Goal: Task Accomplishment & Management: Complete application form

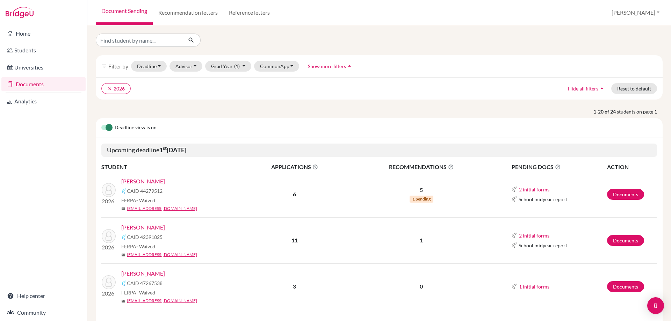
click at [143, 274] on link "[PERSON_NAME]" at bounding box center [143, 273] width 44 height 8
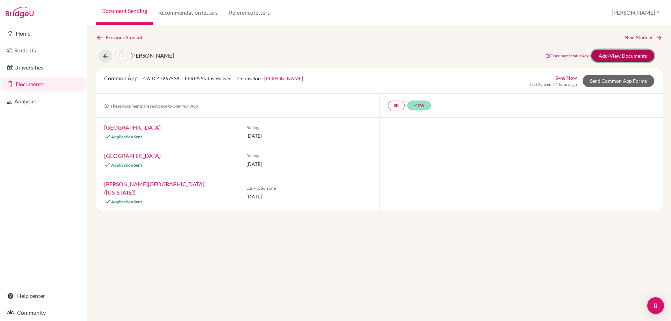
click at [620, 60] on link "Add/View Documents" at bounding box center [622, 56] width 63 height 12
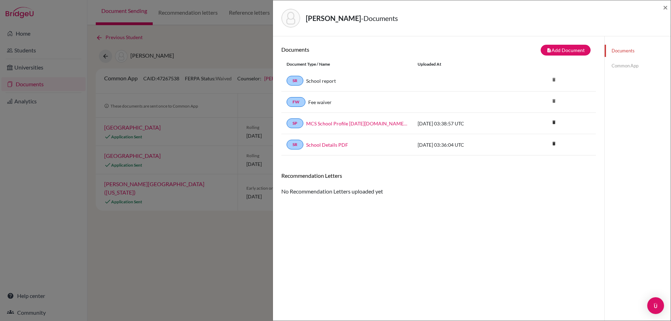
click at [620, 69] on link "Common App" at bounding box center [637, 66] width 66 height 12
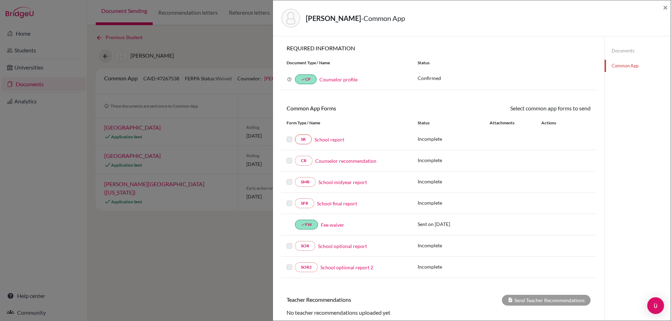
click at [329, 138] on link "School report" at bounding box center [329, 139] width 30 height 7
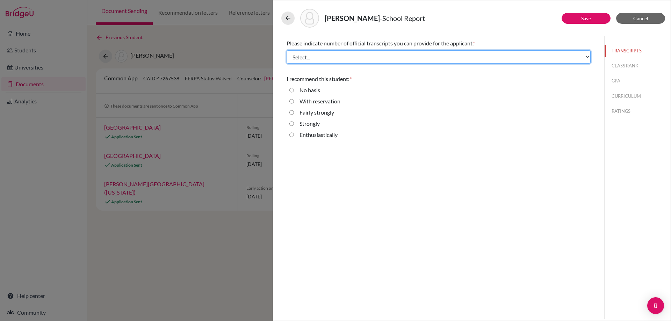
click at [358, 57] on select "Select... 1 2 3 4" at bounding box center [438, 56] width 304 height 13
select select "1"
click at [286, 50] on select "Select... 1 2 3 4" at bounding box center [438, 56] width 304 height 13
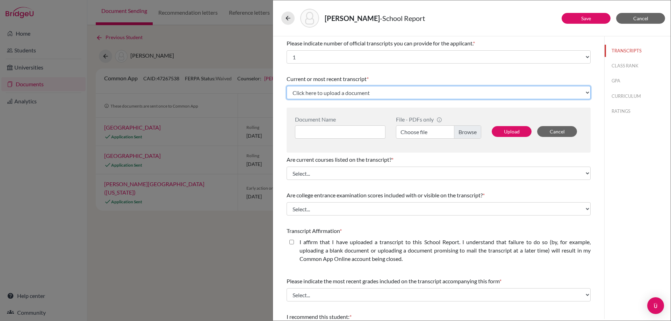
click at [335, 90] on select "Click here to upload a document Upload New File" at bounding box center [438, 92] width 304 height 13
select select "Upload New File"
click at [286, 86] on select "Click here to upload a document Upload New File" at bounding box center [438, 92] width 304 height 13
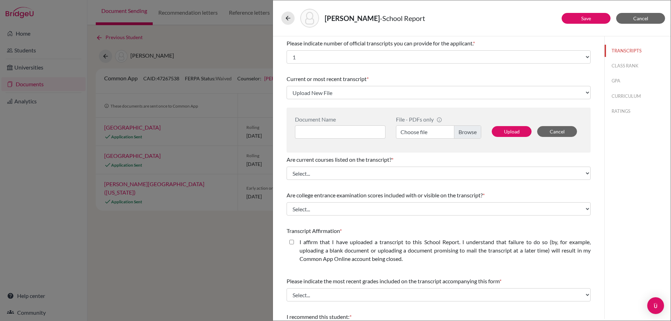
click at [422, 130] on label "Choose file" at bounding box center [438, 131] width 85 height 13
click at [422, 130] on input "Choose file" at bounding box center [438, 131] width 85 height 13
click at [357, 133] on input at bounding box center [340, 131] width 90 height 13
paste input "11th Grade Transcript_Svoboda, [PERSON_NAME]"
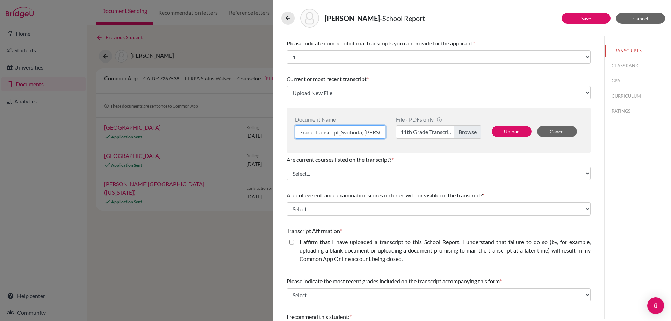
type input "11th Grade Transcript_Svoboda, [PERSON_NAME]"
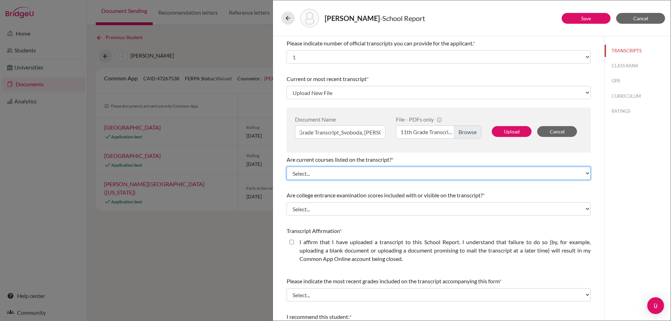
click at [342, 180] on select "Select... Yes No" at bounding box center [438, 173] width 304 height 13
select select "1"
click at [286, 167] on select "Select... Yes No" at bounding box center [438, 173] width 304 height 13
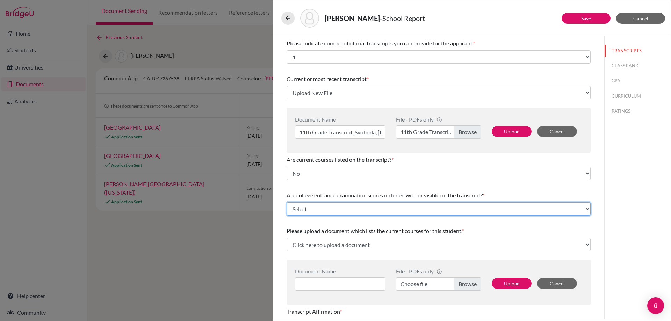
click at [337, 213] on select "Select... Yes No" at bounding box center [438, 208] width 304 height 13
select select "1"
click at [286, 202] on select "Select... Yes No" at bounding box center [438, 208] width 304 height 13
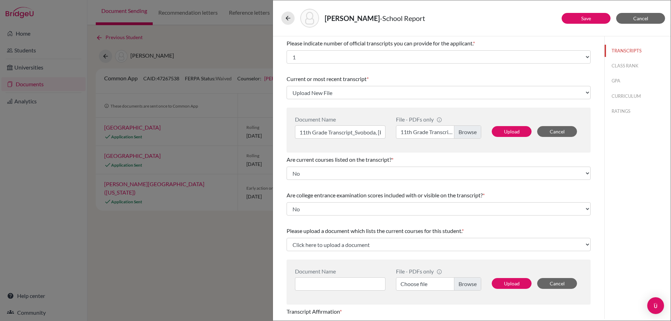
click at [332, 194] on span "Are college entrance examination scores included with or visible on the transcr…" at bounding box center [384, 195] width 196 height 7
click at [329, 247] on select "Click here to upload a document Upload New File" at bounding box center [438, 244] width 304 height 13
click at [350, 241] on select "Click here to upload a document Upload New File" at bounding box center [438, 244] width 304 height 13
select select "Upload New File"
click at [286, 238] on select "Click here to upload a document Upload New File" at bounding box center [438, 244] width 304 height 13
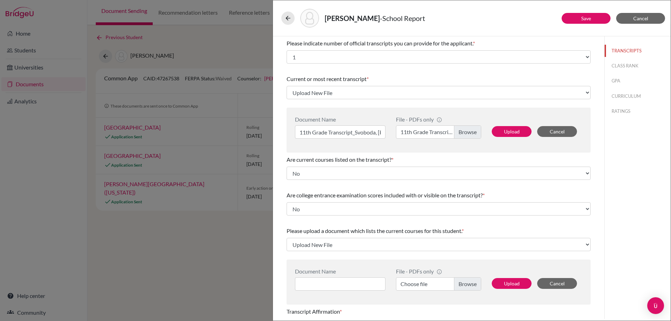
click at [459, 282] on label "Choose file" at bounding box center [438, 283] width 85 height 13
click at [459, 282] on input "Choose file" at bounding box center [438, 283] width 85 height 13
click at [347, 280] on input at bounding box center [340, 283] width 90 height 13
paste input "ACADEMIC PLAN - [PERSON_NAME]"
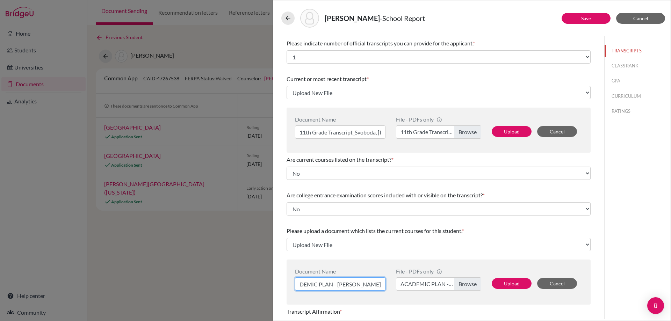
type input "ACADEMIC PLAN - [PERSON_NAME]"
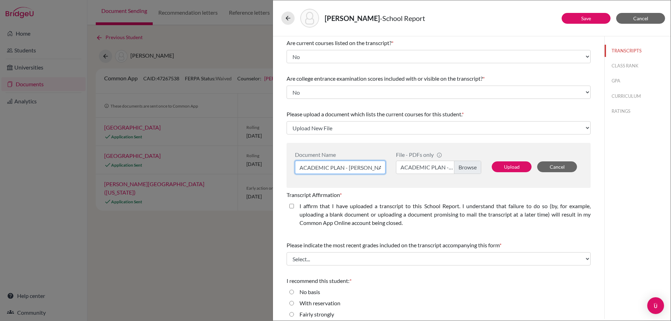
scroll to position [140, 0]
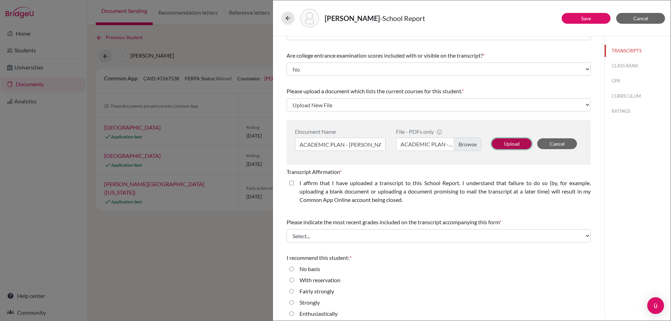
click at [516, 140] on button "Upload" at bounding box center [511, 143] width 40 height 11
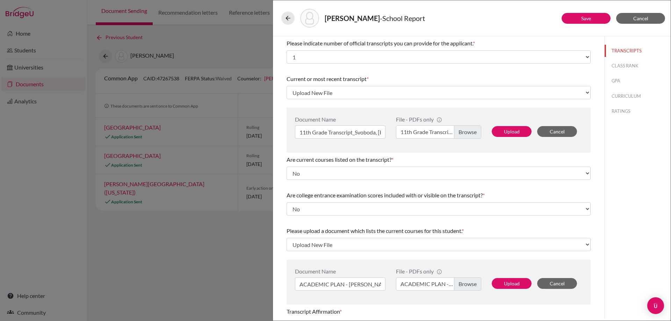
select select "657812"
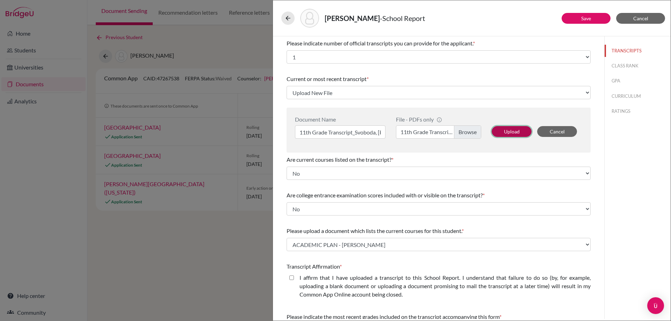
click at [499, 130] on button "Upload" at bounding box center [511, 131] width 40 height 11
select select "657813"
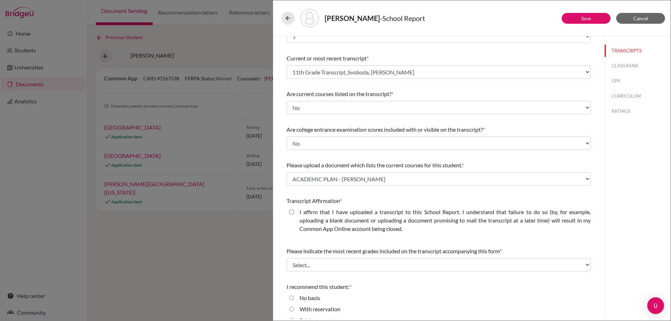
scroll to position [54, 0]
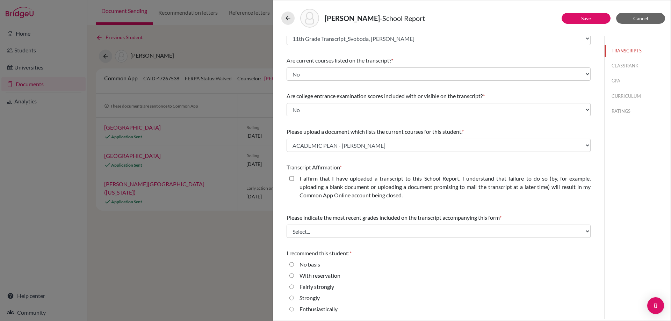
click at [296, 185] on div "I affirm that I have uploaded a transcript to this School Report. I understand …" at bounding box center [442, 188] width 297 height 28
click at [296, 175] on div "I affirm that I have uploaded a transcript to this School Report. I understand …" at bounding box center [442, 188] width 297 height 28
click at [291, 180] on closed\ "I affirm that I have uploaded a transcript to this School Report. I understand …" at bounding box center [291, 178] width 5 height 8
checkbox closed\ "true"
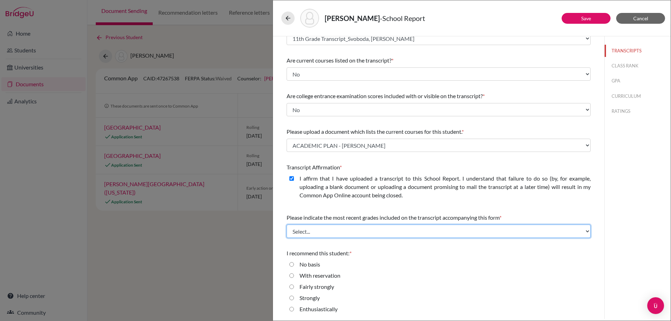
click at [317, 234] on select "Select... Final junior year grades 1st Quarter senior year grades 2nd Quarter/1…" at bounding box center [438, 231] width 304 height 13
click at [317, 233] on select "Select... Final junior year grades 1st Quarter senior year grades 2nd Quarter/1…" at bounding box center [438, 231] width 304 height 13
click at [322, 231] on select "Select... Final junior year grades 1st Quarter senior year grades 2nd Quarter/1…" at bounding box center [438, 231] width 304 height 13
select select "0"
click at [286, 225] on select "Select... Final junior year grades 1st Quarter senior year grades 2nd Quarter/1…" at bounding box center [438, 231] width 304 height 13
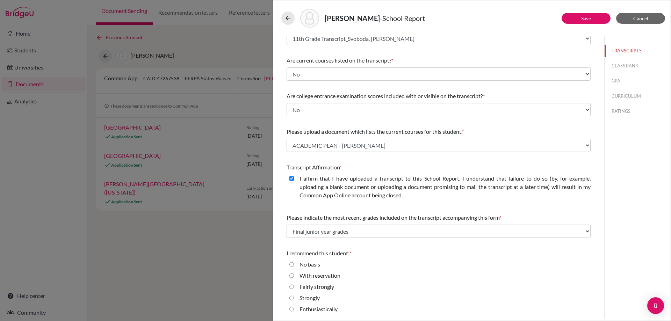
click at [320, 299] on label "Strongly" at bounding box center [309, 298] width 20 height 8
click at [294, 299] on input "Strongly" at bounding box center [291, 298] width 5 height 8
radio input "true"
click at [576, 23] on button "Save" at bounding box center [585, 18] width 49 height 11
click at [619, 70] on button "CLASS RANK" at bounding box center [637, 66] width 66 height 12
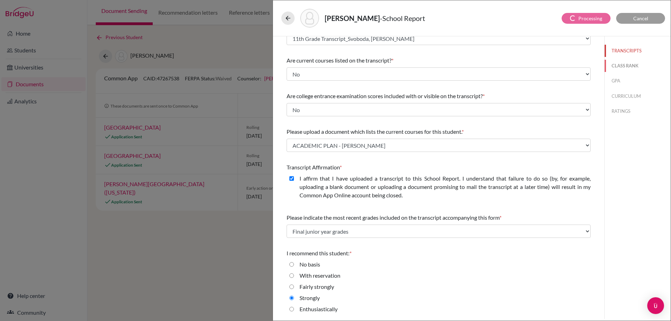
scroll to position [0, 0]
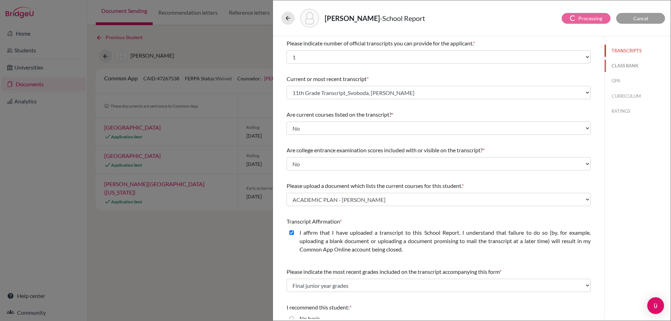
select select "5"
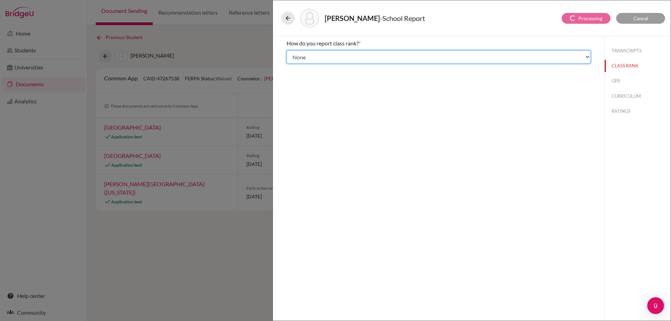
click at [404, 58] on select "Select... Exact Decile Quintile Quartile None" at bounding box center [438, 56] width 304 height 13
click at [286, 50] on select "Select... Exact Decile Quintile Quartile None" at bounding box center [438, 56] width 304 height 13
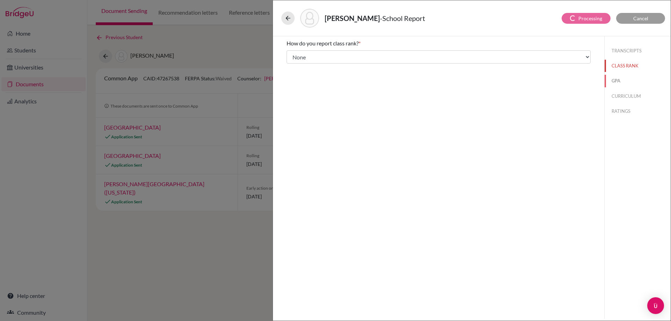
click at [614, 82] on button "GPA" at bounding box center [637, 81] width 66 height 12
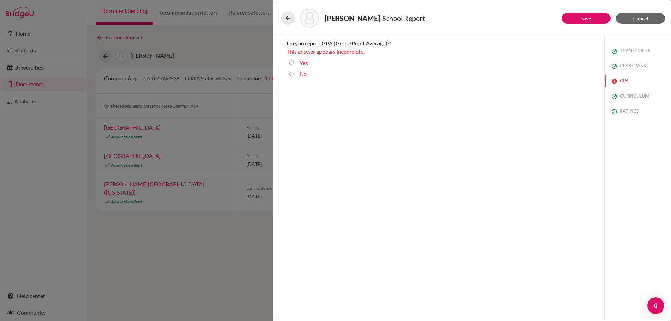
click at [304, 63] on label "Yes" at bounding box center [303, 63] width 8 height 8
click at [294, 63] on input "Yes" at bounding box center [291, 63] width 5 height 8
radio input "true"
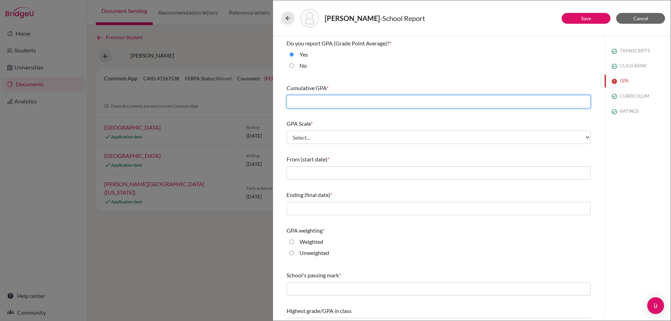
click at [312, 101] on input "text" at bounding box center [438, 101] width 304 height 13
click at [333, 102] on input "text" at bounding box center [438, 101] width 304 height 13
drag, startPoint x: 333, startPoint y: 102, endPoint x: 261, endPoint y: 102, distance: 72.3
click at [261, 102] on div "[PERSON_NAME] - School Report Save Cancel Do you report GPA (Grade Point Averag…" at bounding box center [335, 160] width 671 height 321
click at [389, 100] on input "text" at bounding box center [438, 101] width 304 height 13
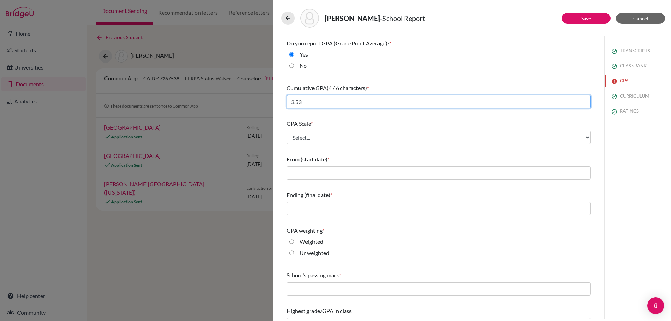
type input "3.53"
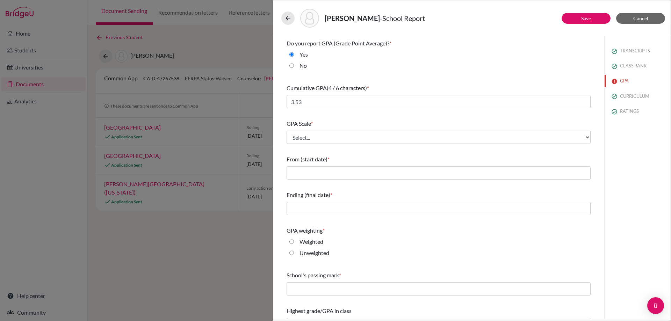
drag, startPoint x: 387, startPoint y: 117, endPoint x: 387, endPoint y: 121, distance: 4.2
click at [387, 117] on div "Do you report GPA (Grade Point Average)? * Yes No Cumulative GPA (4 / 6 charact…" at bounding box center [438, 185] width 304 height 298
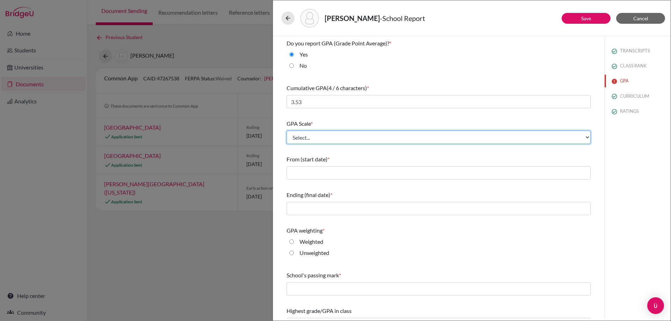
click at [387, 133] on select "Select... 4 5 6 7 8 9 10 11 12 13 14 15 16 17 18 19 20 100" at bounding box center [438, 137] width 304 height 13
select select "4"
click at [286, 131] on select "Select... 4 5 6 7 8 9 10 11 12 13 14 15 16 17 18 19 20 100" at bounding box center [438, 137] width 304 height 13
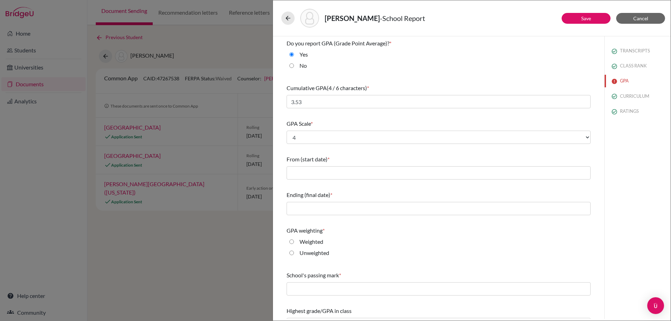
click at [371, 167] on div "From (start date) *" at bounding box center [438, 167] width 304 height 30
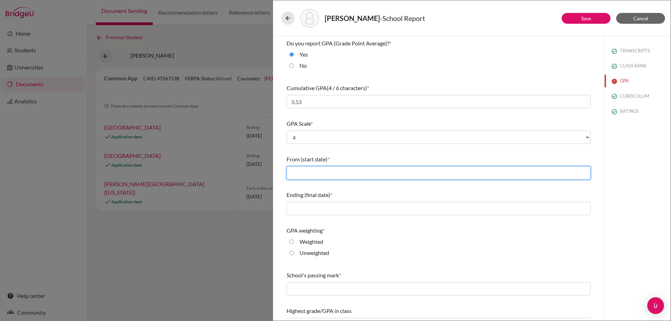
click at [371, 175] on input "text" at bounding box center [438, 172] width 304 height 13
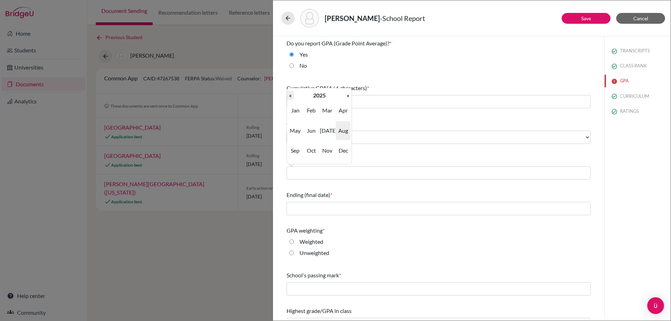
click at [293, 97] on th "«" at bounding box center [290, 95] width 7 height 9
click at [340, 130] on span "Aug" at bounding box center [343, 130] width 15 height 19
type input "08/2022"
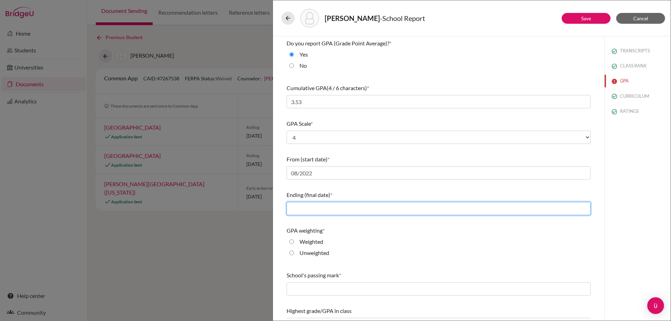
click at [333, 212] on input "text" at bounding box center [438, 208] width 304 height 13
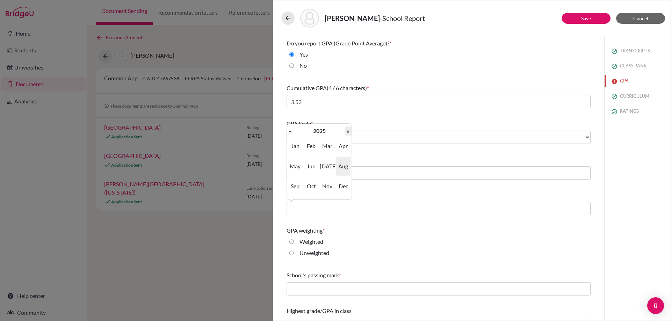
click at [345, 133] on th "»" at bounding box center [347, 130] width 7 height 9
click at [298, 168] on span "May" at bounding box center [295, 166] width 15 height 19
type input "05/2026"
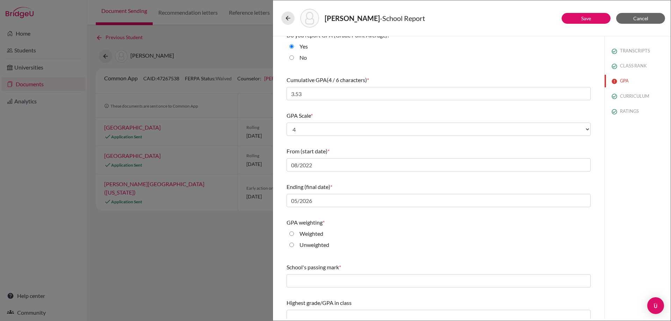
scroll to position [15, 0]
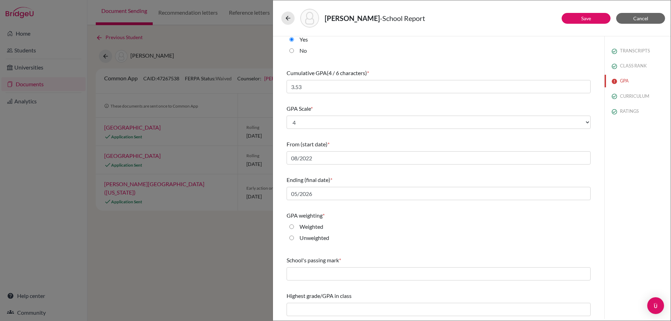
click at [315, 238] on label "Unweighted" at bounding box center [314, 238] width 30 height 8
click at [294, 238] on input "Unweighted" at bounding box center [291, 238] width 5 height 8
radio input "true"
click at [323, 283] on div "School's passing mark *" at bounding box center [438, 268] width 304 height 30
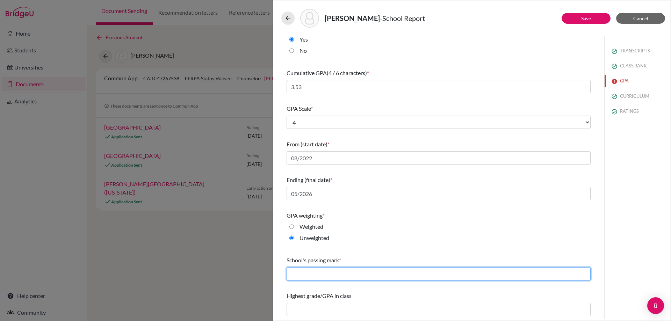
click at [326, 274] on input "text" at bounding box center [438, 273] width 304 height 13
type input "65"
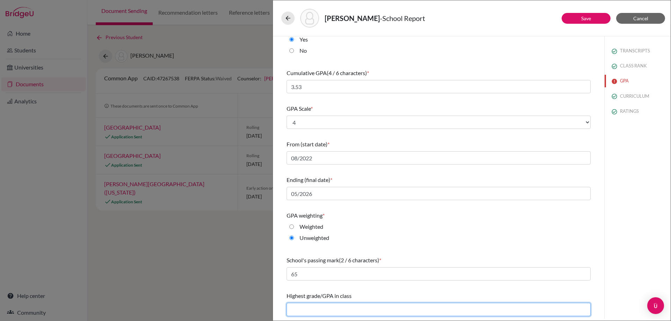
click at [329, 307] on input "text" at bounding box center [438, 309] width 304 height 13
type input "4"
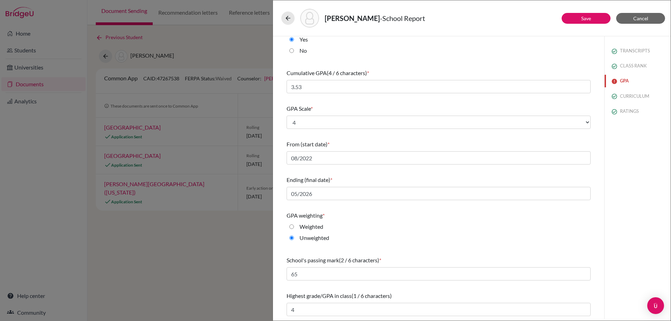
click at [627, 85] on button "GPA" at bounding box center [637, 81] width 66 height 12
click at [618, 100] on button "CURRICULUM" at bounding box center [637, 96] width 66 height 12
select select "2"
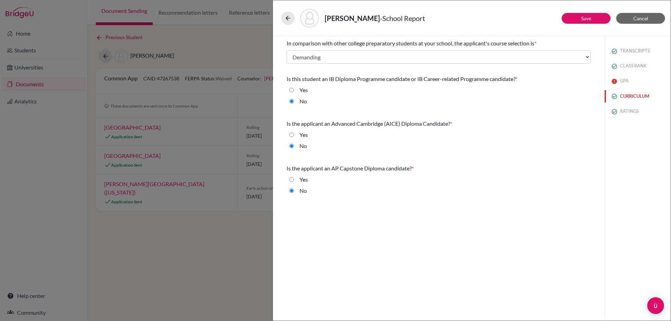
scroll to position [0, 0]
click at [619, 122] on div "TRANSCRIPTS CLASS RANK GPA CURRICULUM RATINGS" at bounding box center [637, 79] width 66 height 87
click at [621, 111] on button "RATINGS" at bounding box center [637, 111] width 66 height 12
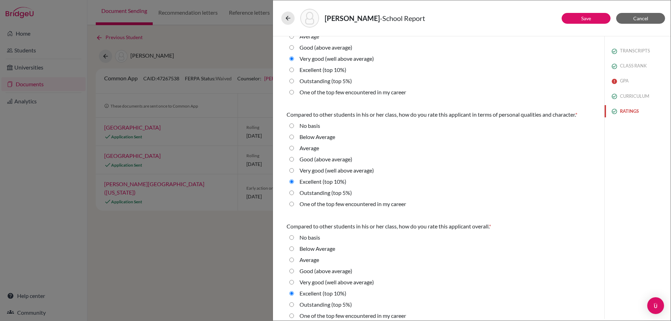
scroll to position [159, 0]
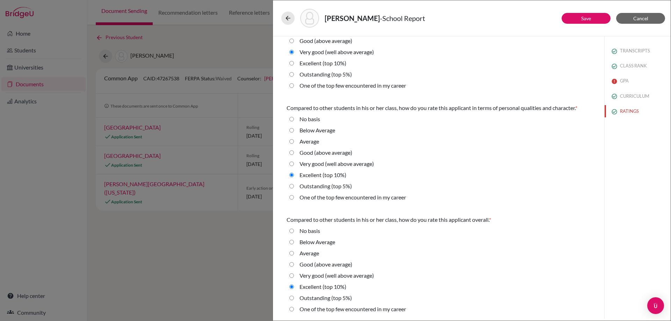
click at [584, 25] on div "[PERSON_NAME] - School Report" at bounding box center [471, 18] width 381 height 19
click at [584, 21] on link "Save" at bounding box center [586, 18] width 10 height 6
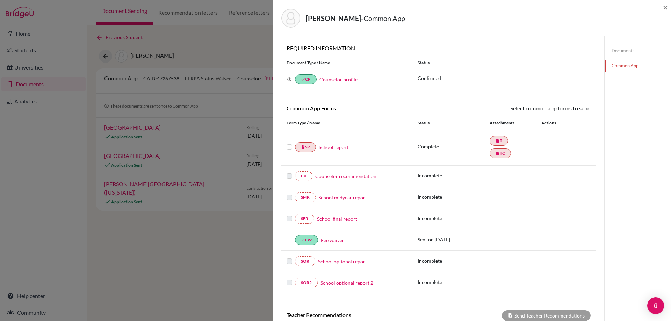
click at [335, 174] on link "Counselor recommendation" at bounding box center [345, 176] width 61 height 7
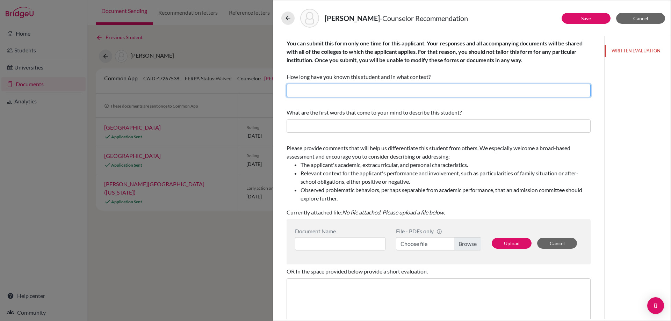
click at [365, 93] on input "text" at bounding box center [438, 90] width 304 height 13
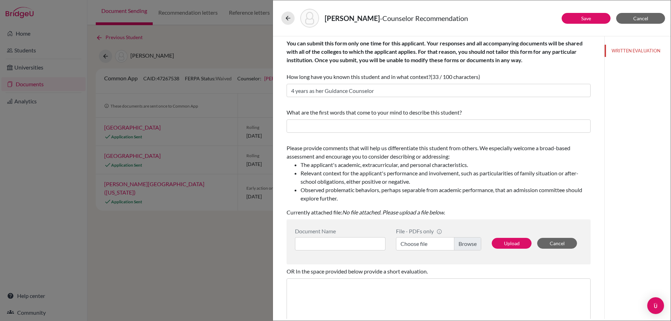
click at [379, 119] on div "What are the first words that come to your mind to describe this student?" at bounding box center [438, 120] width 304 height 30
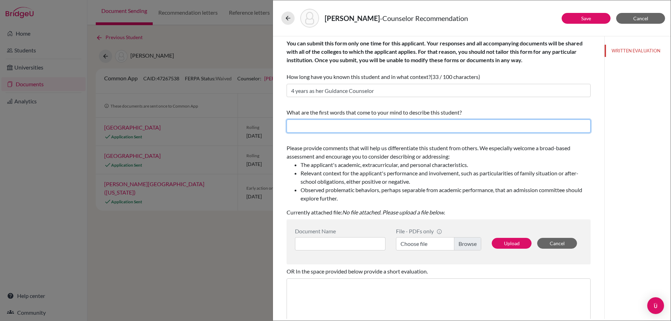
click at [379, 125] on input "text" at bounding box center [438, 125] width 304 height 13
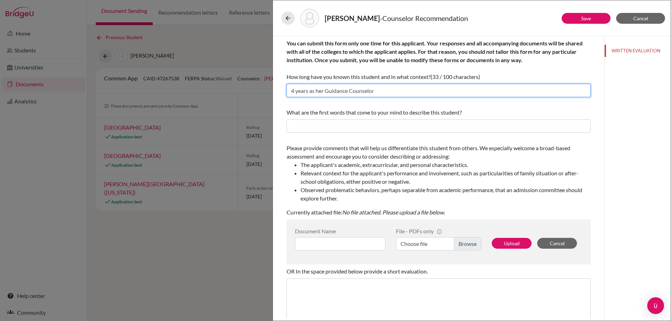
click at [403, 93] on input "4 years as her Guidance Counselor" at bounding box center [438, 90] width 304 height 13
click at [403, 91] on input "4 years as her Guidance Counselor" at bounding box center [438, 90] width 304 height 13
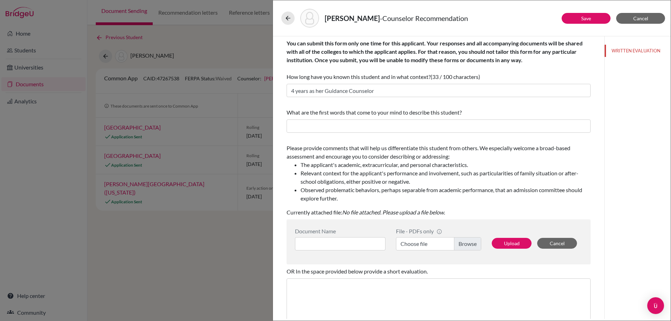
click at [393, 118] on div "What are the first words that come to your mind to describe this student?" at bounding box center [438, 120] width 304 height 30
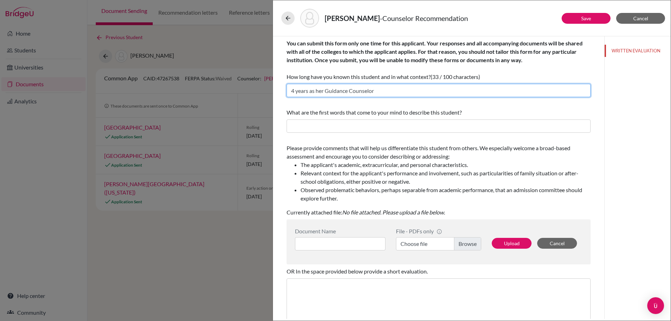
drag, startPoint x: 395, startPoint y: 93, endPoint x: 219, endPoint y: 93, distance: 176.1
click at [219, 93] on div "[PERSON_NAME] - Counselor Recommendation Save Cancel You can submit this form o…" at bounding box center [335, 160] width 671 height 321
click at [354, 88] on input "4 years as her Guidance Counselor" at bounding box center [438, 90] width 304 height 13
drag, startPoint x: 391, startPoint y: 90, endPoint x: 261, endPoint y: 89, distance: 129.6
click at [261, 89] on div "[PERSON_NAME] - Counselor Recommendation Save Cancel You can submit this form o…" at bounding box center [335, 160] width 671 height 321
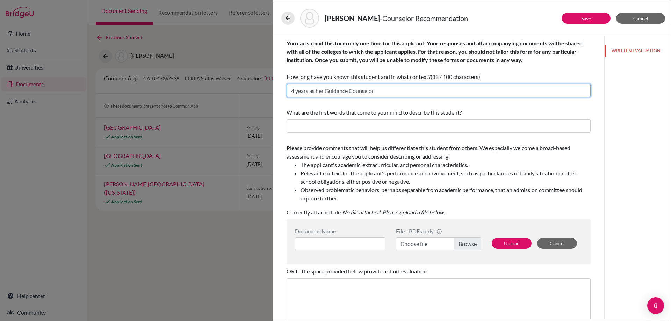
click at [359, 96] on input "4 years as her Guidance Counselor" at bounding box center [438, 90] width 304 height 13
click at [331, 92] on input "7 years. As her AD for 3 years & Guidance counselor for the last 4 years" at bounding box center [438, 90] width 304 height 13
click at [449, 92] on input "5 years as her Guidance counselor for the last 4 years" at bounding box center [438, 90] width 304 height 13
click at [316, 94] on input "5 years as her Guidance counselor for the last 4 years" at bounding box center [438, 90] width 304 height 13
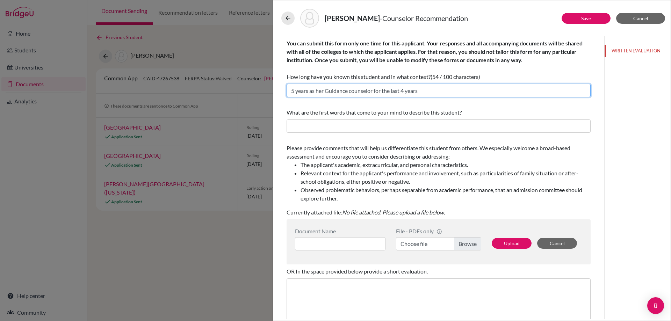
drag, startPoint x: 374, startPoint y: 92, endPoint x: 519, endPoint y: 92, distance: 144.3
click at [520, 92] on input "5 years as her Guidance counselor for the last 4 years" at bounding box center [438, 90] width 304 height 13
type input "5 years as her Guidance counselor"
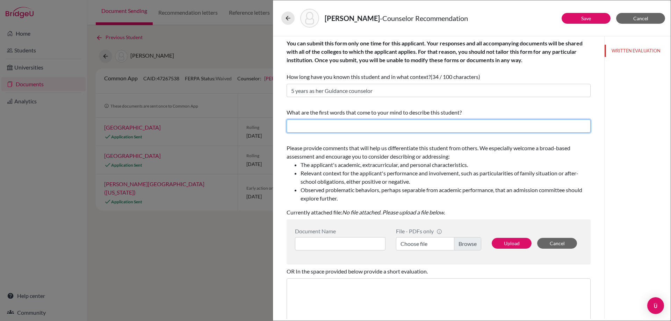
click at [388, 121] on input "text" at bounding box center [438, 125] width 304 height 13
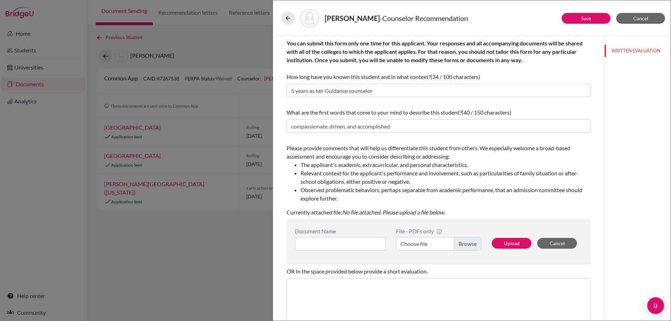
click at [417, 119] on div "What are the first words that come to your mind to describe this student? (40 /…" at bounding box center [438, 120] width 304 height 30
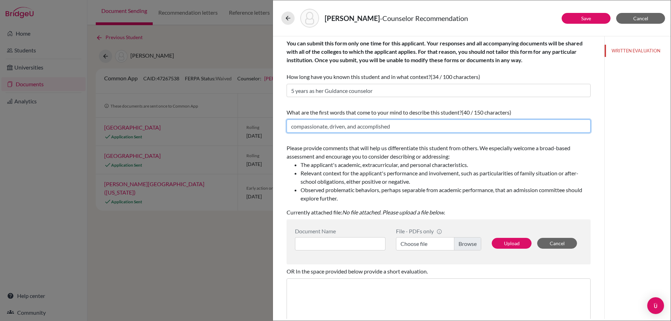
drag, startPoint x: 418, startPoint y: 124, endPoint x: 218, endPoint y: 127, distance: 200.2
click at [218, 127] on div "[PERSON_NAME] - Counselor Recommendation Save Cancel You can submit this form o…" at bounding box center [335, 160] width 671 height 321
drag, startPoint x: 338, startPoint y: 128, endPoint x: 398, endPoint y: 127, distance: 59.7
click at [338, 128] on input "compassionate, driven, and accomplished" at bounding box center [438, 125] width 304 height 13
click at [399, 126] on input "compassionate, driven, and accomplished" at bounding box center [438, 125] width 304 height 13
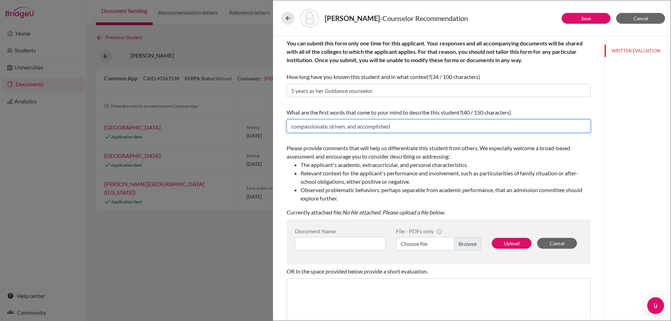
drag, startPoint x: 401, startPoint y: 124, endPoint x: 227, endPoint y: 127, distance: 174.0
click at [227, 127] on div "[PERSON_NAME] - Counselor Recommendation Save Cancel You can submit this form o…" at bounding box center [335, 160] width 671 height 321
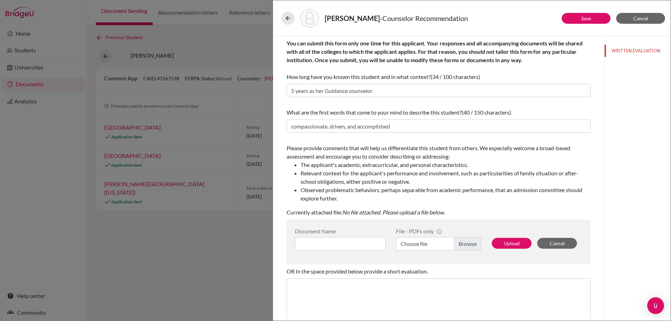
drag, startPoint x: 281, startPoint y: 131, endPoint x: 286, endPoint y: 129, distance: 6.0
click at [285, 130] on div "You can submit this form only one time for this applicant. Your responses and a…" at bounding box center [438, 211] width 321 height 350
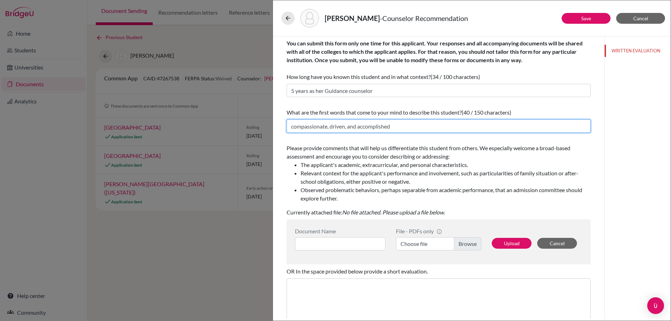
click at [288, 128] on input "compassionate, driven, and accomplished" at bounding box center [438, 125] width 304 height 13
click at [358, 131] on input "compassionate, resilient, loving" at bounding box center [438, 125] width 304 height 13
type input "compassionate, resilient and bright"
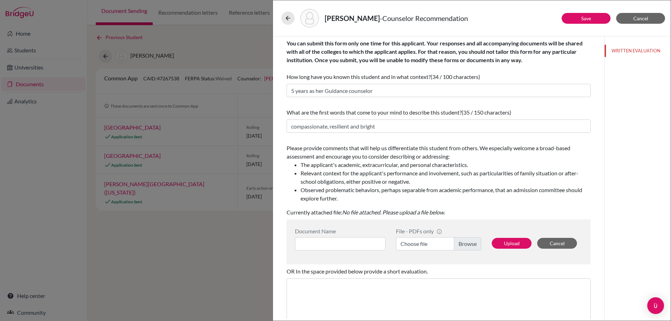
click at [367, 151] on div "Please provide comments that will help us differentiate this student from other…" at bounding box center [438, 173] width 304 height 59
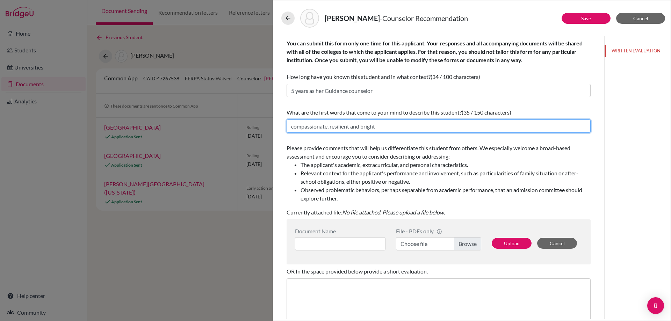
click at [369, 125] on input "compassionate, resilient and bright" at bounding box center [438, 125] width 304 height 13
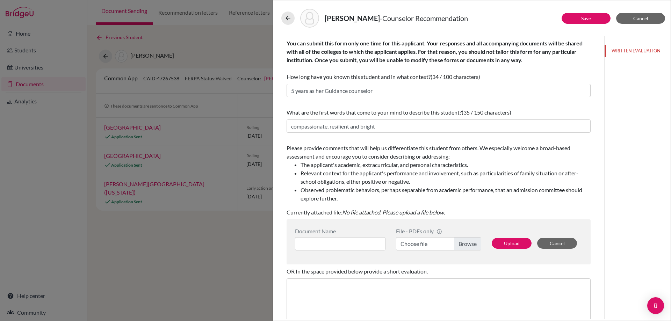
click at [352, 159] on span "Please provide comments that will help us differentiate this student from other…" at bounding box center [438, 174] width 304 height 58
click at [446, 242] on label "Choose file" at bounding box center [438, 243] width 85 height 13
click at [446, 242] on input "Choose file" at bounding box center [438, 243] width 85 height 13
click at [342, 246] on input at bounding box center [340, 243] width 90 height 13
paste input "Counselor Recommendation Letter_Svoboda, [PERSON_NAME]"
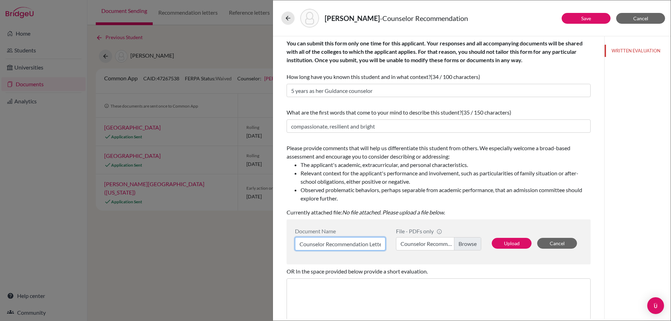
scroll to position [0, 62]
type input "Counselor Recommendation Letter_Svoboda, [PERSON_NAME]"
click at [506, 198] on li "Observed problematic behaviors, perhaps separable from academic performance, th…" at bounding box center [445, 194] width 290 height 17
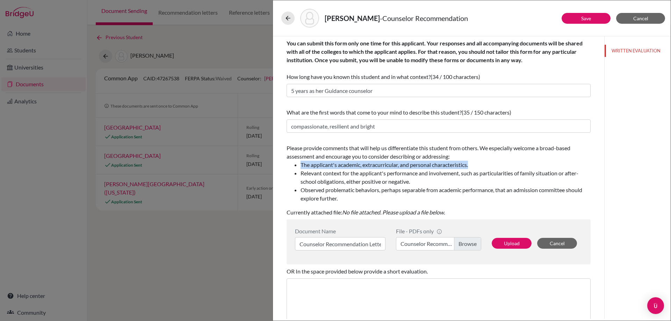
drag, startPoint x: 300, startPoint y: 165, endPoint x: 489, endPoint y: 166, distance: 189.0
click at [489, 166] on ul "The applicant's academic, extracurricular, and personal characteristics. Releva…" at bounding box center [438, 182] width 304 height 42
click at [450, 170] on li "Relevant context for the applicant's performance and involvement, such as parti…" at bounding box center [445, 177] width 290 height 17
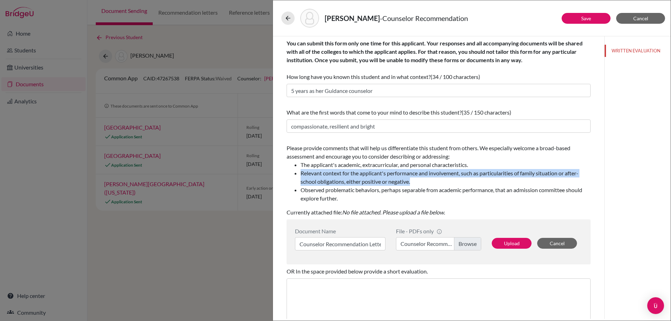
drag, startPoint x: 293, startPoint y: 175, endPoint x: 424, endPoint y: 182, distance: 131.2
click at [424, 182] on ul "The applicant's academic, extracurricular, and personal characteristics. Releva…" at bounding box center [438, 182] width 304 height 42
click at [425, 182] on li "Relevant context for the applicant's performance and involvement, such as parti…" at bounding box center [445, 177] width 290 height 17
drag, startPoint x: 425, startPoint y: 182, endPoint x: 287, endPoint y: 172, distance: 138.0
click at [287, 172] on ul "The applicant's academic, extracurricular, and personal characteristics. Releva…" at bounding box center [438, 182] width 304 height 42
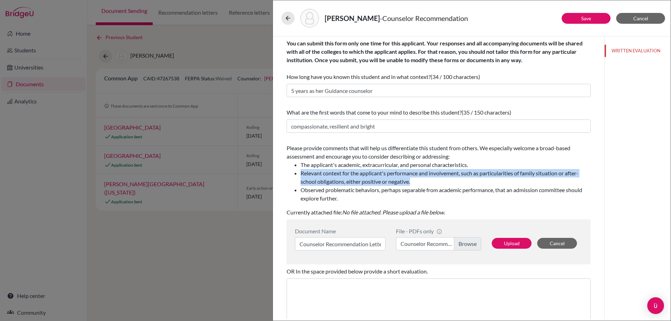
click at [290, 176] on ul "The applicant's academic, extracurricular, and personal characteristics. Releva…" at bounding box center [438, 182] width 304 height 42
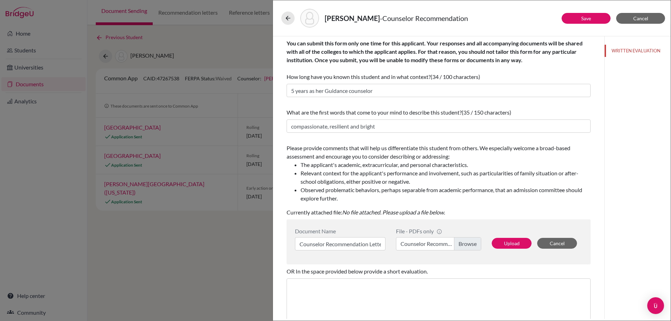
scroll to position [68, 0]
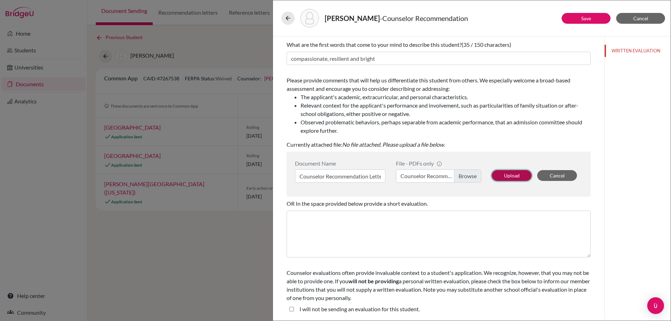
click at [503, 175] on button "Upload" at bounding box center [511, 175] width 40 height 11
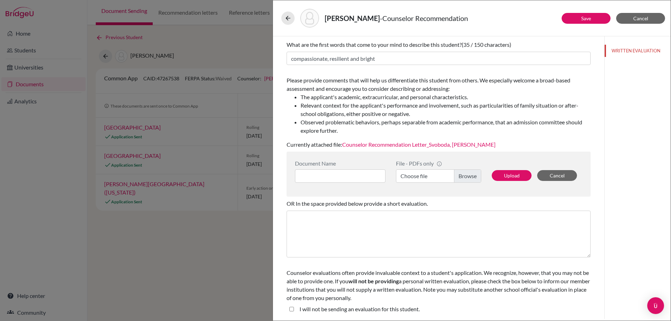
click at [293, 308] on student\ "I will not be sending an evaluation for this student." at bounding box center [291, 309] width 5 height 8
checkbox student\ "false"
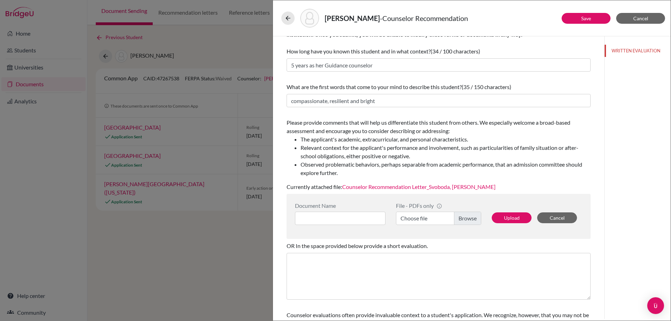
scroll to position [0, 0]
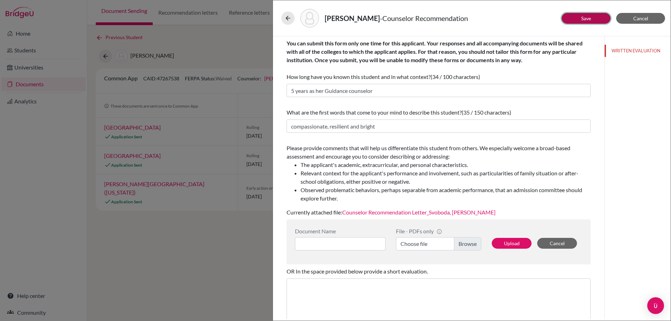
click at [576, 17] on button "Save" at bounding box center [585, 18] width 49 height 11
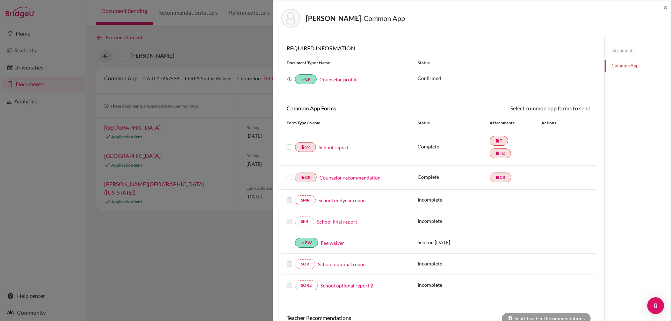
click at [334, 147] on link "School report" at bounding box center [334, 147] width 30 height 7
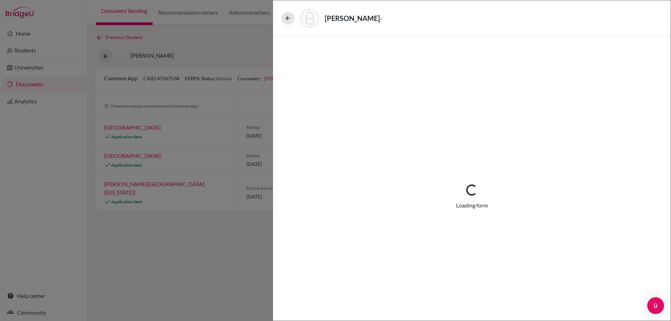
select select "1"
select select "657813"
select select "1"
select select "657812"
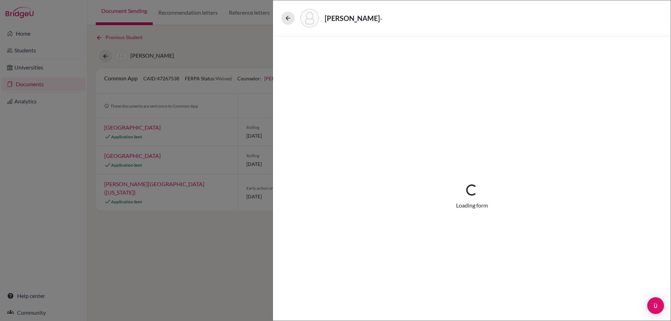
select select "0"
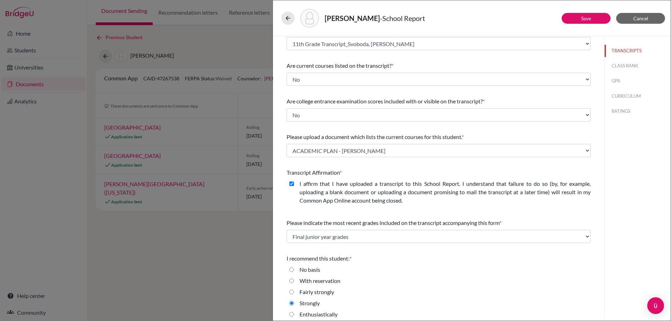
scroll to position [54, 0]
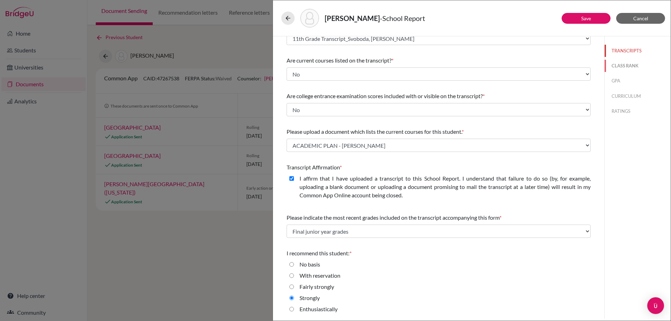
click at [633, 69] on button "CLASS RANK" at bounding box center [637, 66] width 66 height 12
select select "5"
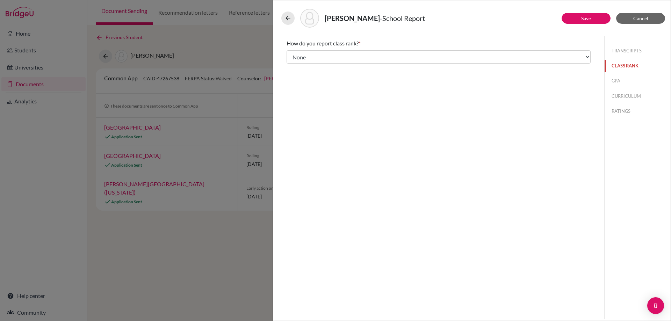
scroll to position [0, 0]
click at [617, 80] on button "GPA" at bounding box center [637, 81] width 66 height 12
type input "3.53"
type input "4"
select select "4"
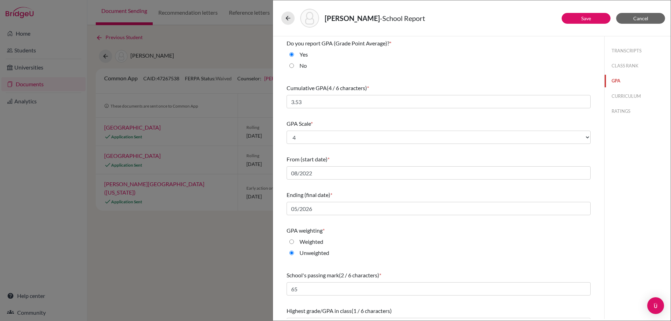
scroll to position [15, 0]
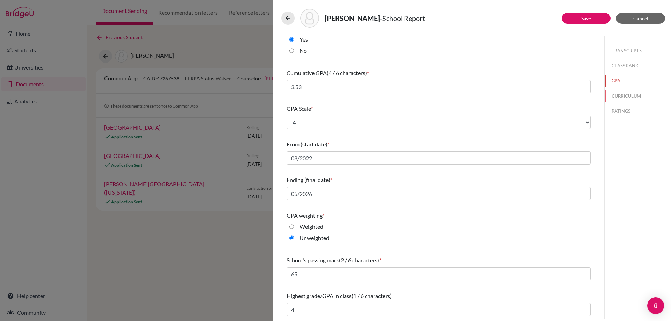
click at [618, 96] on button "CURRICULUM" at bounding box center [637, 96] width 66 height 12
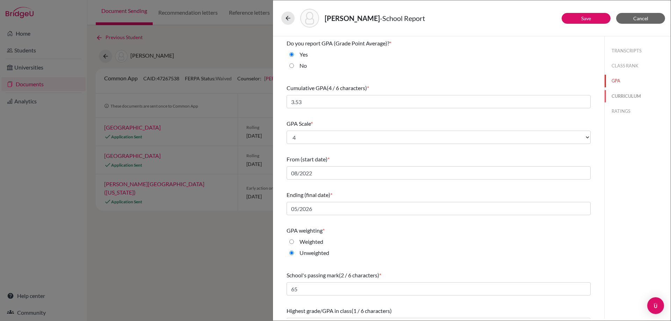
select select "2"
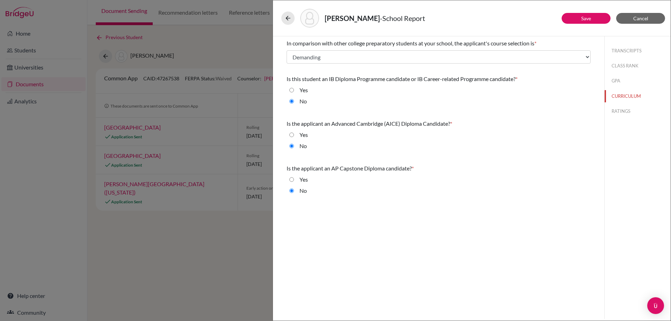
click at [617, 102] on div "TRANSCRIPTS CLASS RANK GPA CURRICULUM RATINGS" at bounding box center [637, 79] width 66 height 87
click at [617, 111] on button "RATINGS" at bounding box center [637, 111] width 66 height 12
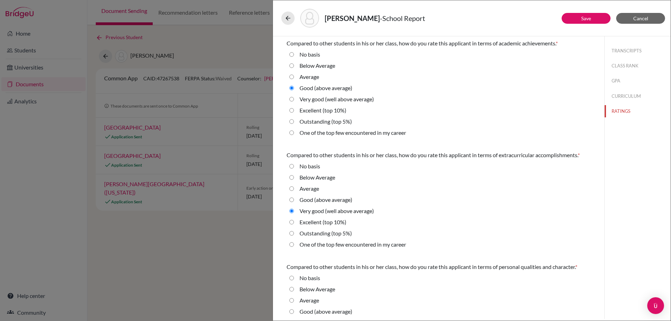
click at [321, 97] on label "Very good (well above average)" at bounding box center [336, 99] width 74 height 8
click at [294, 97] on average\) "Very good (well above average)" at bounding box center [291, 99] width 5 height 8
radio average\) "true"
click at [336, 89] on label "Good (above average)" at bounding box center [325, 88] width 53 height 8
click at [294, 89] on average\) "Good (above average)" at bounding box center [291, 88] width 5 height 8
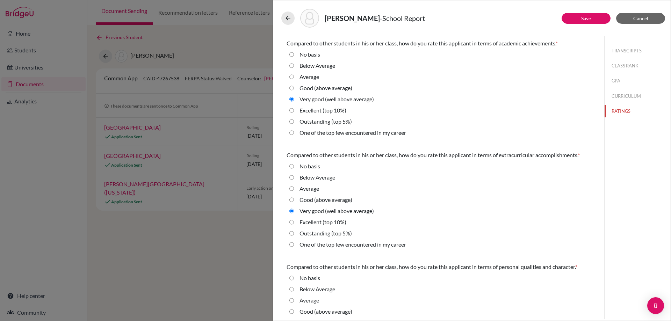
radio average\) "true"
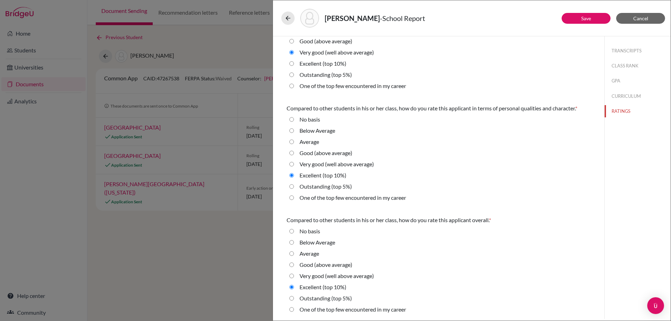
scroll to position [159, 0]
click at [595, 17] on button "Save" at bounding box center [585, 18] width 49 height 11
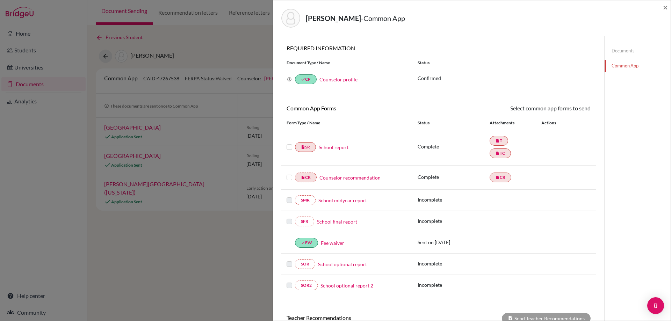
click at [287, 143] on label at bounding box center [289, 143] width 6 height 0
click at [0, 0] on input "checkbox" at bounding box center [0, 0] width 0 height 0
click at [291, 174] on label at bounding box center [289, 174] width 6 height 0
click at [0, 0] on input "checkbox" at bounding box center [0, 0] width 0 height 0
click at [569, 112] on link "Send" at bounding box center [575, 109] width 29 height 11
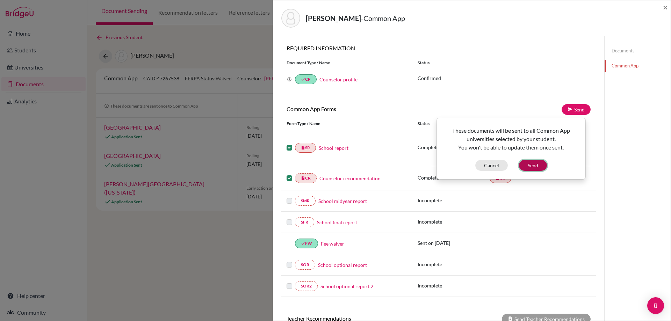
click at [541, 167] on button "Send" at bounding box center [533, 165] width 28 height 11
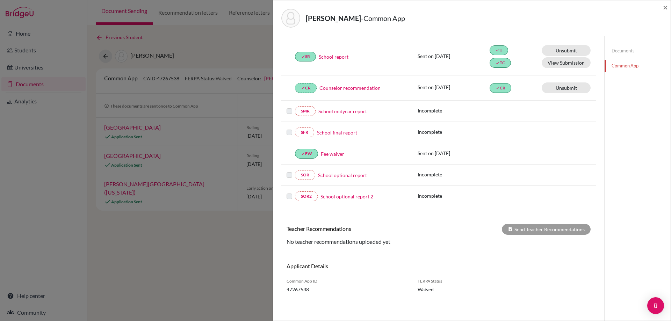
scroll to position [91, 0]
click at [268, 255] on div "[PERSON_NAME] - Common App × × REQUIRED INFORMATION Document Type / Name Status…" at bounding box center [335, 160] width 671 height 321
click at [663, 7] on span "×" at bounding box center [665, 7] width 5 height 10
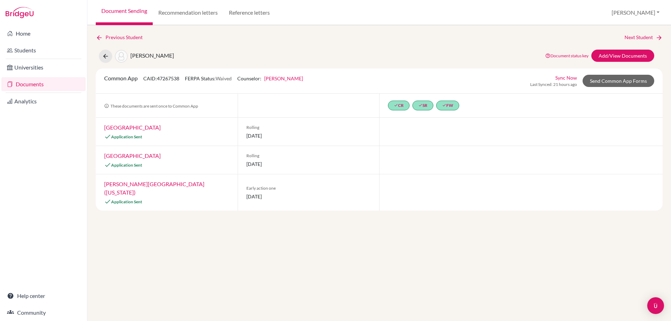
click at [136, 129] on link "Grace College" at bounding box center [132, 127] width 57 height 7
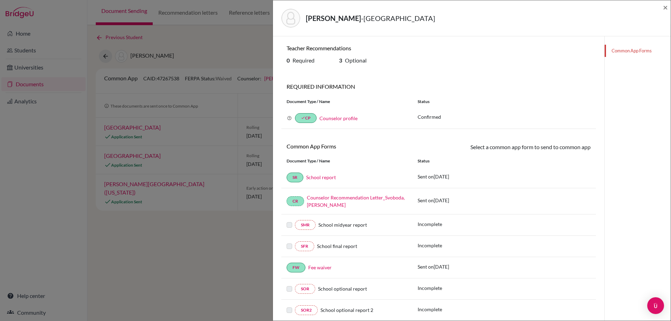
click at [668, 9] on div "Svoboda, Nadia Renee - Grace College ×" at bounding box center [472, 18] width 398 height 36
click at [665, 8] on span "×" at bounding box center [665, 7] width 5 height 10
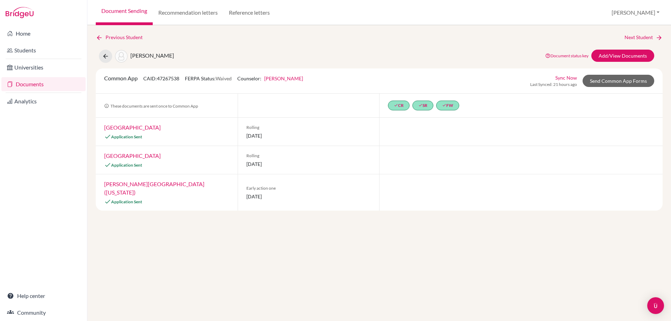
click at [41, 82] on link "Documents" at bounding box center [43, 84] width 84 height 14
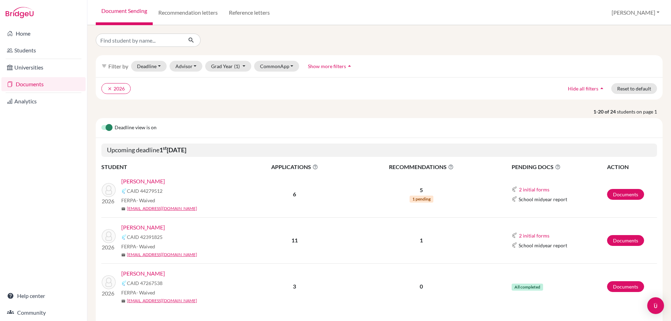
click at [152, 179] on link "[PERSON_NAME]" at bounding box center [143, 181] width 44 height 8
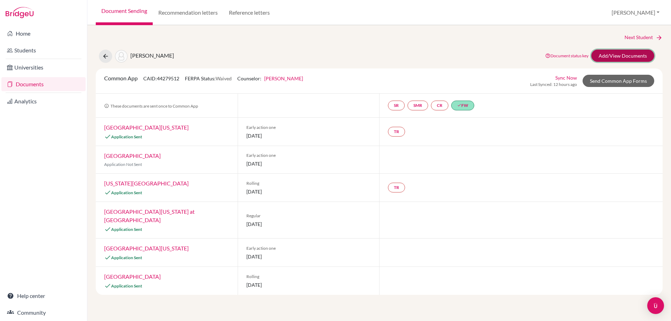
click at [643, 58] on link "Add/View Documents" at bounding box center [622, 56] width 63 height 12
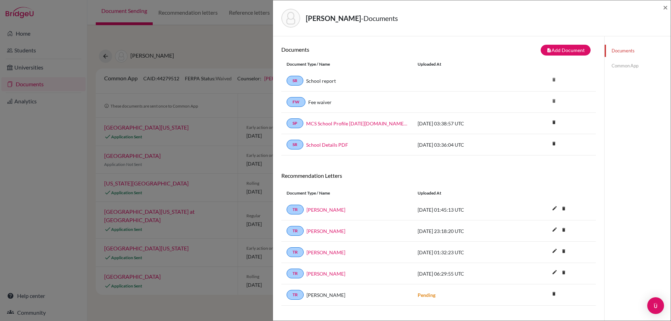
click at [605, 67] on link "Common App" at bounding box center [637, 66] width 66 height 12
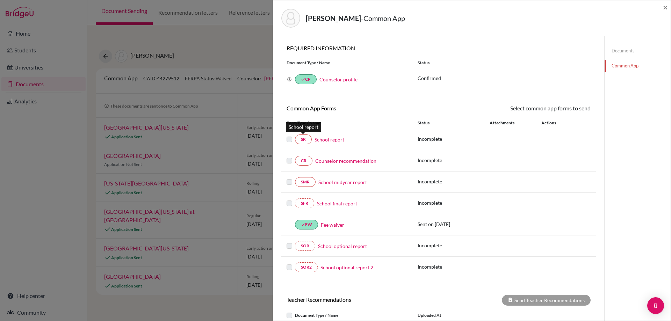
click at [324, 141] on link "School report" at bounding box center [329, 139] width 30 height 7
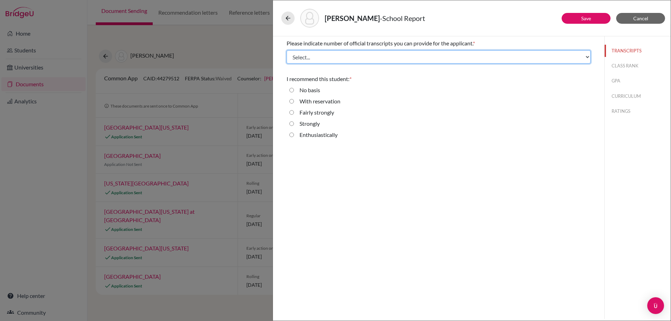
click at [380, 54] on select "Select... 1 2 3 4" at bounding box center [438, 56] width 304 height 13
select select "1"
click at [286, 50] on select "Select... 1 2 3 4" at bounding box center [438, 56] width 304 height 13
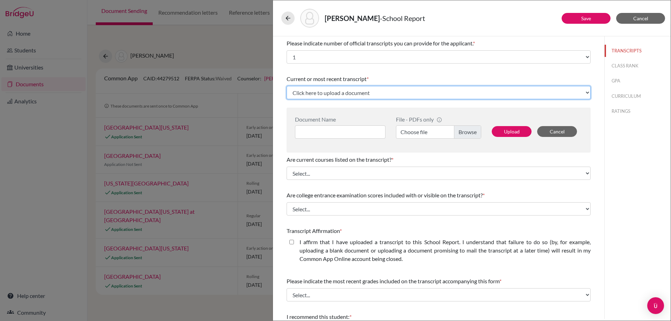
click at [346, 94] on select "Click here to upload a document Upload New File" at bounding box center [438, 92] width 304 height 13
select select "Upload New File"
click at [286, 86] on select "Click here to upload a document Upload New File" at bounding box center [438, 92] width 304 height 13
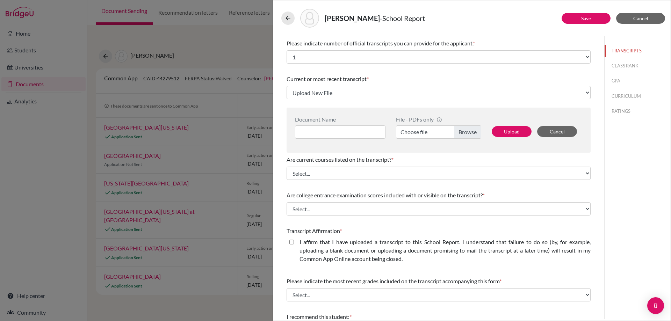
click at [448, 133] on label "Choose file" at bounding box center [438, 131] width 85 height 13
click at [448, 133] on input "Choose file" at bounding box center [438, 131] width 85 height 13
click at [350, 126] on div "Document Name" at bounding box center [343, 127] width 96 height 23
click at [350, 132] on input at bounding box center [340, 131] width 90 height 13
paste input "11th Grade Transcript_LePoint, Lillian Abigail"
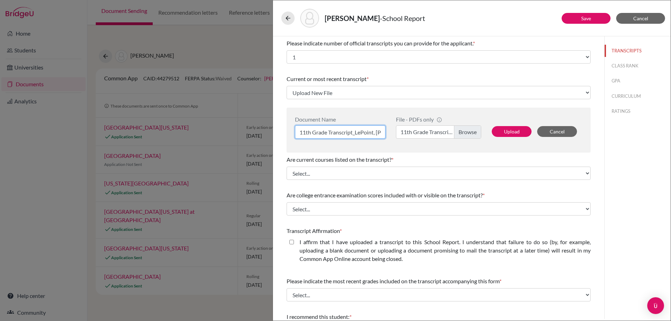
scroll to position [0, 29]
type input "11th Grade Transcript_LePoint, Lillian Abigail"
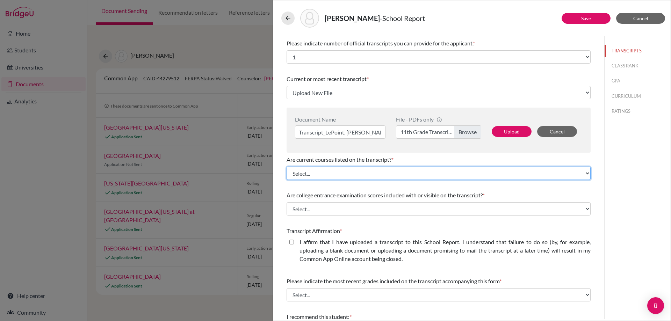
click at [356, 175] on select "Select... Yes No" at bounding box center [438, 173] width 304 height 13
select select "1"
click at [286, 167] on select "Select... Yes No" at bounding box center [438, 173] width 304 height 13
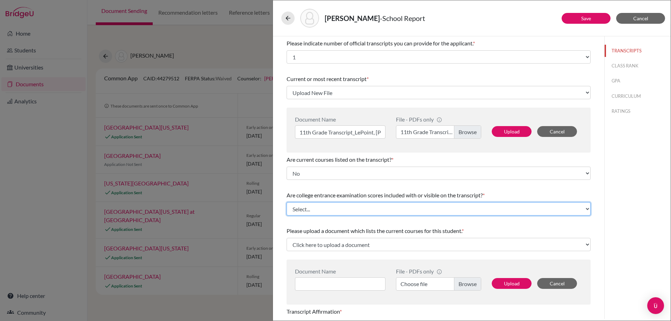
click at [353, 214] on select "Select... Yes No" at bounding box center [438, 208] width 304 height 13
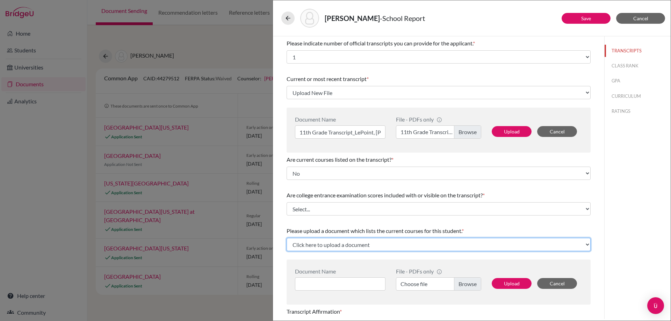
click at [347, 245] on select "Click here to upload a document Upload New File" at bounding box center [438, 244] width 304 height 13
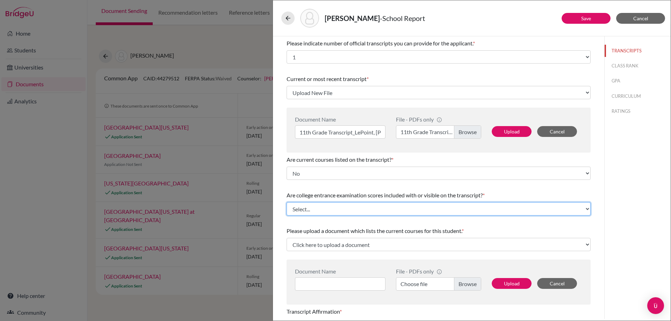
click at [343, 214] on select "Select... Yes No" at bounding box center [438, 208] width 304 height 13
select select "1"
click at [286, 202] on select "Select... Yes No" at bounding box center [438, 208] width 304 height 13
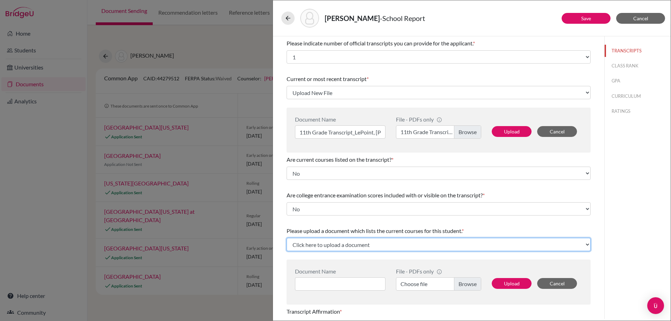
click at [339, 245] on select "Click here to upload a document Upload New File" at bounding box center [438, 244] width 304 height 13
select select "Upload New File"
click at [286, 238] on select "Click here to upload a document Upload New File" at bounding box center [438, 244] width 304 height 13
click at [414, 282] on label "Choose file" at bounding box center [438, 283] width 85 height 13
click at [414, 282] on input "Choose file" at bounding box center [438, 283] width 85 height 13
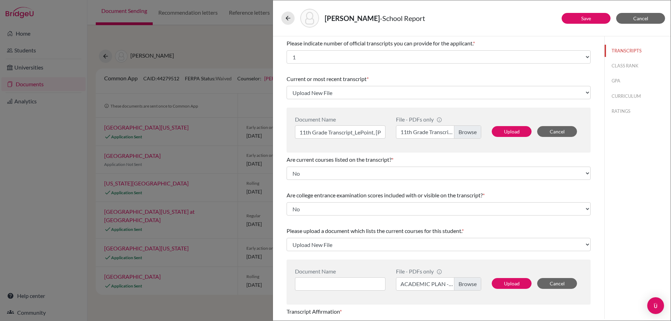
click at [338, 275] on div "Document Name" at bounding box center [343, 279] width 96 height 23
click at [338, 281] on input at bounding box center [340, 283] width 90 height 13
paste input "ACADEMIC PLAN - LePoint, Lillian"
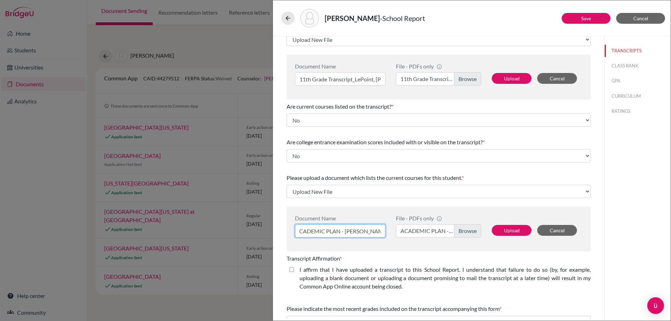
scroll to position [70, 0]
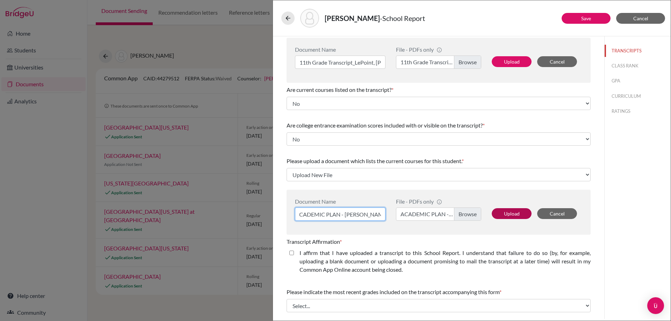
type input "ACADEMIC PLAN - LePoint, Lillian"
click at [509, 214] on button "Upload" at bounding box center [511, 213] width 40 height 11
click at [516, 64] on button "Upload" at bounding box center [511, 61] width 40 height 11
select select "657817"
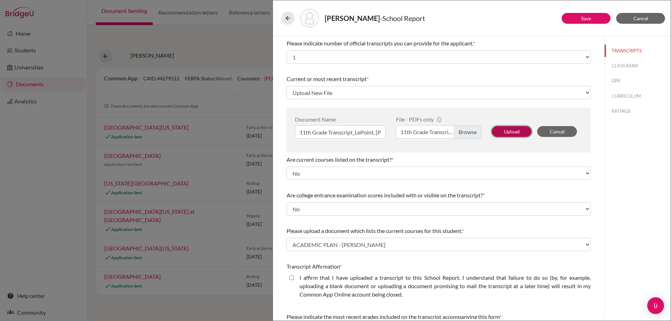
click at [498, 135] on button "Upload" at bounding box center [511, 131] width 40 height 11
select select "657818"
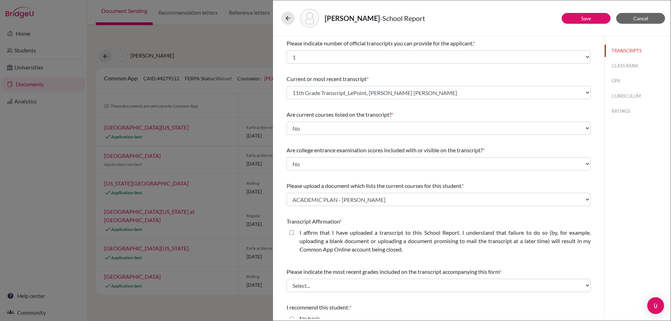
click at [307, 233] on label "I affirm that I have uploaded a transcript to this School Report. I understand …" at bounding box center [444, 240] width 291 height 25
click at [294, 233] on closed\ "I affirm that I have uploaded a transcript to this School Report. I understand …" at bounding box center [291, 232] width 5 height 8
checkbox closed\ "true"
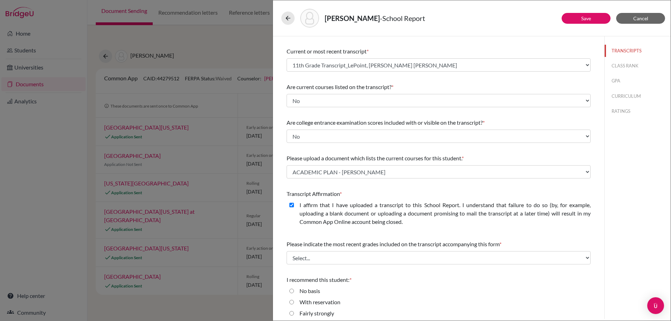
scroll to position [54, 0]
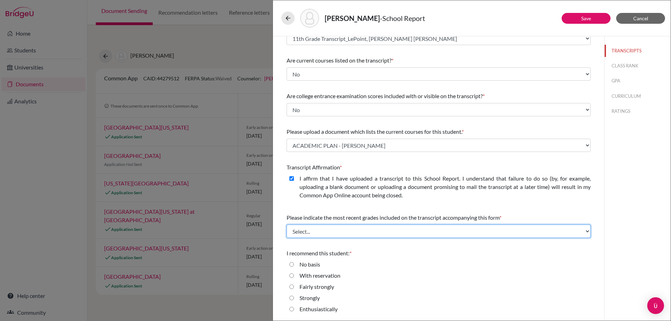
click at [370, 225] on select "Select... Final junior year grades 1st Quarter senior year grades 2nd Quarter/1…" at bounding box center [438, 231] width 304 height 13
click at [369, 231] on select "Select... Final junior year grades 1st Quarter senior year grades 2nd Quarter/1…" at bounding box center [438, 231] width 304 height 13
select select "0"
click at [286, 225] on select "Select... Final junior year grades 1st Quarter senior year grades 2nd Quarter/1…" at bounding box center [438, 231] width 304 height 13
click at [364, 236] on select "Select... Final junior year grades 1st Quarter senior year grades 2nd Quarter/1…" at bounding box center [438, 231] width 304 height 13
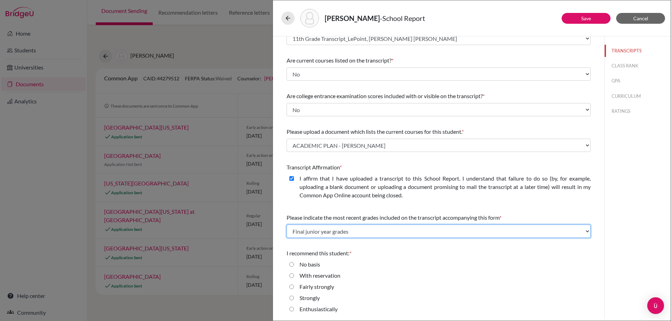
click at [286, 225] on select "Select... Final junior year grades 1st Quarter senior year grades 2nd Quarter/1…" at bounding box center [438, 231] width 304 height 13
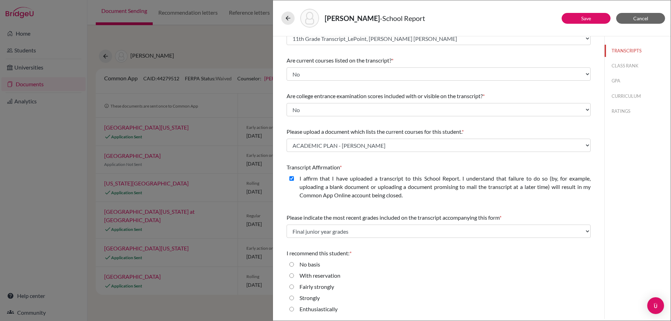
click at [316, 299] on label "Strongly" at bounding box center [309, 298] width 20 height 8
click at [294, 299] on input "Strongly" at bounding box center [291, 298] width 5 height 8
radio input "true"
click at [325, 311] on label "Enthusiastically" at bounding box center [318, 309] width 38 height 8
click at [294, 311] on input "Enthusiastically" at bounding box center [291, 309] width 5 height 8
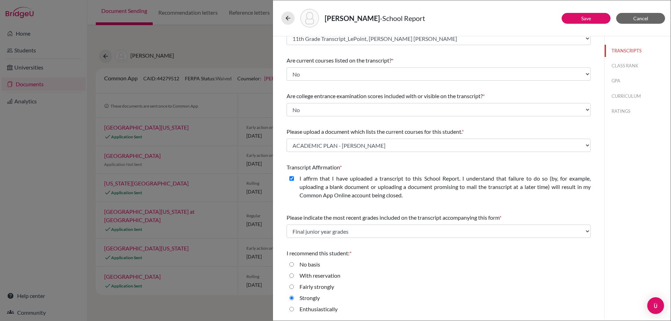
radio input "true"
click at [616, 67] on button "CLASS RANK" at bounding box center [637, 66] width 66 height 12
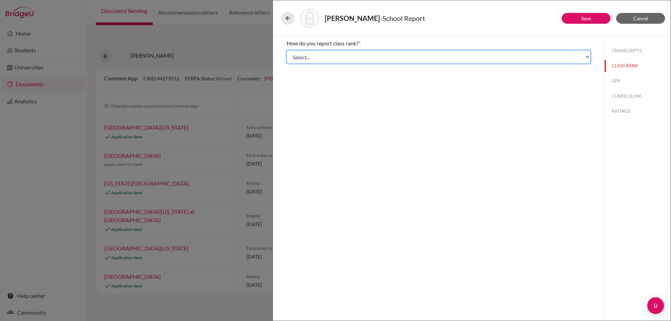
click at [408, 60] on select "Select... Exact Decile Quintile Quartile None" at bounding box center [438, 56] width 304 height 13
select select "5"
click at [286, 50] on select "Select... Exact Decile Quintile Quartile None" at bounding box center [438, 56] width 304 height 13
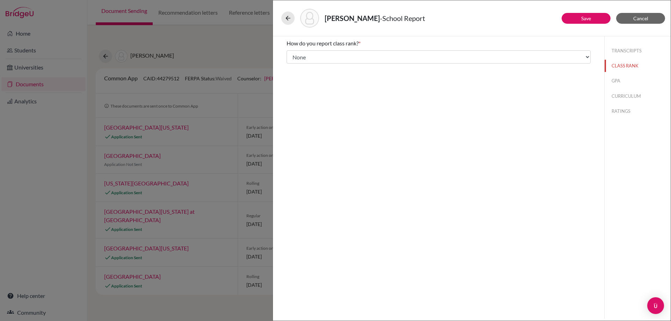
click at [613, 74] on div "TRANSCRIPTS CLASS RANK GPA CURRICULUM RATINGS" at bounding box center [637, 79] width 66 height 87
click at [613, 83] on button "GPA" at bounding box center [637, 81] width 66 height 12
click at [308, 57] on label "Yes" at bounding box center [303, 54] width 8 height 8
click at [294, 57] on input "Yes" at bounding box center [291, 54] width 5 height 8
radio input "true"
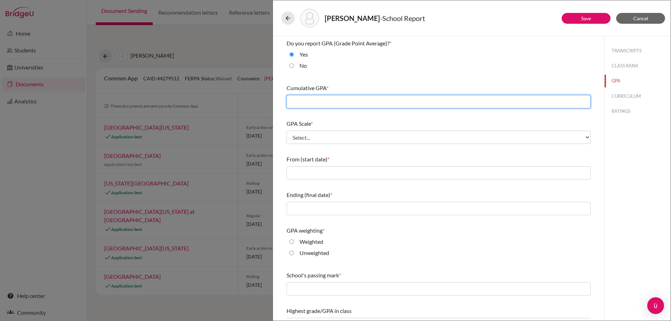
click at [312, 95] on input "text" at bounding box center [438, 101] width 304 height 13
click at [326, 99] on input "text" at bounding box center [438, 101] width 304 height 13
type input "4.0"
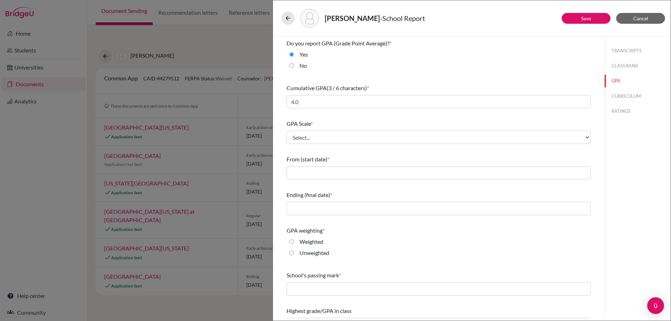
click at [348, 144] on div "GPA Scale * Select... 4 5 6 7 8 9 10 11 12 13 14 15 16 17 18 19 20 100" at bounding box center [438, 132] width 304 height 30
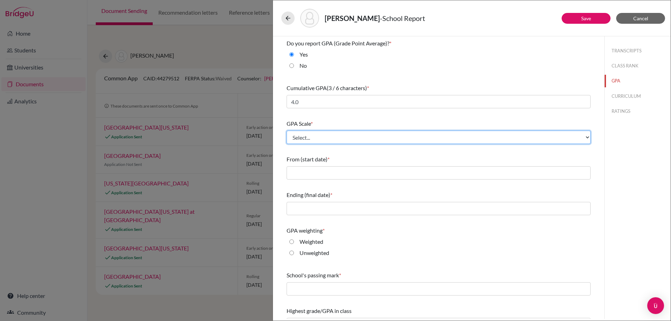
click at [353, 138] on select "Select... 4 5 6 7 8 9 10 11 12 13 14 15 16 17 18 19 20 100" at bounding box center [438, 137] width 304 height 13
select select "4"
click at [286, 131] on select "Select... 4 5 6 7 8 9 10 11 12 13 14 15 16 17 18 19 20 100" at bounding box center [438, 137] width 304 height 13
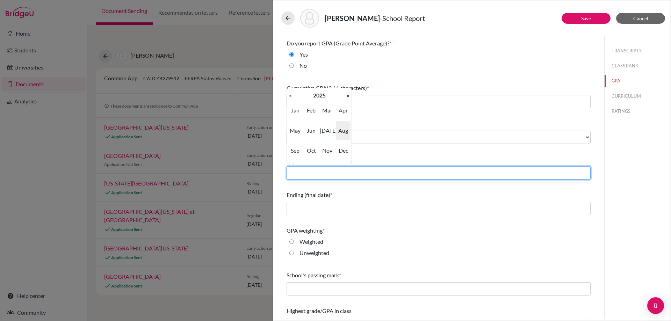
click at [345, 172] on input "text" at bounding box center [438, 172] width 304 height 13
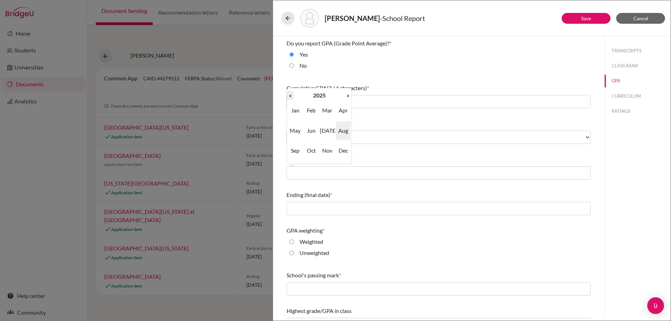
click at [289, 97] on th "«" at bounding box center [290, 95] width 7 height 9
click at [344, 130] on span "Aug" at bounding box center [343, 130] width 15 height 19
type input "08/2022"
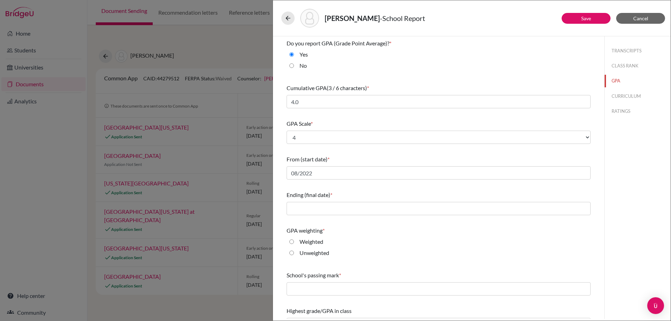
click at [323, 199] on div "Ending (final date) *" at bounding box center [438, 203] width 304 height 30
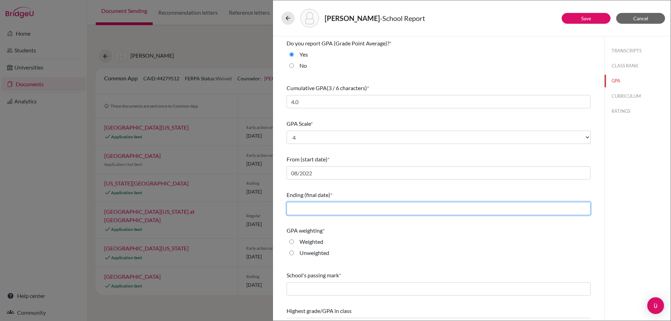
click at [324, 207] on input "text" at bounding box center [438, 208] width 304 height 13
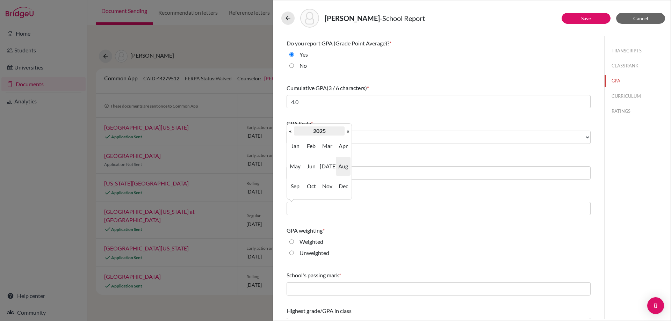
click at [343, 131] on th "2025" at bounding box center [319, 130] width 51 height 9
click at [305, 130] on th "[DATE]-[DATE]" at bounding box center [319, 130] width 51 height 9
click at [327, 131] on th "[DATE]-[DATE]" at bounding box center [319, 130] width 51 height 9
click at [371, 146] on div "GPA Scale * Select... 4 5 6 7 8 9 10 11 12 13 14 15 16 17 18 19 20 100" at bounding box center [438, 132] width 304 height 30
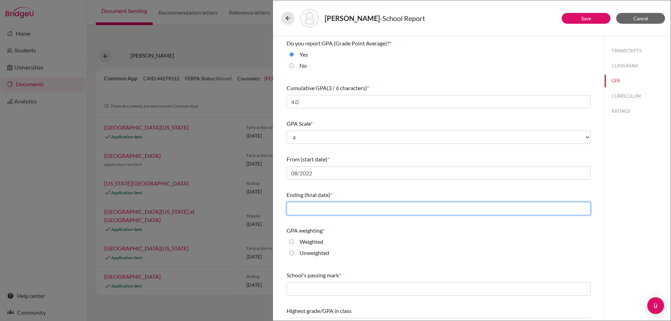
click at [343, 206] on input "text" at bounding box center [438, 208] width 304 height 13
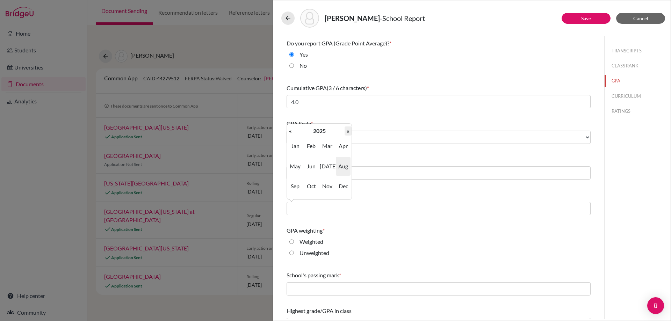
click at [348, 132] on th "»" at bounding box center [347, 130] width 7 height 9
click at [295, 166] on span "May" at bounding box center [295, 166] width 15 height 19
type input "05/2026"
drag, startPoint x: 304, startPoint y: 260, endPoint x: 305, endPoint y: 252, distance: 7.8
click at [305, 253] on div "GPA weighting * Weighted Unweighted" at bounding box center [438, 243] width 304 height 39
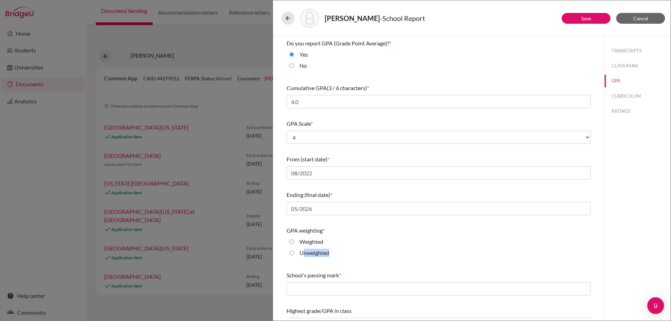
click at [305, 252] on label "Unweighted" at bounding box center [314, 253] width 30 height 8
click at [294, 252] on input "Unweighted" at bounding box center [291, 253] width 5 height 8
radio input "true"
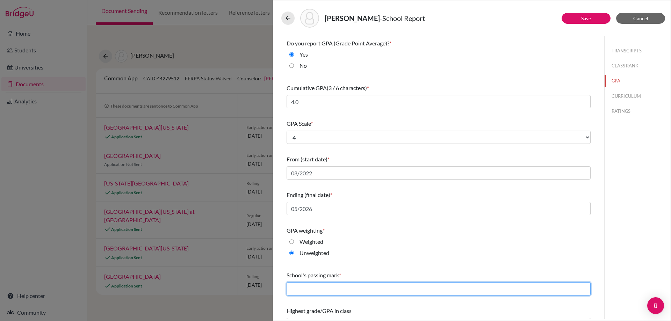
click at [312, 287] on input "text" at bounding box center [438, 288] width 304 height 13
type input "65"
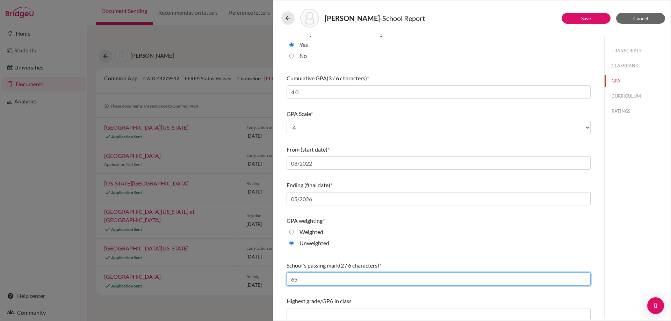
scroll to position [15, 0]
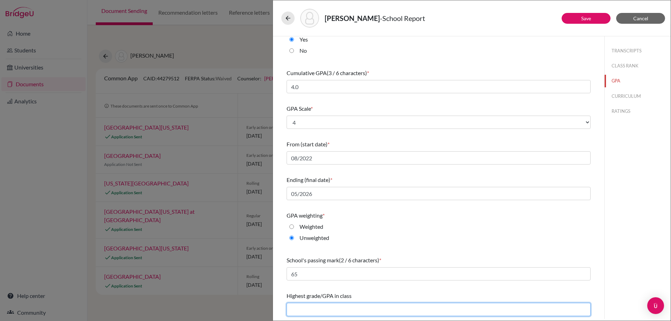
click at [302, 314] on input "text" at bounding box center [438, 309] width 304 height 13
type input "4.0"
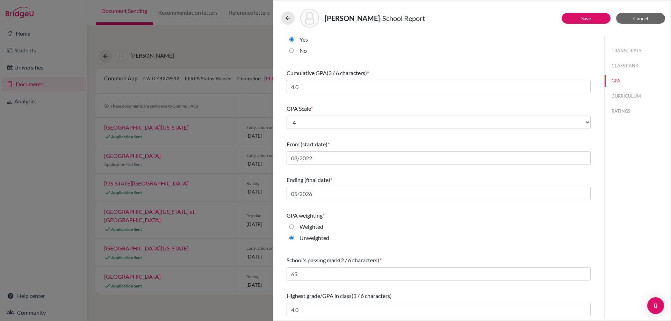
drag, startPoint x: 480, startPoint y: 230, endPoint x: 480, endPoint y: 237, distance: 6.7
click at [481, 231] on div "Weighted" at bounding box center [438, 228] width 304 height 11
click at [617, 93] on button "CURRICULUM" at bounding box center [637, 96] width 66 height 12
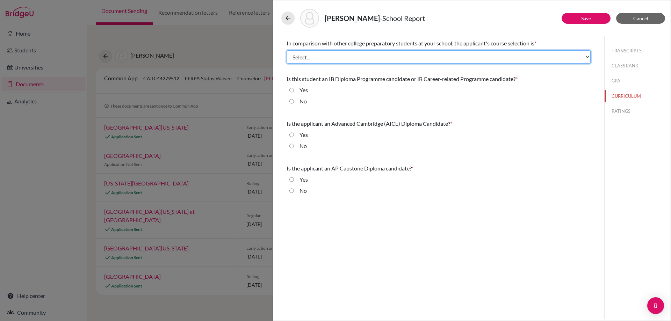
click at [359, 61] on select "Select... Less than demanding Average Demanding Very demanding Most demanding P…" at bounding box center [438, 56] width 304 height 13
select select "3"
click at [286, 50] on select "Select... Less than demanding Average Demanding Very demanding Most demanding P…" at bounding box center [438, 56] width 304 height 13
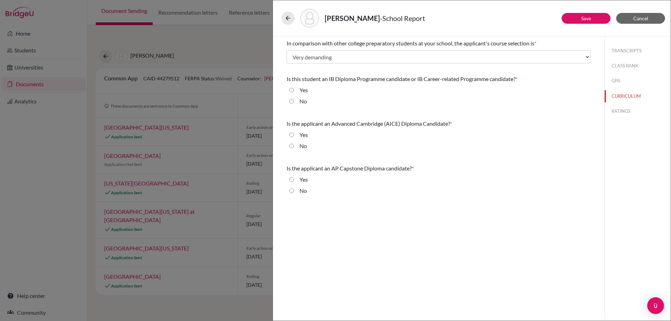
click at [292, 101] on input "No" at bounding box center [291, 101] width 5 height 8
radio input "true"
click at [292, 144] on input "No" at bounding box center [291, 146] width 5 height 8
radio input "true"
drag, startPoint x: 291, startPoint y: 190, endPoint x: 295, endPoint y: 187, distance: 5.5
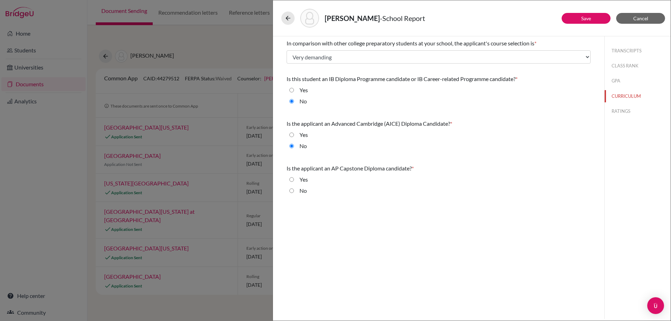
click at [291, 190] on input "No" at bounding box center [291, 191] width 5 height 8
radio input "true"
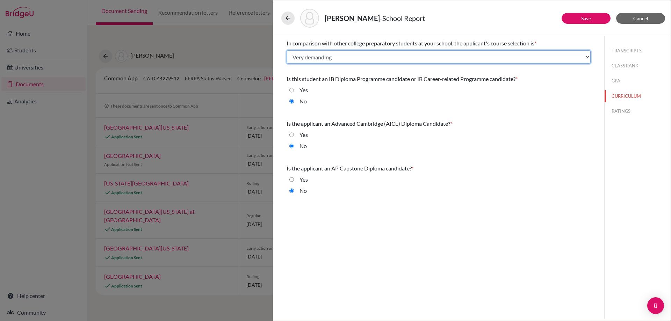
click at [475, 59] on select "Select... Less than demanding Average Demanding Very demanding Most demanding P…" at bounding box center [438, 56] width 304 height 13
click at [286, 50] on select "Select... Less than demanding Average Demanding Very demanding Most demanding P…" at bounding box center [438, 56] width 304 height 13
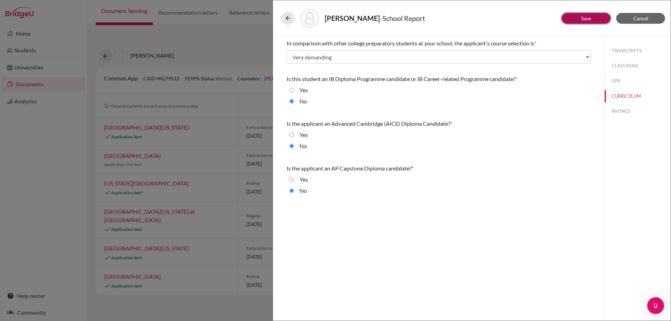
click at [590, 23] on button "Save" at bounding box center [585, 18] width 49 height 11
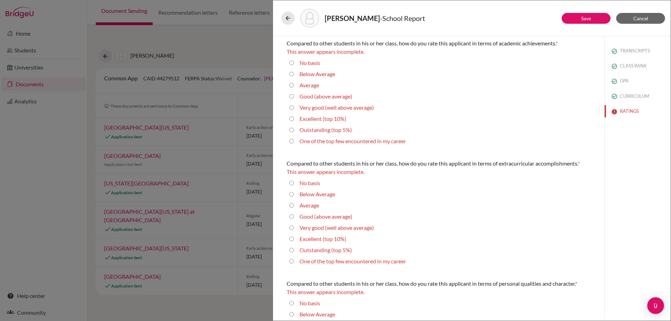
click at [338, 129] on label "Outstanding (top 5%)" at bounding box center [325, 130] width 52 height 8
click at [294, 129] on 5\%\) "Outstanding (top 5%)" at bounding box center [291, 130] width 5 height 8
radio 5\%\) "true"
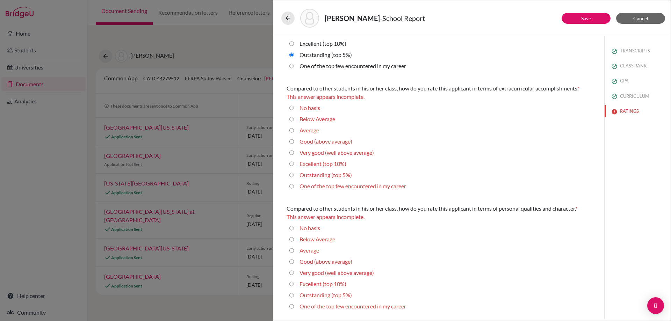
scroll to position [70, 0]
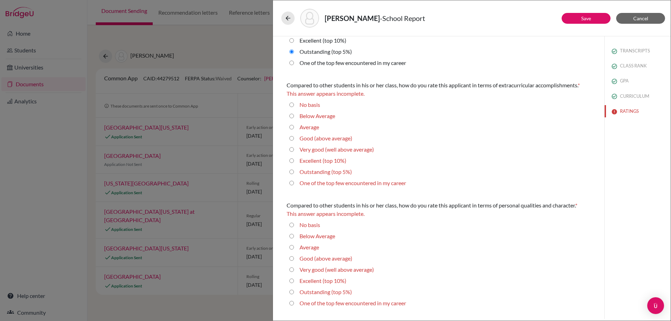
click at [326, 164] on label "Excellent (top 10%)" at bounding box center [322, 160] width 47 height 8
click at [294, 164] on 10\%\) "Excellent (top 10%)" at bounding box center [291, 160] width 5 height 8
radio 10\%\) "true"
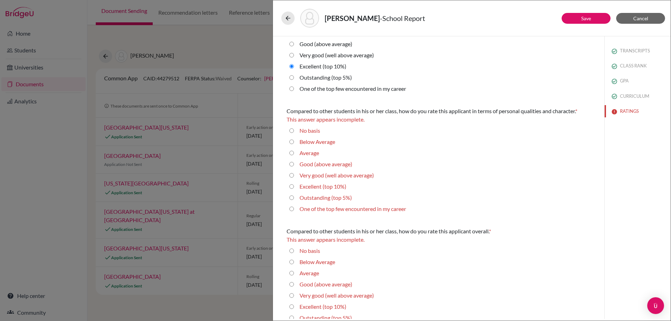
scroll to position [175, 0]
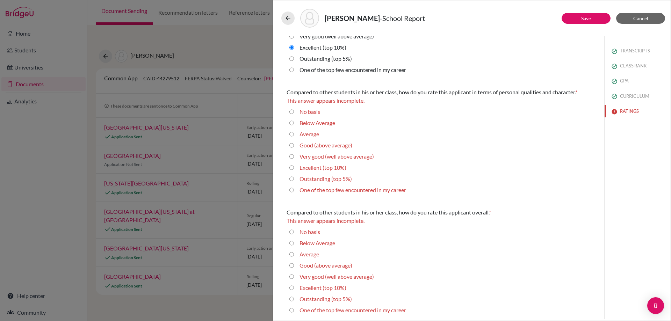
click at [331, 168] on label "Excellent (top 10%)" at bounding box center [322, 167] width 47 height 8
click at [294, 168] on 10\%\) "Excellent (top 10%)" at bounding box center [291, 167] width 5 height 8
radio 10\%\) "true"
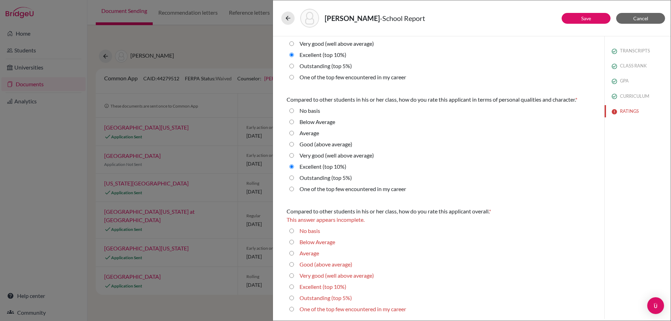
scroll to position [167, 0]
click at [328, 290] on label "Excellent (top 10%)" at bounding box center [322, 287] width 47 height 8
click at [294, 290] on 10\%\) "Excellent (top 10%)" at bounding box center [291, 287] width 5 height 8
radio 10\%\) "true"
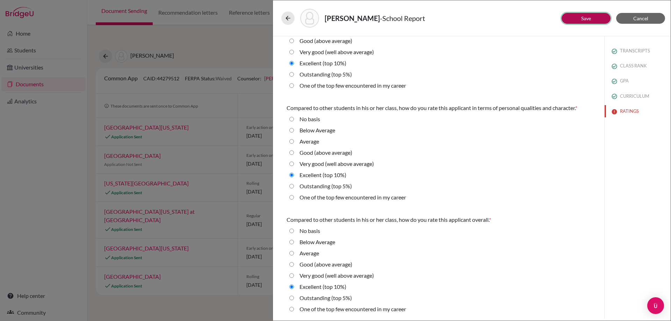
click at [593, 21] on button "Save" at bounding box center [585, 18] width 49 height 11
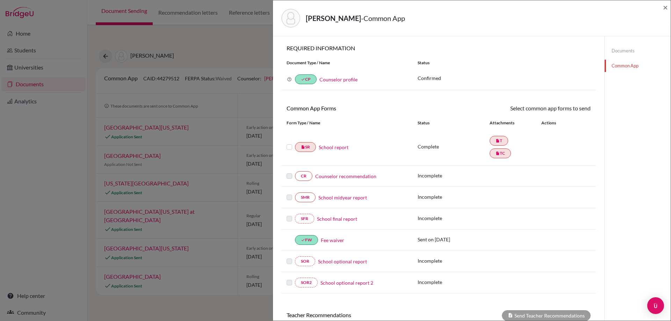
click at [212, 107] on div "LePoint, Lillian - Common App × × REQUIRED INFORMATION Document Type / Name Sta…" at bounding box center [335, 160] width 671 height 321
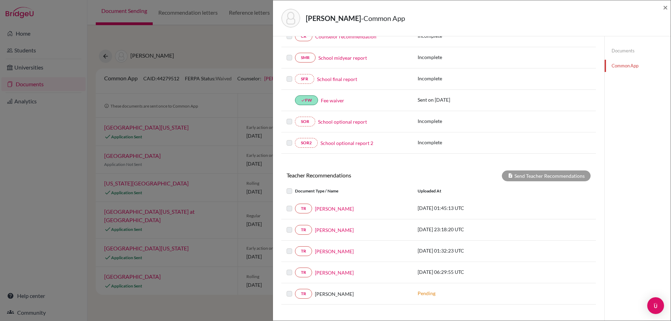
scroll to position [199, 0]
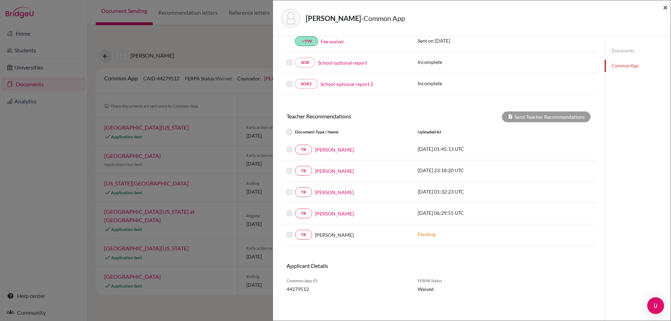
click at [666, 7] on span "×" at bounding box center [665, 7] width 5 height 10
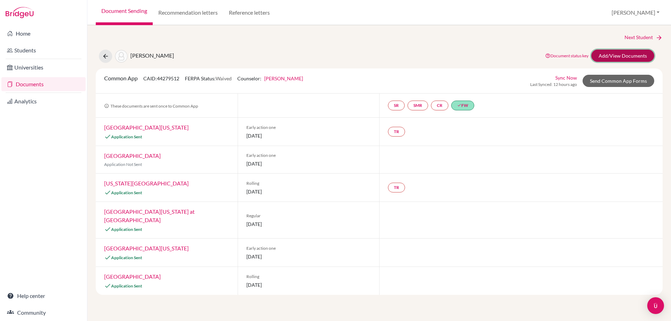
click at [597, 57] on link "Add/View Documents" at bounding box center [622, 56] width 63 height 12
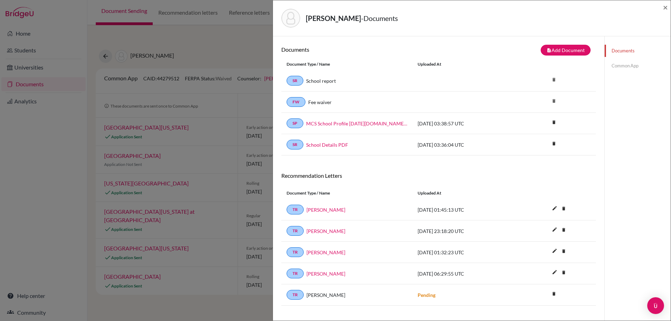
click at [628, 67] on link "Common App" at bounding box center [637, 66] width 66 height 12
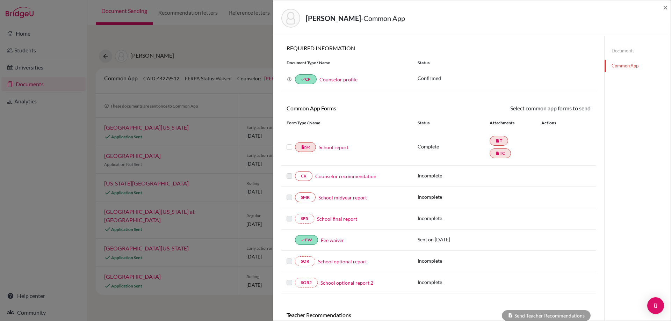
click at [290, 143] on label at bounding box center [289, 143] width 6 height 0
click at [0, 0] on input "checkbox" at bounding box center [0, 0] width 0 height 0
click at [289, 144] on label at bounding box center [289, 144] width 6 height 0
click at [0, 0] on input "checkbox" at bounding box center [0, 0] width 0 height 0
click at [366, 176] on link "Counselor recommendation" at bounding box center [345, 176] width 61 height 7
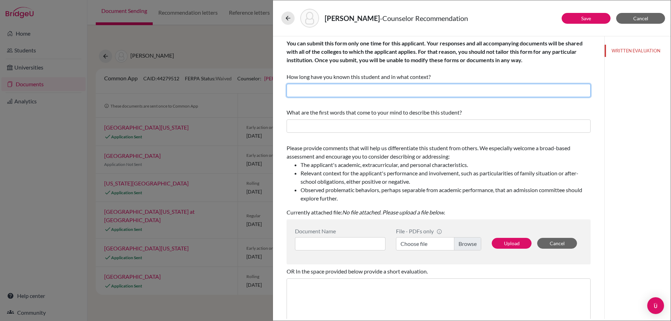
click at [352, 90] on input "text" at bounding box center [438, 90] width 304 height 13
type input "3 years as her Guidance Counselor"
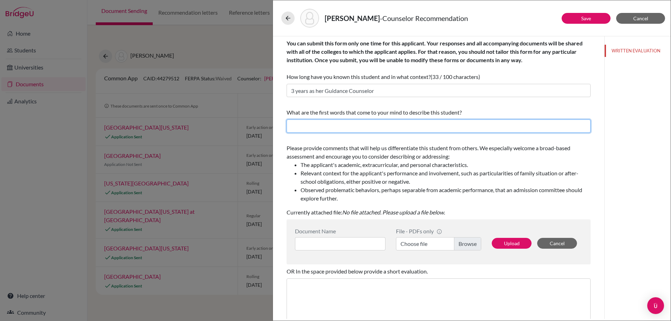
paste input "hardworking and empathetic, always pursuing excellence in all she does"
click at [500, 127] on input "hardworking and empathetic, always pursuing excellence in all she does" at bounding box center [438, 125] width 304 height 13
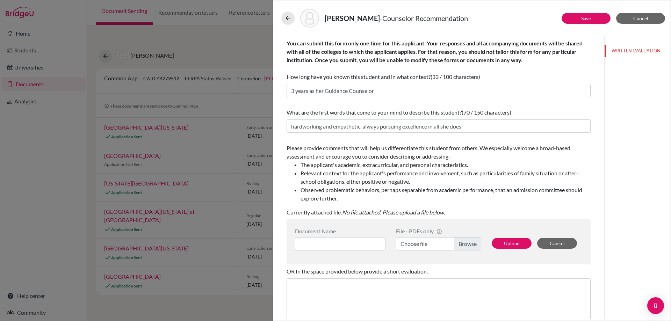
click at [500, 141] on div "You can submit this form only one time for this applicant. Your responses and a…" at bounding box center [438, 211] width 304 height 350
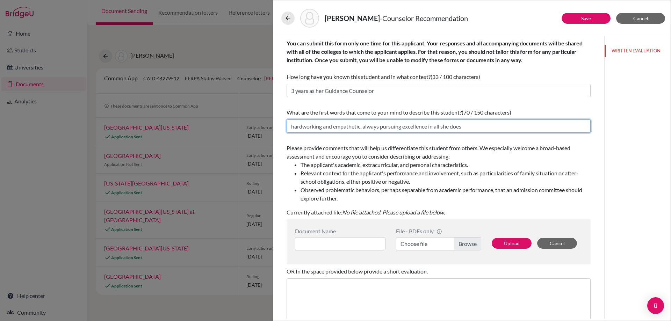
click at [359, 126] on input "hardworking and empathetic, always pursuing excellence in all she does" at bounding box center [438, 125] width 304 height 13
click at [362, 126] on input "hardworking and empathetic, always pursuing excellence in all she does" at bounding box center [438, 125] width 304 height 13
drag, startPoint x: 364, startPoint y: 126, endPoint x: 559, endPoint y: 126, distance: 195.3
click at [559, 126] on input "hardworking and empathetic, always pursuing excellence in all she does" at bounding box center [438, 125] width 304 height 13
type input "h"
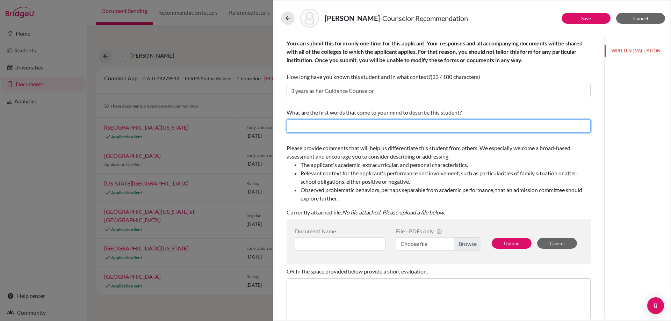
type input "d"
type input "s"
click at [560, 126] on input "text" at bounding box center [438, 125] width 304 height 13
type input "Intellectual, Compassionate, Determined"
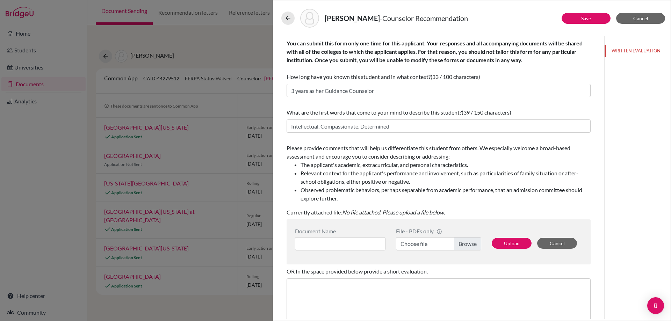
click at [372, 161] on li "The applicant's academic, extracurricular, and personal characteristics." at bounding box center [445, 165] width 290 height 8
click at [456, 243] on label "Choose file" at bounding box center [438, 243] width 85 height 13
click at [456, 243] on input "Choose file" at bounding box center [438, 243] width 85 height 13
click at [342, 249] on input at bounding box center [340, 243] width 90 height 13
paste input "Counselor Recommendation Letter_LePoint, Lillian Abigail"
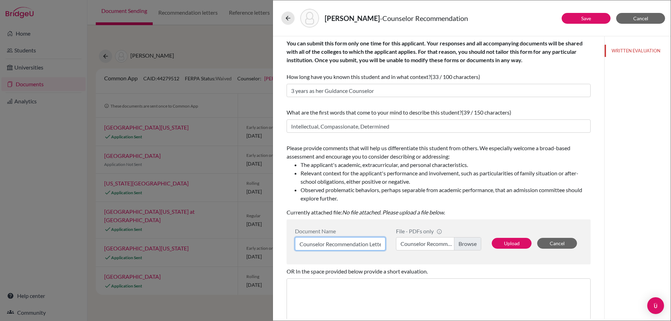
scroll to position [0, 61]
type input "Counselor Recommendation Letter_LePoint, Lillian Abigail"
click at [502, 247] on button "Upload" at bounding box center [511, 243] width 40 height 11
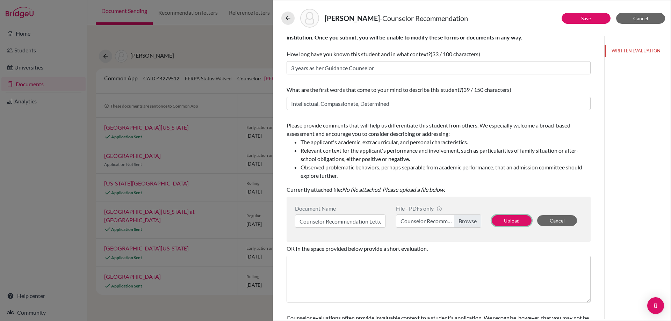
scroll to position [35, 0]
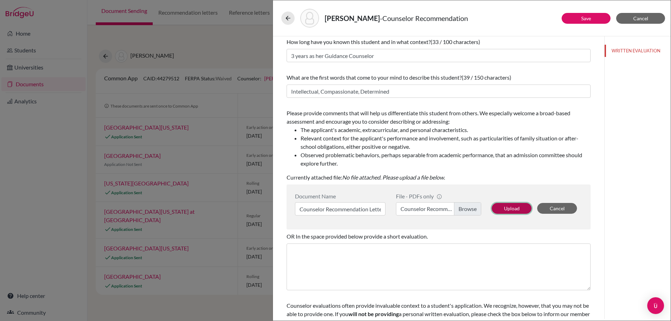
click at [507, 209] on button "Upload" at bounding box center [511, 208] width 40 height 11
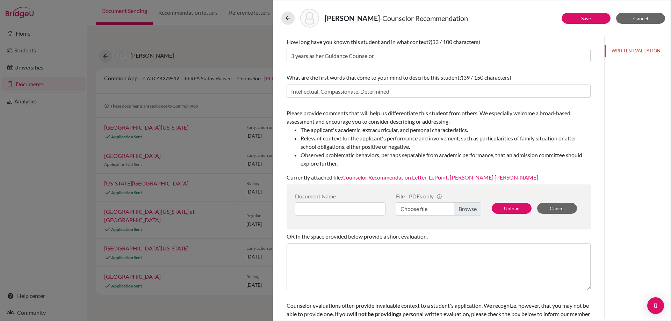
click at [442, 144] on li "Relevant context for the applicant's performance and involvement, such as parti…" at bounding box center [445, 142] width 290 height 17
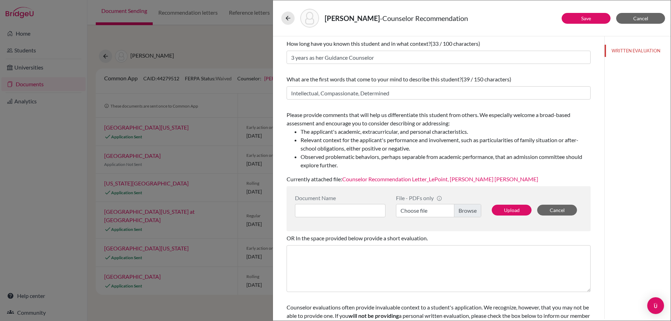
scroll to position [0, 0]
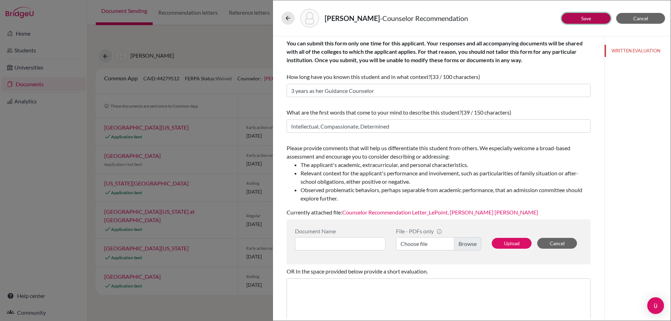
click at [585, 17] on link "Save" at bounding box center [586, 18] width 10 height 6
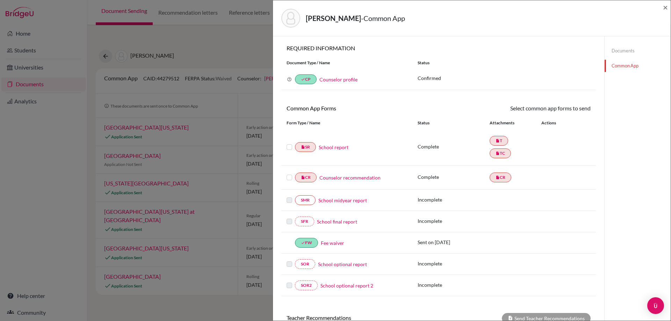
click at [289, 143] on label at bounding box center [289, 143] width 6 height 0
click at [0, 0] on input "checkbox" at bounding box center [0, 0] width 0 height 0
click at [289, 174] on label at bounding box center [289, 174] width 6 height 0
click at [0, 0] on input "checkbox" at bounding box center [0, 0] width 0 height 0
click at [574, 109] on link "Send" at bounding box center [575, 109] width 29 height 11
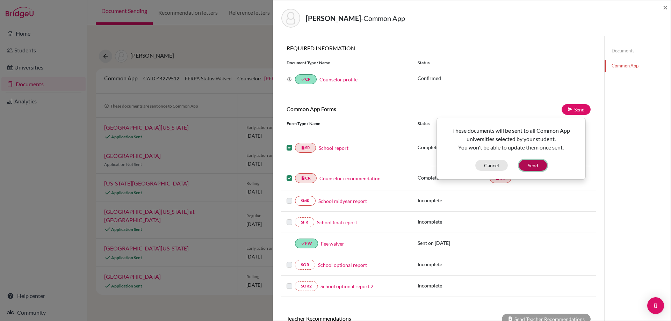
click at [540, 165] on button "Send" at bounding box center [533, 165] width 28 height 11
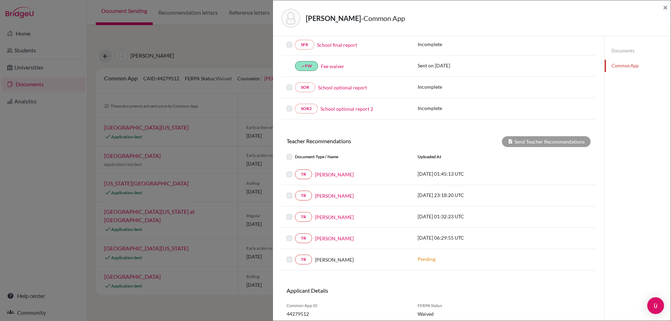
scroll to position [203, 0]
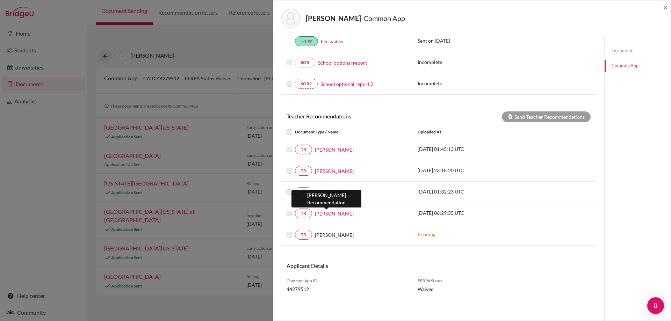
click at [333, 213] on link "Mr. Frasier" at bounding box center [334, 213] width 39 height 7
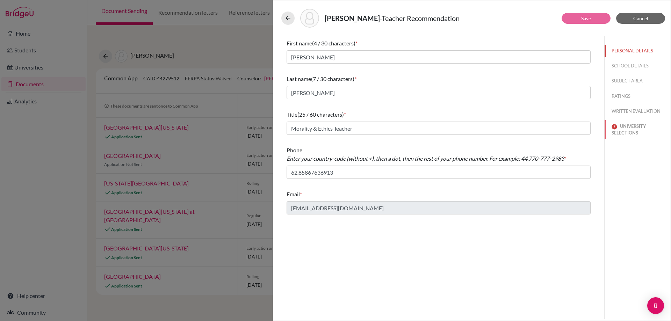
click at [626, 128] on button "UNIVERSITY SELECTIONS" at bounding box center [637, 129] width 66 height 19
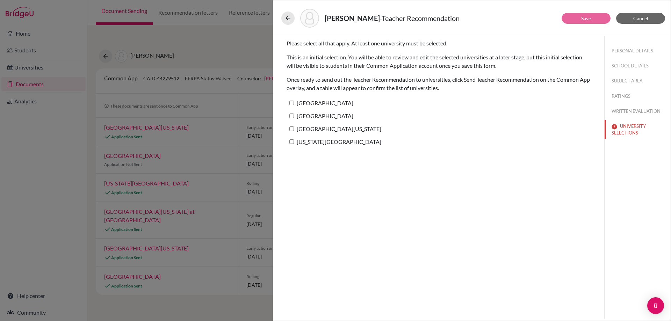
drag, startPoint x: 316, startPoint y: 110, endPoint x: 316, endPoint y: 115, distance: 5.3
click at [316, 110] on div "Palm Beach Atlantic University" at bounding box center [438, 104] width 304 height 13
click at [316, 116] on label "Tulane University" at bounding box center [319, 116] width 67 height 10
click at [294, 116] on input "Tulane University" at bounding box center [291, 116] width 5 height 5
checkbox input "true"
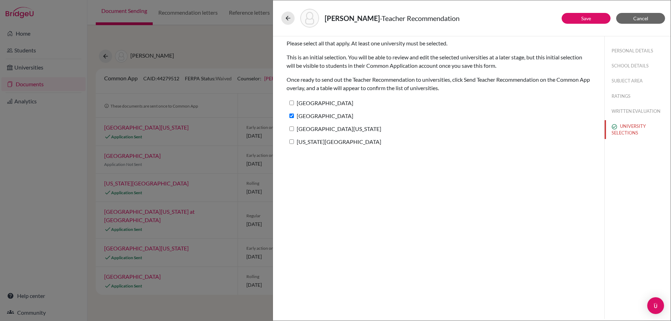
click at [318, 101] on label "Palm Beach Atlantic University" at bounding box center [319, 103] width 67 height 10
click at [294, 101] on input "Palm Beach Atlantic University" at bounding box center [291, 103] width 5 height 5
checkbox input "true"
click at [315, 133] on label "University of Virginia" at bounding box center [333, 129] width 95 height 10
click at [294, 131] on input "University of Virginia" at bounding box center [291, 128] width 5 height 5
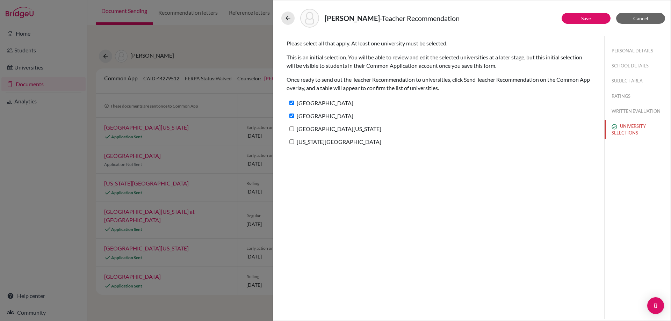
checkbox input "true"
click at [314, 147] on div "Louisiana State University" at bounding box center [438, 143] width 304 height 13
click at [314, 145] on label "Louisiana State University" at bounding box center [333, 142] width 95 height 10
click at [294, 144] on input "Louisiana State University" at bounding box center [291, 141] width 5 height 5
checkbox input "true"
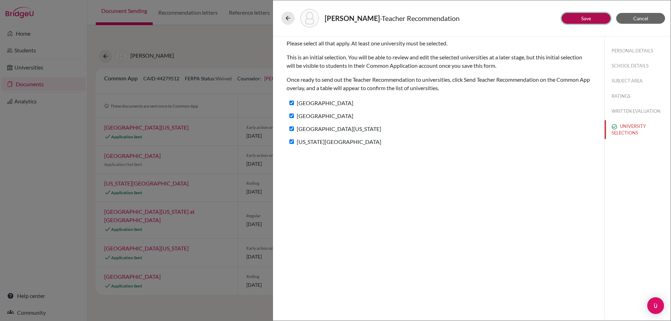
click at [597, 20] on button "Save" at bounding box center [585, 18] width 49 height 11
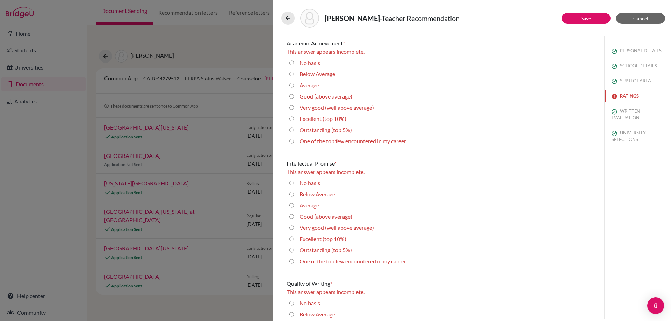
click at [619, 99] on button "RATINGS" at bounding box center [637, 96] width 66 height 12
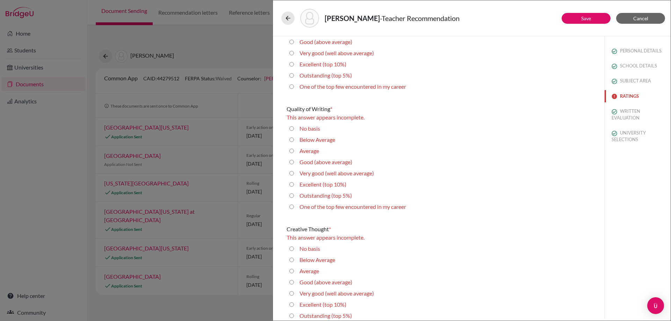
scroll to position [314, 0]
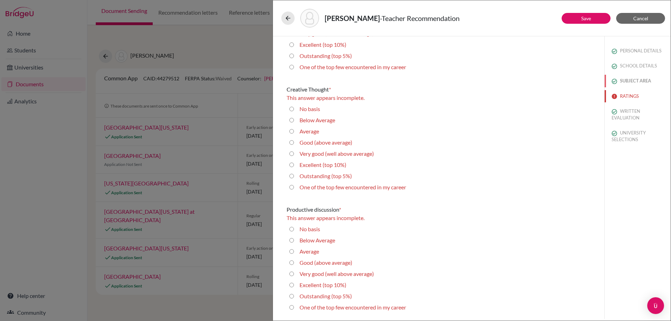
click at [645, 80] on button "SUBJECT AREA" at bounding box center [637, 81] width 66 height 12
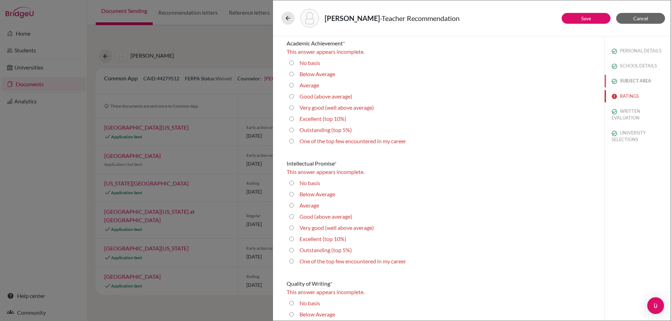
select select "4"
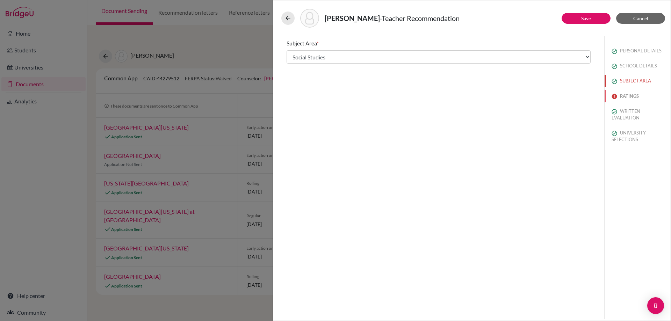
click at [634, 93] on button "RATINGS" at bounding box center [637, 96] width 66 height 12
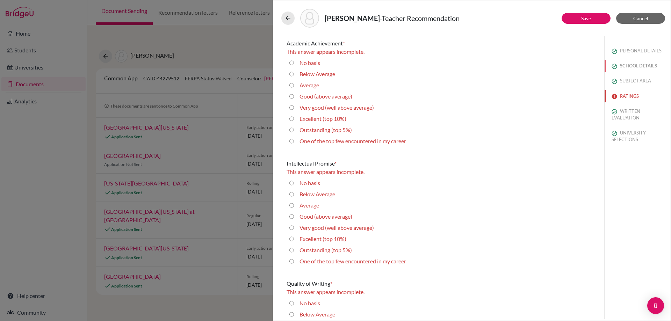
click at [638, 67] on button "SCHOOL DETAILS" at bounding box center [637, 66] width 66 height 12
radio basis "true"
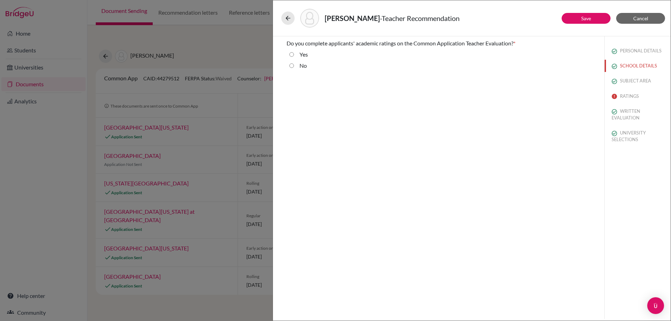
click at [304, 67] on label "No" at bounding box center [302, 65] width 7 height 8
click at [294, 67] on input "No" at bounding box center [291, 65] width 5 height 8
radio input "true"
click at [576, 18] on button "Save" at bounding box center [585, 18] width 49 height 11
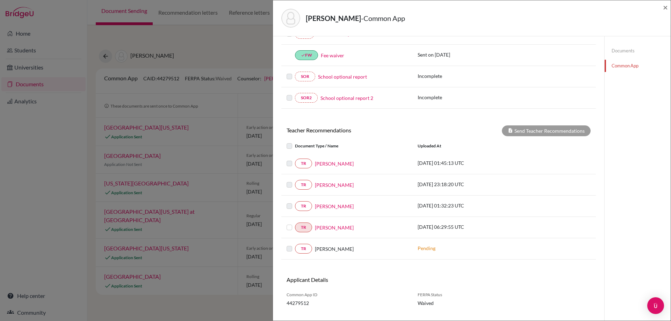
scroll to position [203, 0]
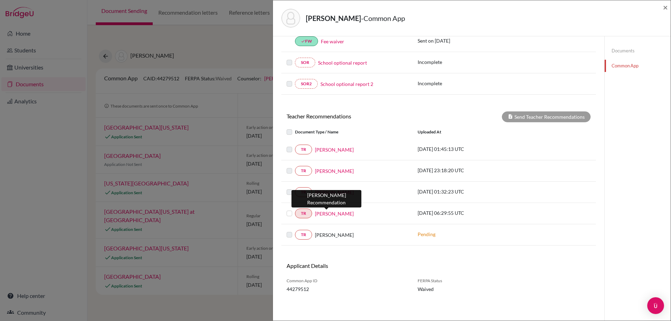
click at [331, 212] on link "Mr. Frasier" at bounding box center [334, 213] width 39 height 7
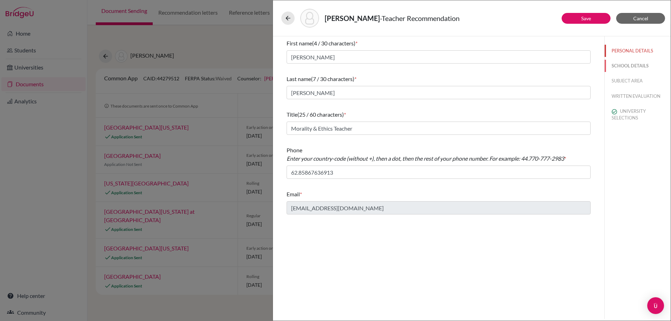
click at [617, 66] on button "SCHOOL DETAILS" at bounding box center [637, 66] width 66 height 12
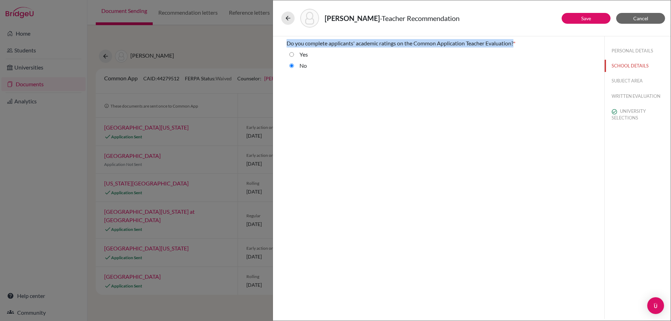
drag, startPoint x: 284, startPoint y: 42, endPoint x: 515, endPoint y: 46, distance: 231.3
click at [515, 46] on div "Do you complete applicants' academic ratings on the Common Application Teacher …" at bounding box center [438, 55] width 321 height 39
copy span "Do you complete applicants' academic ratings on the Common Application Teacher …"
click at [309, 58] on div "Yes" at bounding box center [438, 55] width 304 height 11
click at [304, 55] on label "Yes" at bounding box center [303, 54] width 8 height 8
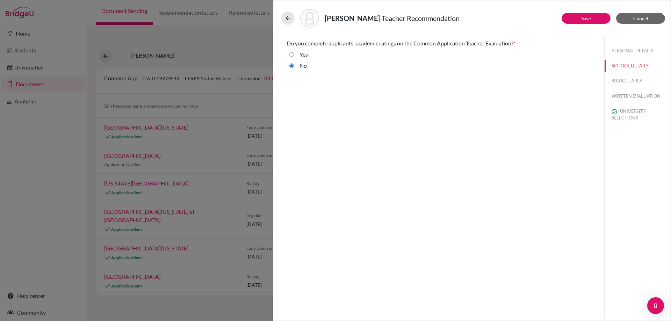
click at [294, 55] on input "Yes" at bounding box center [291, 54] width 5 height 8
radio input "true"
click at [623, 93] on button "RATINGS" at bounding box center [637, 96] width 66 height 12
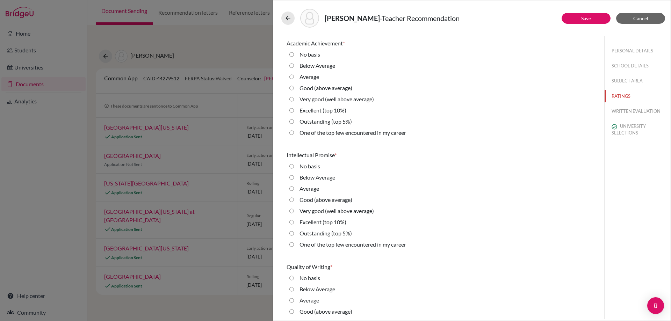
click at [316, 111] on label "Excellent (top 10%)" at bounding box center [322, 110] width 47 height 8
click at [294, 111] on 10\%\) "Excellent (top 10%)" at bounding box center [291, 110] width 5 height 8
radio 10\%\) "true"
click at [323, 224] on label "Excellent (top 10%)" at bounding box center [322, 222] width 47 height 8
click at [294, 224] on 10\%\) "Excellent (top 10%)" at bounding box center [291, 222] width 5 height 8
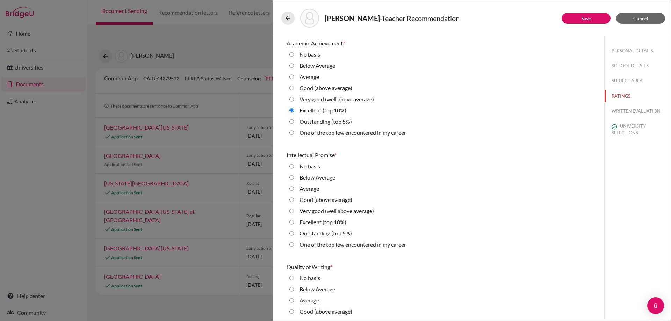
radio 10\%\) "true"
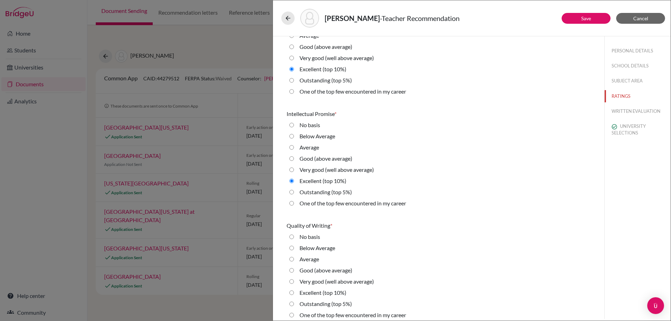
scroll to position [105, 0]
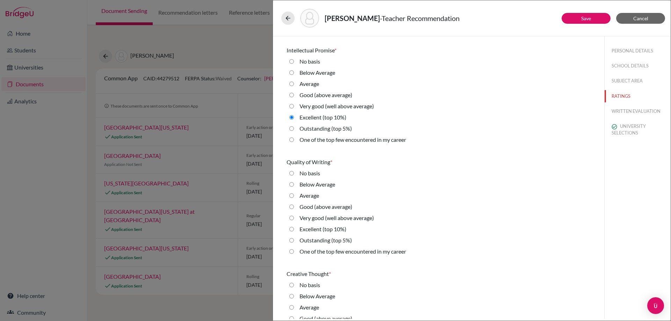
drag, startPoint x: 319, startPoint y: 228, endPoint x: 344, endPoint y: 229, distance: 25.5
click at [319, 228] on label "Excellent (top 10%)" at bounding box center [322, 229] width 47 height 8
click at [294, 228] on 10\%\) "Excellent (top 10%)" at bounding box center [291, 229] width 5 height 8
radio 10\%\) "true"
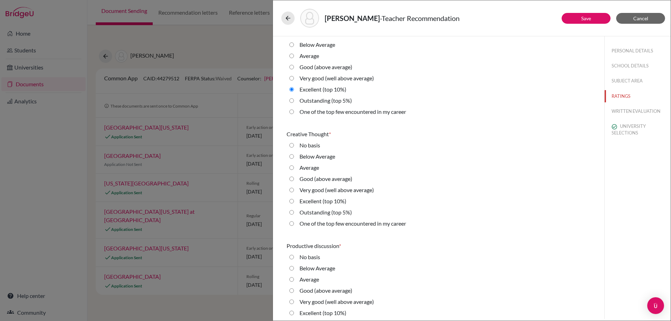
click at [334, 200] on label "Excellent (top 10%)" at bounding box center [322, 201] width 47 height 8
click at [294, 200] on 10\%\) "Excellent (top 10%)" at bounding box center [291, 201] width 5 height 8
radio 10\%\) "true"
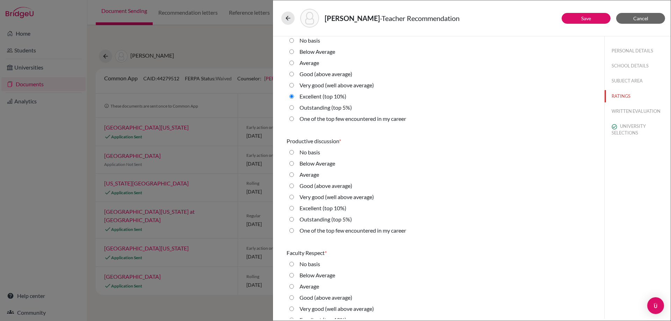
click at [335, 210] on label "Excellent (top 10%)" at bounding box center [322, 208] width 47 height 8
click at [294, 210] on 10\%\) "Excellent (top 10%)" at bounding box center [291, 208] width 5 height 8
radio 10\%\) "true"
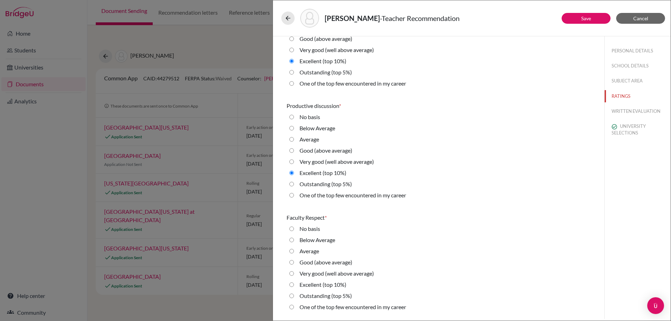
scroll to position [489, 0]
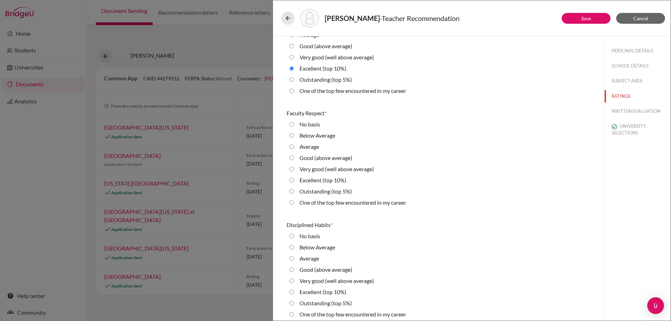
click at [320, 177] on label "Excellent (top 10%)" at bounding box center [322, 180] width 47 height 8
click at [294, 177] on 10\%\) "Excellent (top 10%)" at bounding box center [291, 180] width 5 height 8
radio 10\%\) "true"
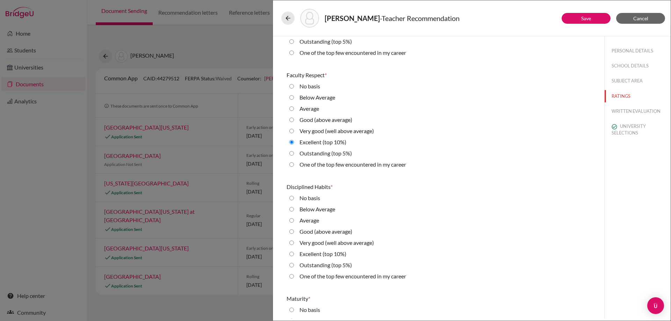
scroll to position [594, 0]
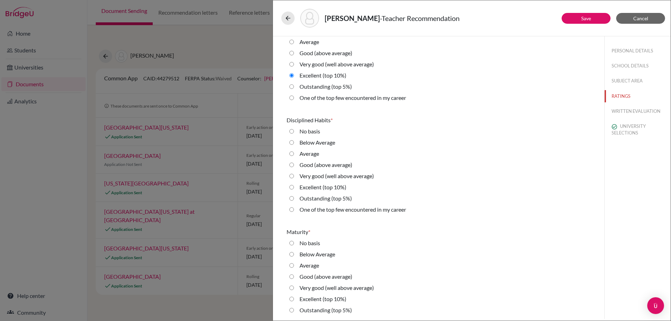
click at [325, 187] on label "Excellent (top 10%)" at bounding box center [322, 187] width 47 height 8
click at [294, 187] on 10\%\) "Excellent (top 10%)" at bounding box center [291, 187] width 5 height 8
radio 10\%\) "true"
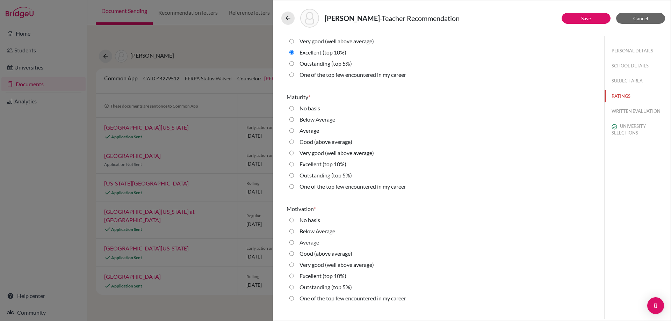
scroll to position [734, 0]
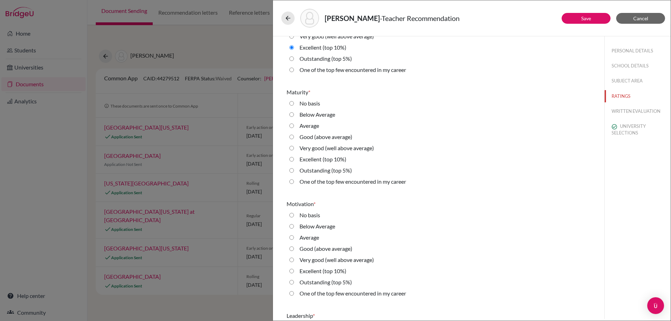
click at [316, 159] on label "Excellent (top 10%)" at bounding box center [322, 159] width 47 height 8
click at [294, 159] on 10\%\) "Excellent (top 10%)" at bounding box center [291, 159] width 5 height 8
radio 10\%\) "true"
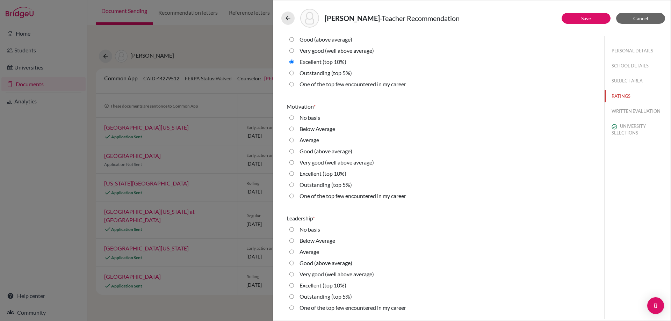
scroll to position [838, 0]
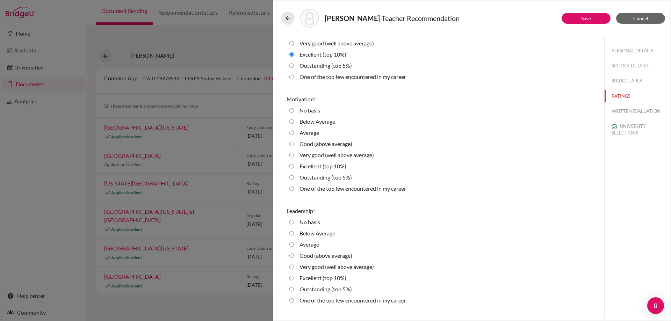
click at [328, 168] on label "Excellent (top 10%)" at bounding box center [322, 166] width 47 height 8
click at [294, 168] on 10\%\) "Excellent (top 10%)" at bounding box center [291, 166] width 5 height 8
radio 10\%\) "true"
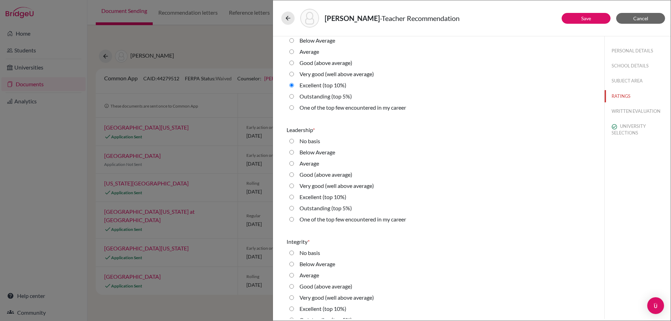
scroll to position [943, 0]
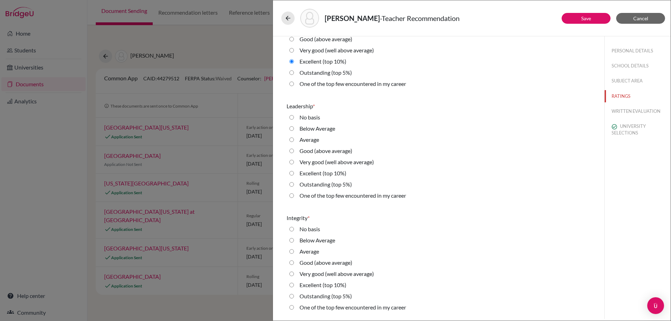
click at [333, 170] on label "Excellent (top 10%)" at bounding box center [322, 173] width 47 height 8
click at [294, 170] on 10\%\) "Excellent (top 10%)" at bounding box center [291, 173] width 5 height 8
radio 10\%\) "true"
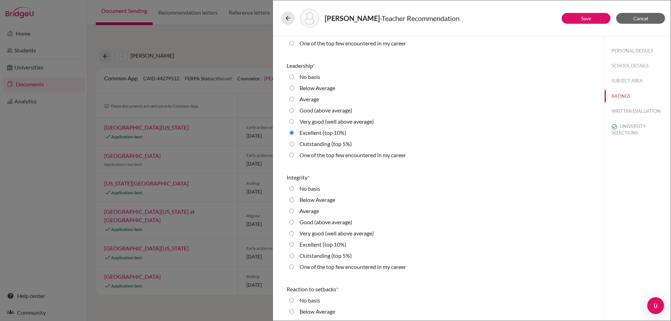
scroll to position [1048, 0]
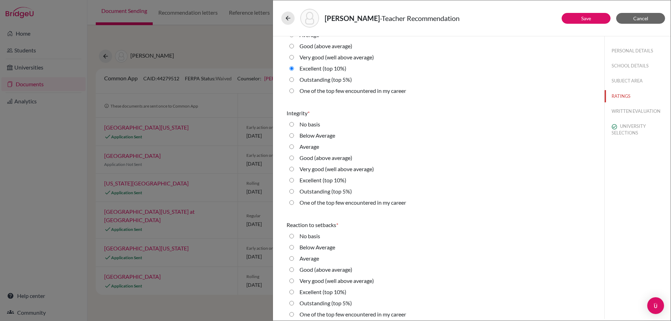
click at [337, 183] on label "Excellent (top 10%)" at bounding box center [322, 180] width 47 height 8
click at [294, 183] on 10\%\) "Excellent (top 10%)" at bounding box center [291, 180] width 5 height 8
radio 10\%\) "true"
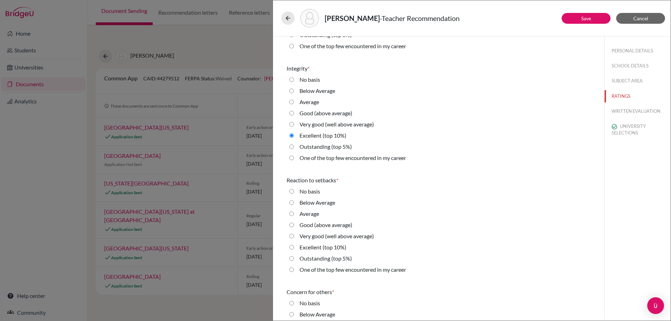
scroll to position [1153, 0]
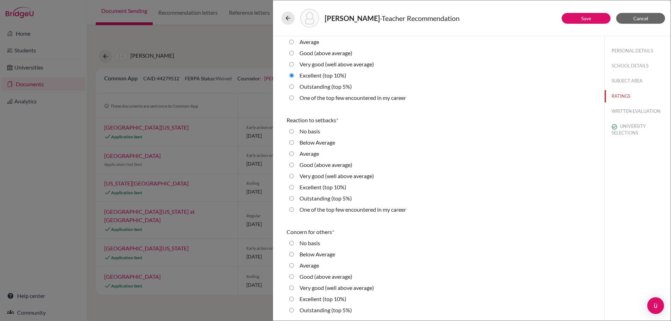
click at [337, 186] on label "Excellent (top 10%)" at bounding box center [322, 187] width 47 height 8
click at [294, 186] on 10\%\) "Excellent (top 10%)" at bounding box center [291, 187] width 5 height 8
radio 10\%\) "true"
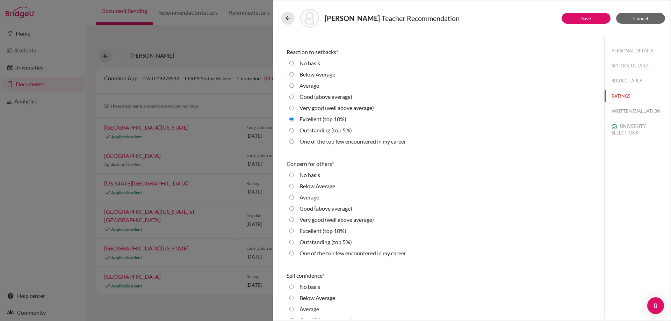
scroll to position [1292, 0]
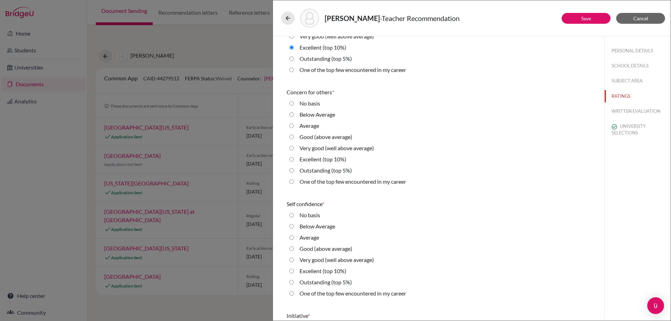
click at [337, 163] on label "Excellent (top 10%)" at bounding box center [322, 159] width 47 height 8
click at [294, 163] on 10\%\) "Excellent (top 10%)" at bounding box center [291, 159] width 5 height 8
radio 10\%\) "true"
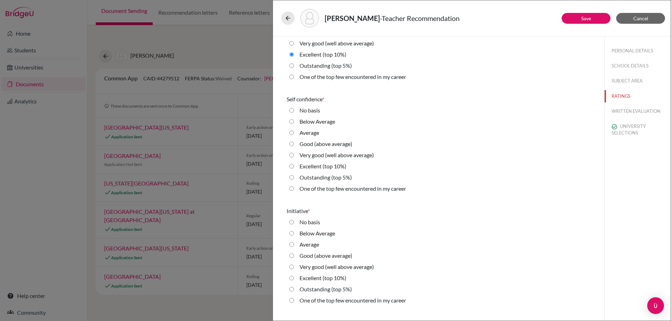
click at [337, 169] on label "Excellent (top 10%)" at bounding box center [322, 166] width 47 height 8
click at [294, 169] on 10\%\) "Excellent (top 10%)" at bounding box center [291, 166] width 5 height 8
radio 10\%\) "true"
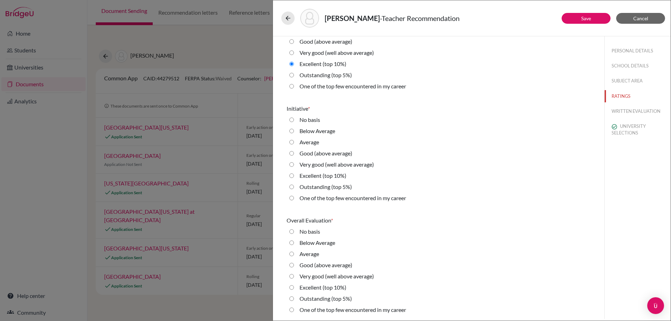
scroll to position [1500, 0]
click at [320, 126] on div "Excellent (top 10%)" at bounding box center [307, 120] width 26 height 11
click at [336, 178] on label "Excellent (top 10%)" at bounding box center [322, 175] width 47 height 8
click at [294, 178] on 10\%\) "Excellent (top 10%)" at bounding box center [291, 175] width 5 height 8
radio 10\%\) "true"
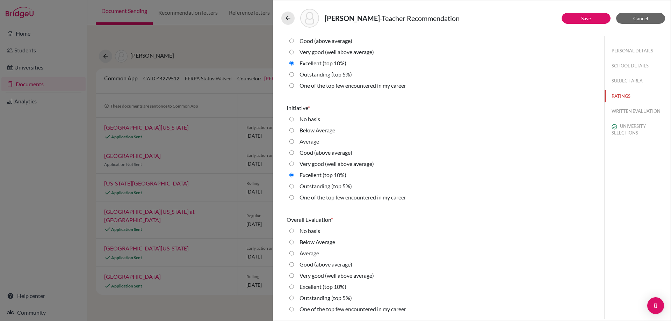
click at [330, 288] on label "Excellent (top 10%)" at bounding box center [322, 287] width 47 height 8
click at [294, 288] on 10\%\) "Excellent (top 10%)" at bounding box center [291, 287] width 5 height 8
radio 10\%\) "true"
click at [591, 22] on button "Save" at bounding box center [585, 18] width 49 height 11
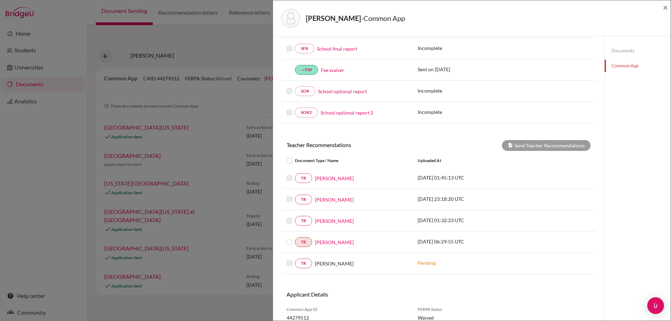
scroll to position [203, 0]
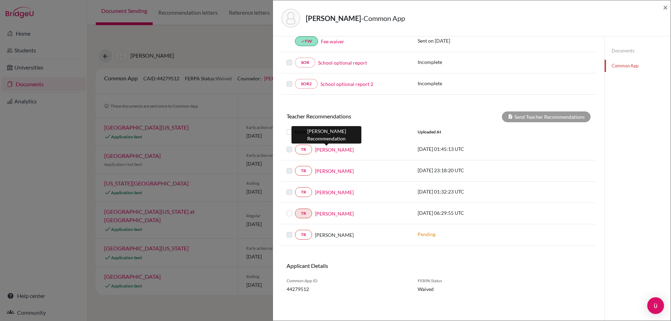
click at [327, 151] on link "Miss Nizza" at bounding box center [334, 149] width 39 height 7
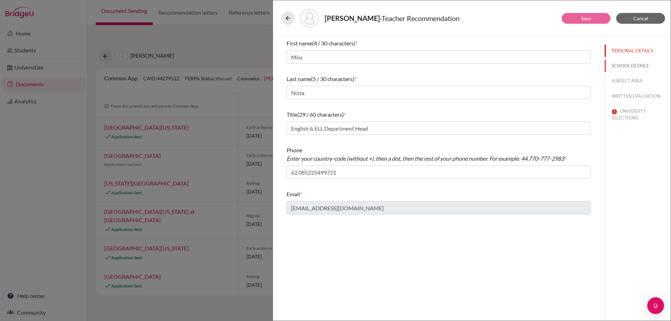
click at [627, 65] on button "SCHOOL DETAILS" at bounding box center [637, 66] width 66 height 12
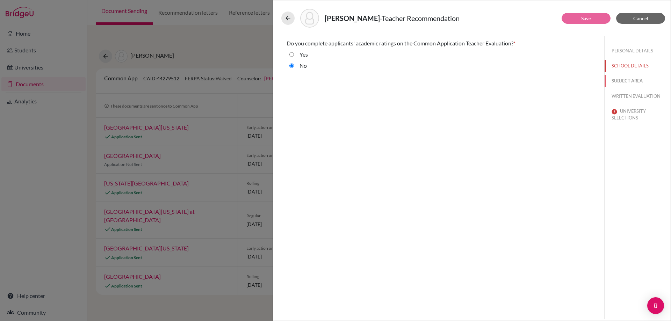
click at [628, 81] on button "SUBJECT AREA" at bounding box center [637, 81] width 66 height 12
select select "1"
click at [629, 95] on button "WRITTEN EVALUATION" at bounding box center [637, 96] width 66 height 12
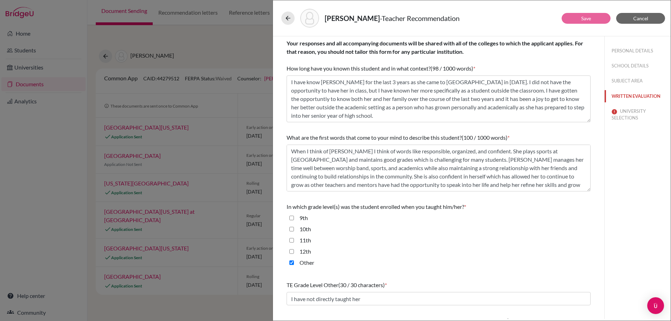
scroll to position [35, 0]
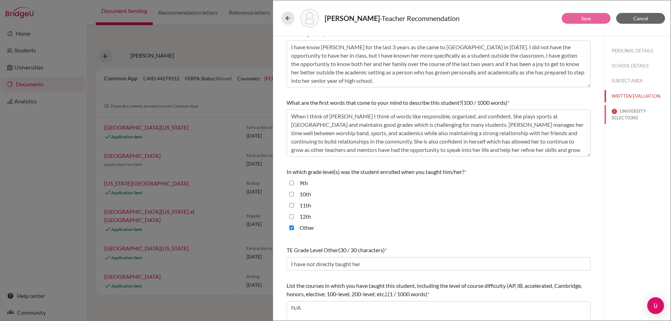
click at [619, 110] on button "UNIVERSITY SELECTIONS" at bounding box center [637, 114] width 66 height 19
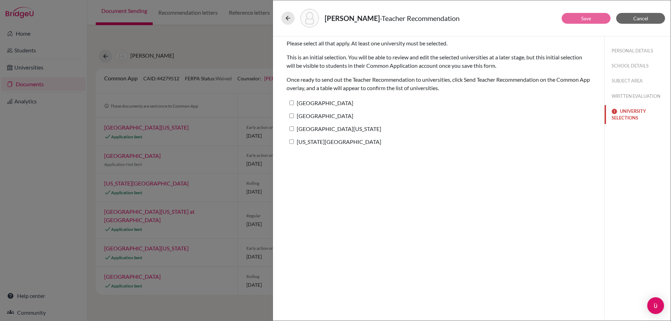
scroll to position [0, 0]
click at [353, 110] on div "Palm Beach Atlantic University" at bounding box center [438, 104] width 304 height 13
click at [349, 104] on label "Palm Beach Atlantic University" at bounding box center [319, 103] width 67 height 10
click at [294, 104] on input "Palm Beach Atlantic University" at bounding box center [291, 103] width 5 height 5
checkbox input "true"
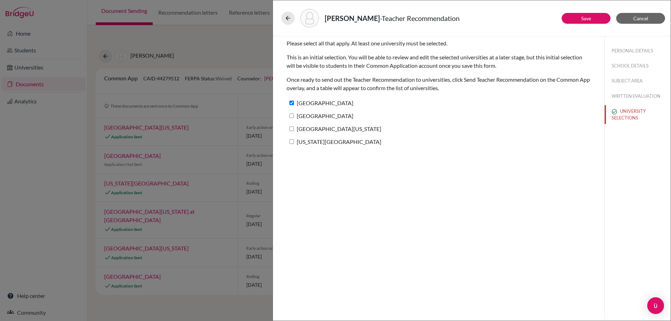
click at [340, 113] on div "Tulane University" at bounding box center [438, 117] width 304 height 13
click at [339, 116] on label "Tulane University" at bounding box center [319, 116] width 67 height 10
click at [294, 116] on input "Tulane University" at bounding box center [291, 116] width 5 height 5
checkbox input "true"
click at [338, 128] on label "University of Virginia" at bounding box center [333, 129] width 95 height 10
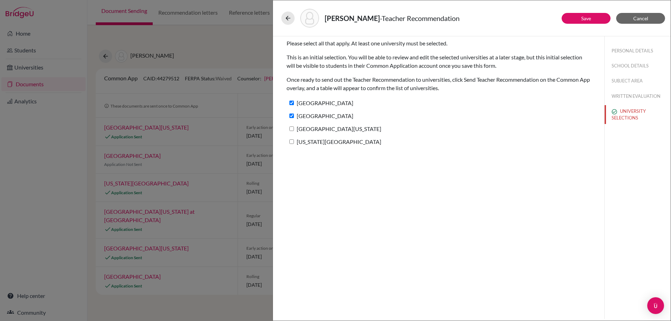
click at [294, 128] on input "University of Virginia" at bounding box center [291, 128] width 5 height 5
checkbox input "true"
click at [339, 145] on label "Louisiana State University" at bounding box center [333, 142] width 95 height 10
click at [294, 144] on input "Louisiana State University" at bounding box center [291, 141] width 5 height 5
checkbox input "true"
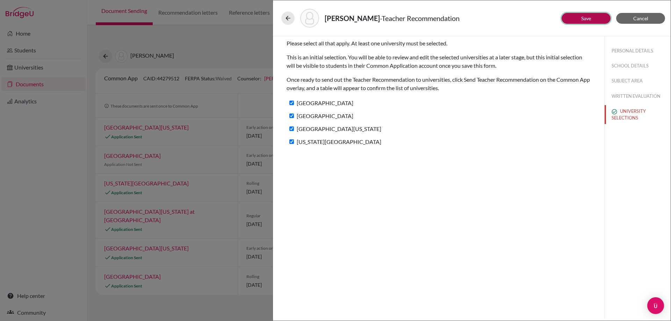
click at [590, 17] on link "Save" at bounding box center [586, 18] width 10 height 6
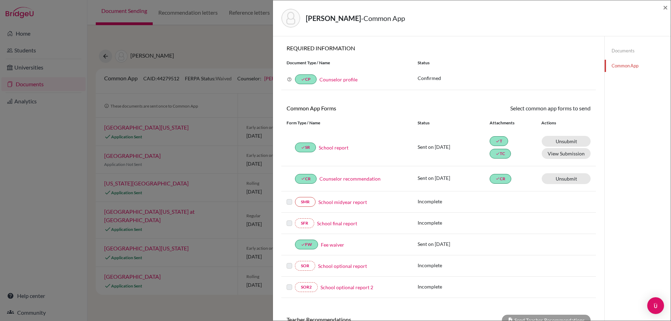
click at [229, 108] on div "LePoint, Lillian - Common App × × REQUIRED INFORMATION Document Type / Name Sta…" at bounding box center [335, 160] width 671 height 321
click at [665, 7] on span "×" at bounding box center [665, 7] width 5 height 10
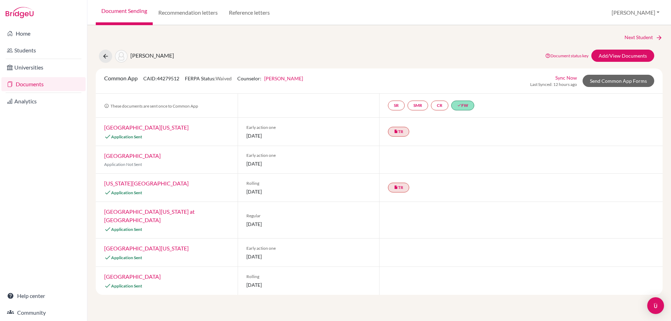
click at [141, 130] on link "University of Virginia" at bounding box center [146, 127] width 85 height 7
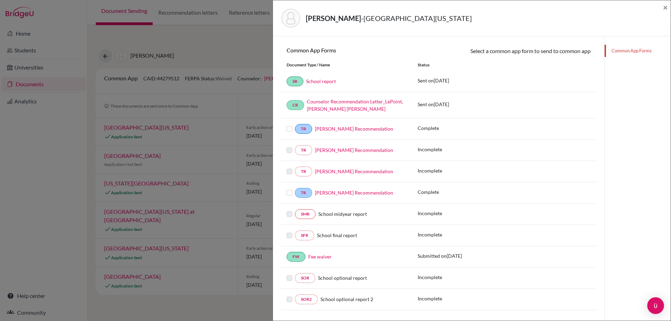
scroll to position [105, 0]
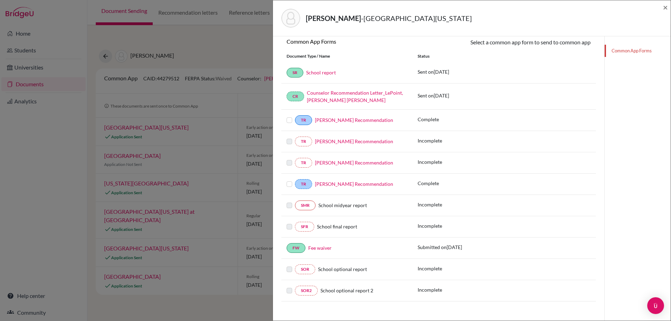
click at [288, 180] on label at bounding box center [289, 180] width 6 height 0
click at [0, 0] on input "checkbox" at bounding box center [0, 0] width 0 height 0
click at [291, 124] on div at bounding box center [290, 121] width 8 height 8
click at [291, 117] on label at bounding box center [289, 117] width 6 height 0
click at [0, 0] on input "checkbox" at bounding box center [0, 0] width 0 height 0
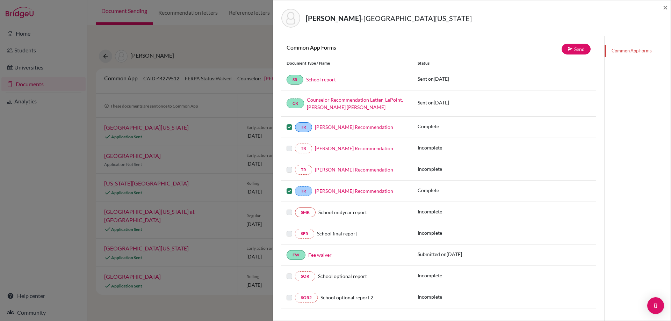
scroll to position [112, 0]
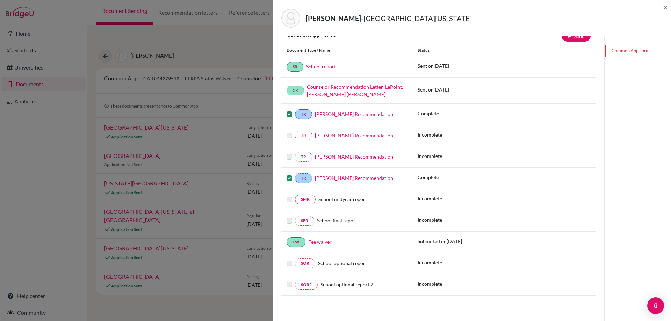
click at [288, 110] on label at bounding box center [289, 110] width 6 height 0
click at [0, 0] on input "checkbox" at bounding box center [0, 0] width 0 height 0
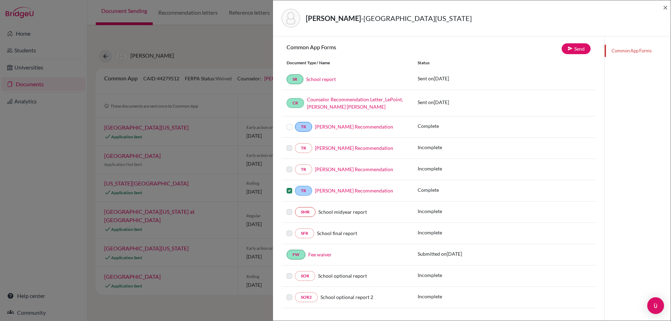
scroll to position [77, 0]
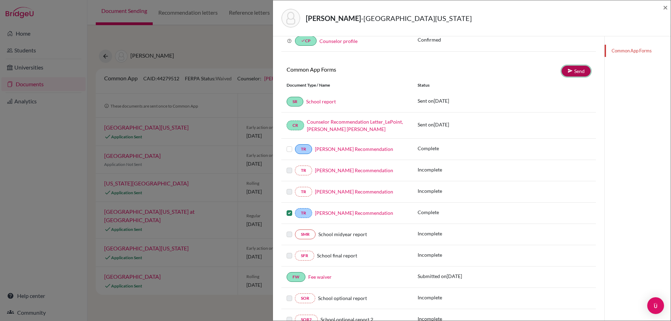
click at [569, 72] on link "Send" at bounding box center [575, 71] width 29 height 11
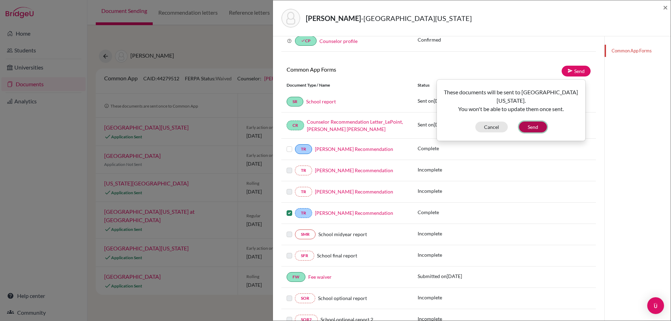
click at [535, 122] on button "Send" at bounding box center [533, 127] width 28 height 11
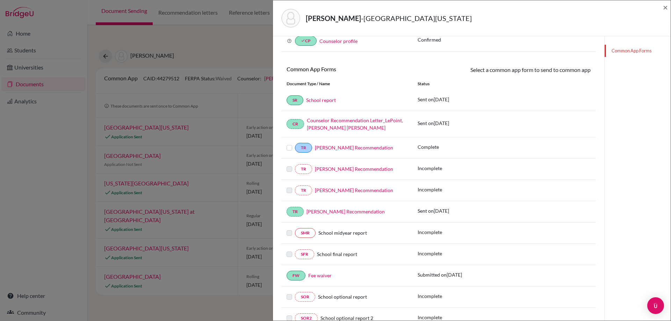
click at [221, 148] on div "LePoint, Lillian - University of Virginia × Teacher Recommendations 1 Required …" at bounding box center [335, 160] width 671 height 321
click at [148, 155] on div "LePoint, Lillian - University of Virginia × Teacher Recommendations 1 Required …" at bounding box center [335, 160] width 671 height 321
click at [664, 8] on span "×" at bounding box center [665, 7] width 5 height 10
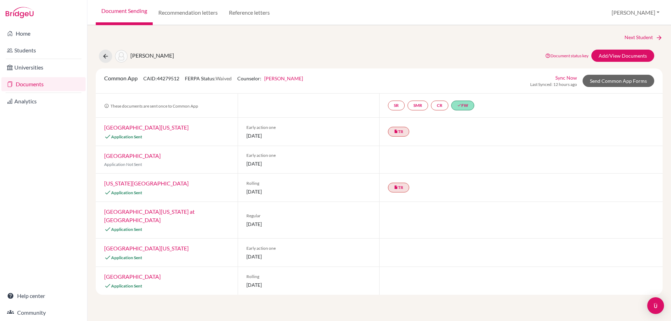
click at [138, 156] on link "Tulane University" at bounding box center [132, 155] width 57 height 7
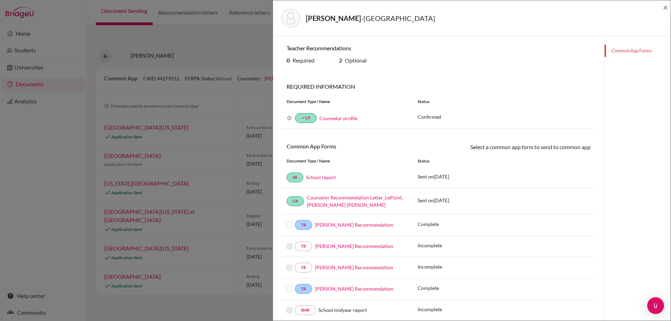
drag, startPoint x: 290, startPoint y: 288, endPoint x: 291, endPoint y: 256, distance: 32.1
click at [291, 285] on label at bounding box center [289, 285] width 6 height 0
click at [0, 0] on input "checkbox" at bounding box center [0, 0] width 0 height 0
click at [290, 222] on label at bounding box center [289, 222] width 6 height 0
click at [0, 0] on input "checkbox" at bounding box center [0, 0] width 0 height 0
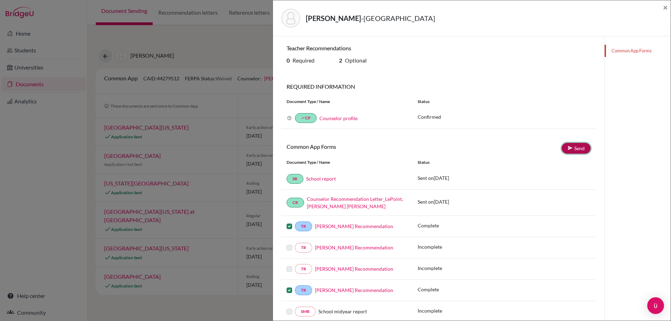
click at [564, 146] on link "Send" at bounding box center [575, 148] width 29 height 11
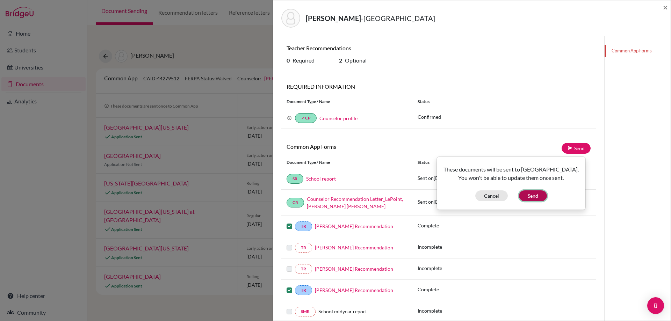
click at [520, 194] on button "Send" at bounding box center [533, 195] width 28 height 11
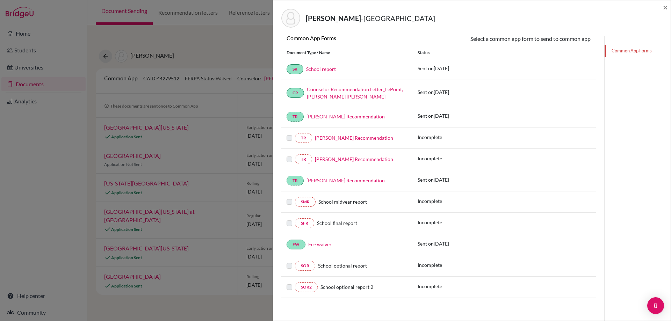
scroll to position [111, 0]
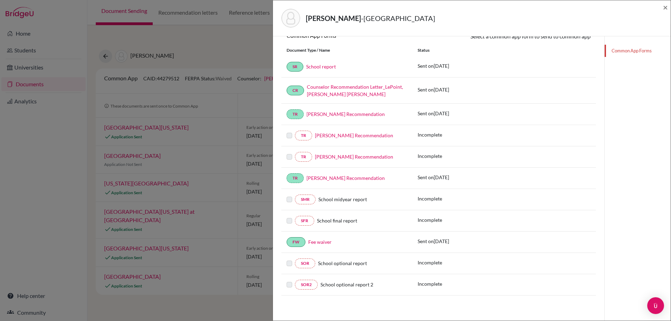
click at [223, 172] on div "LePoint, Lillian - Tulane University × Teacher Recommendations 0 Required 2 Opt…" at bounding box center [335, 160] width 671 height 321
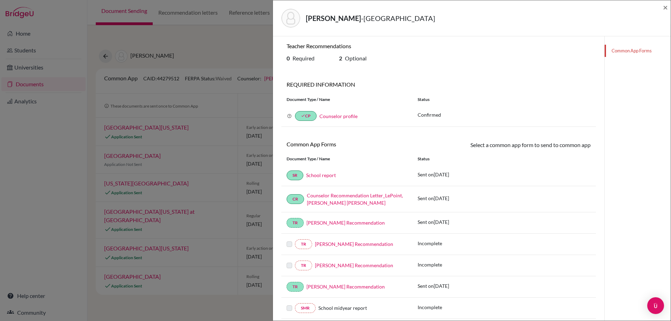
scroll to position [0, 0]
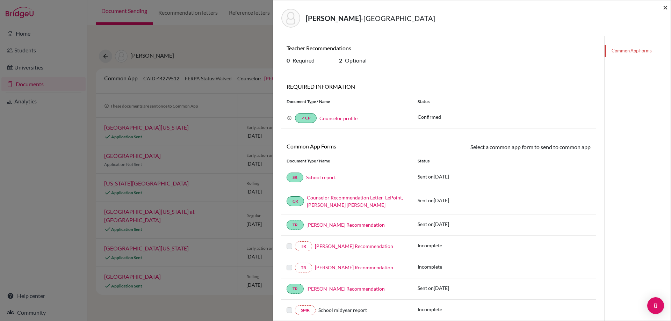
click at [665, 8] on span "×" at bounding box center [665, 7] width 5 height 10
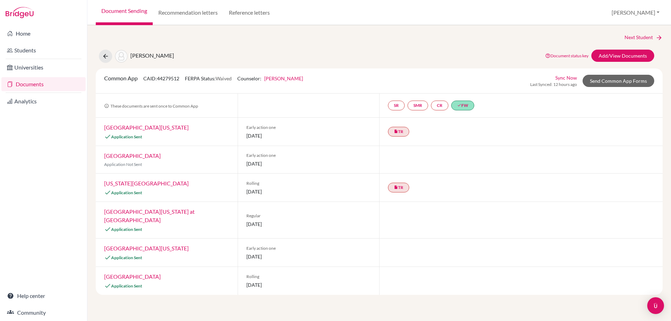
click at [168, 184] on div "Louisiana State University Application Sent" at bounding box center [167, 188] width 142 height 28
click at [161, 184] on link "Louisiana State University" at bounding box center [146, 183] width 85 height 7
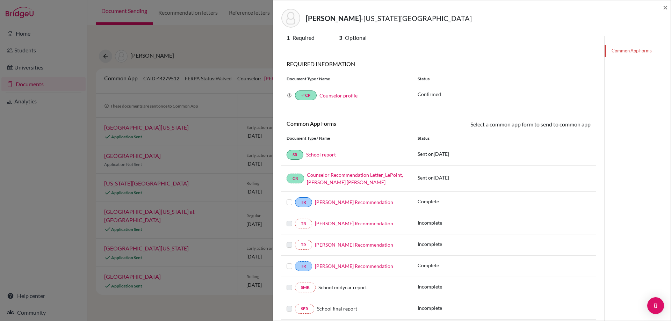
scroll to position [35, 0]
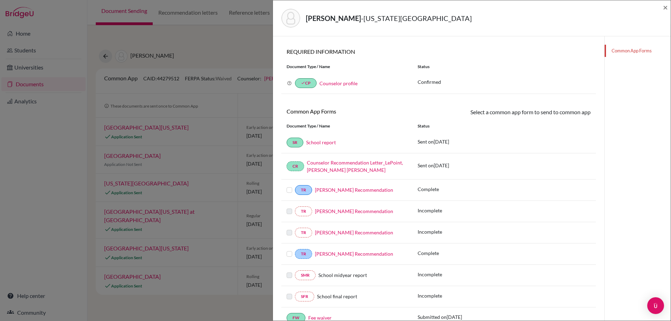
click at [289, 250] on label at bounding box center [289, 250] width 6 height 0
click at [0, 0] on input "checkbox" at bounding box center [0, 0] width 0 height 0
click at [561, 116] on link "Send" at bounding box center [575, 113] width 29 height 11
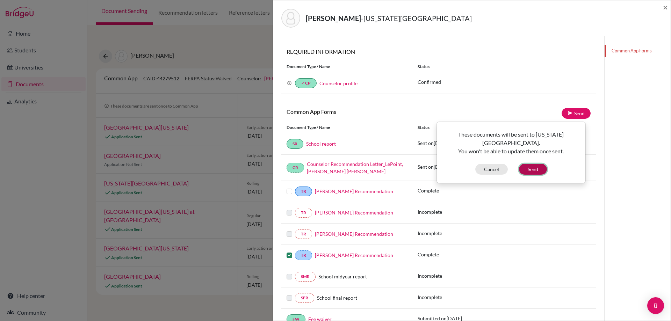
click at [524, 170] on button "Send" at bounding box center [533, 169] width 28 height 11
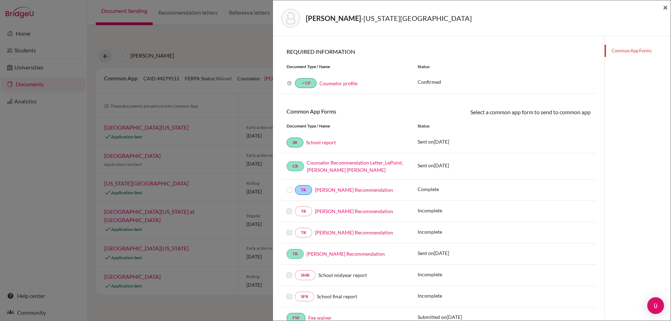
click at [663, 9] on span "×" at bounding box center [665, 7] width 5 height 10
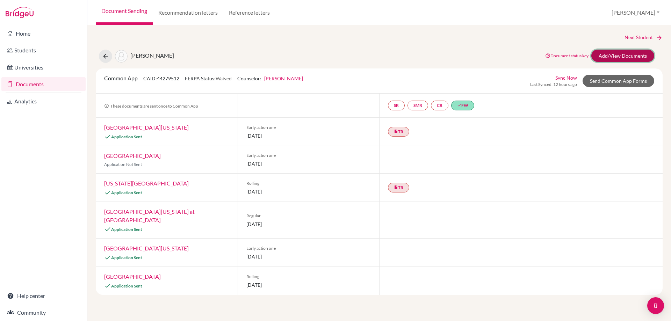
click at [625, 55] on link "Add/View Documents" at bounding box center [622, 56] width 63 height 12
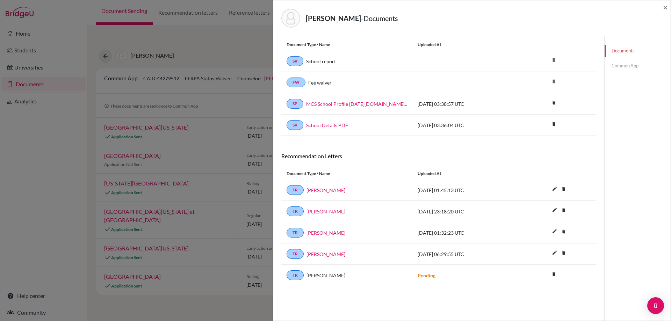
scroll to position [37, 0]
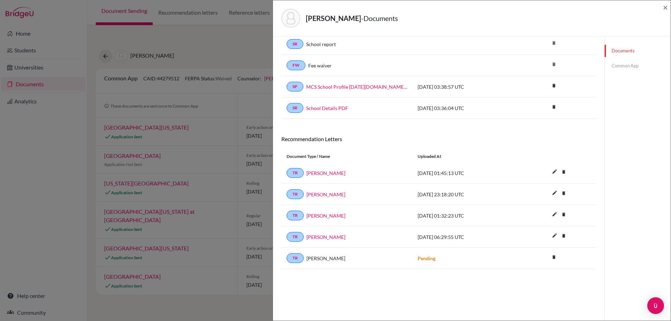
click at [338, 194] on link "Hannah McGarvey" at bounding box center [325, 194] width 39 height 7
click at [631, 61] on link "Common App" at bounding box center [637, 66] width 66 height 12
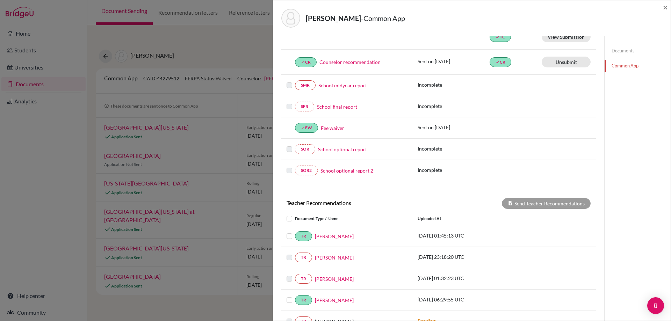
scroll to position [203, 0]
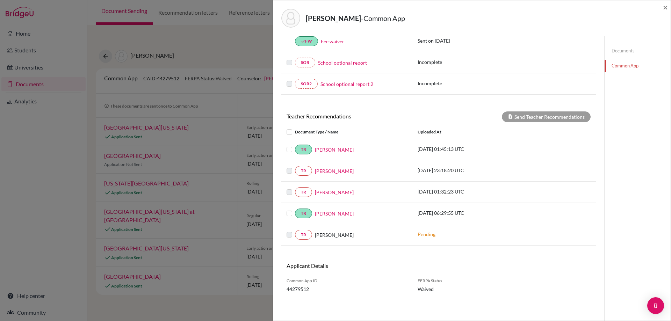
click at [336, 173] on link "Hannah McGarvey" at bounding box center [334, 170] width 39 height 7
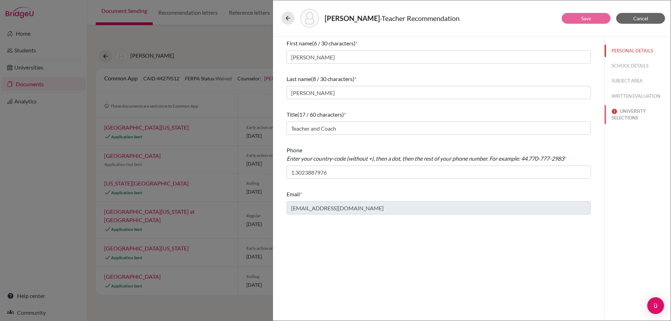
click at [621, 116] on button "UNIVERSITY SELECTIONS" at bounding box center [637, 114] width 66 height 19
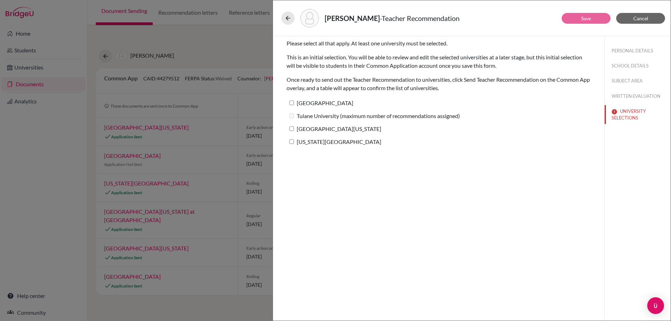
click at [310, 142] on label "Louisiana State University" at bounding box center [333, 142] width 95 height 10
click at [294, 142] on input "Louisiana State University" at bounding box center [291, 141] width 5 height 5
checkbox input "true"
click at [319, 104] on label "Palm Beach Atlantic University" at bounding box center [319, 103] width 67 height 10
click at [294, 104] on input "Palm Beach Atlantic University" at bounding box center [291, 103] width 5 height 5
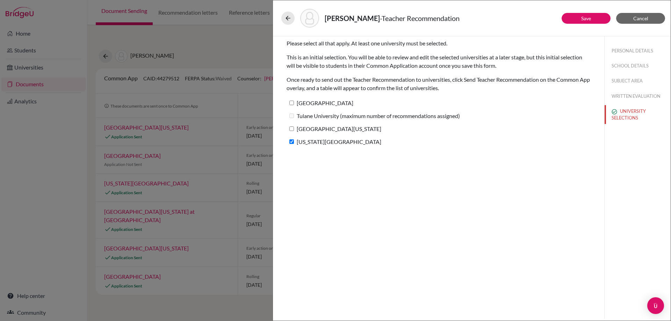
checkbox input "true"
click at [322, 130] on label "University of Virginia" at bounding box center [333, 129] width 95 height 10
click at [294, 130] on input "University of Virginia" at bounding box center [291, 128] width 5 height 5
checkbox input "true"
click at [578, 20] on button "Save" at bounding box center [585, 18] width 49 height 11
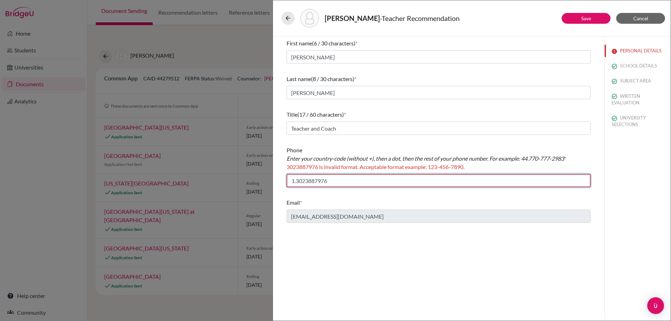
click at [296, 181] on input "1.3023887976" at bounding box center [438, 180] width 304 height 13
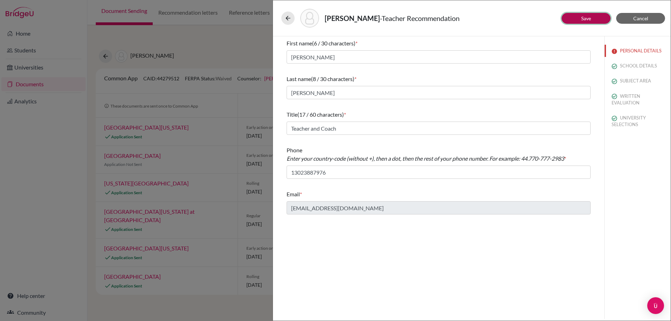
click at [574, 19] on button "Save" at bounding box center [585, 18] width 49 height 11
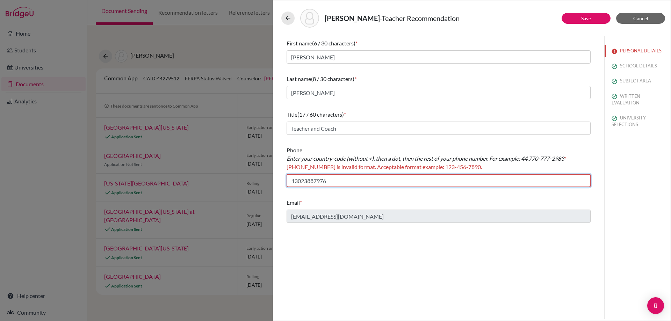
click at [289, 183] on input "13023887976" at bounding box center [438, 180] width 304 height 13
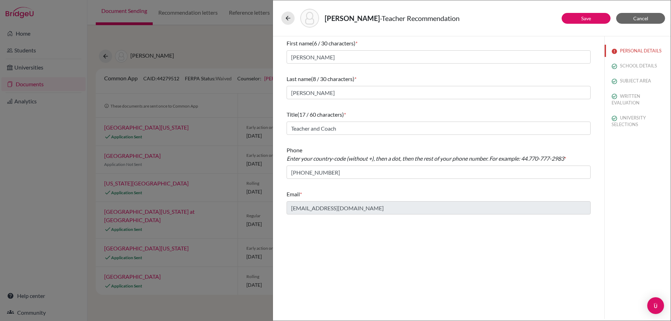
click at [577, 9] on div "LePoint, Lillian - Teacher Recommendation" at bounding box center [471, 18] width 381 height 19
click at [576, 15] on button "Save" at bounding box center [585, 18] width 49 height 11
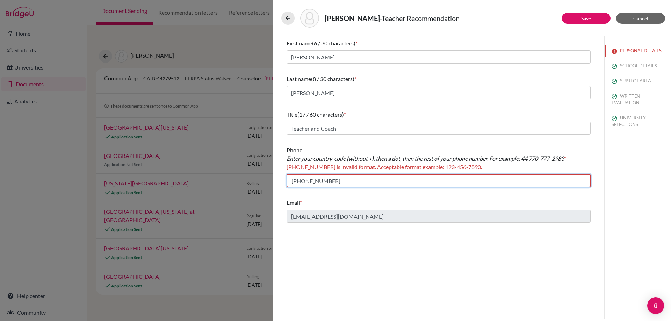
click at [298, 180] on input "+13023887976" at bounding box center [438, 180] width 304 height 13
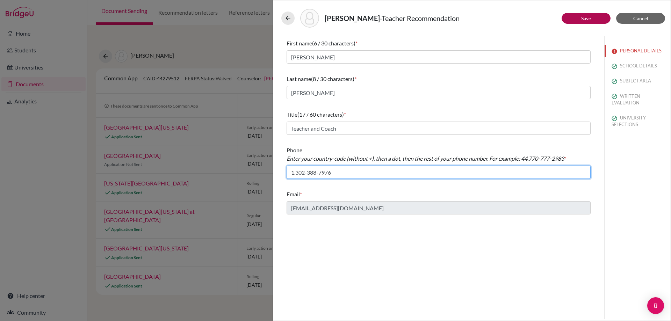
type input "1.302-388-7976"
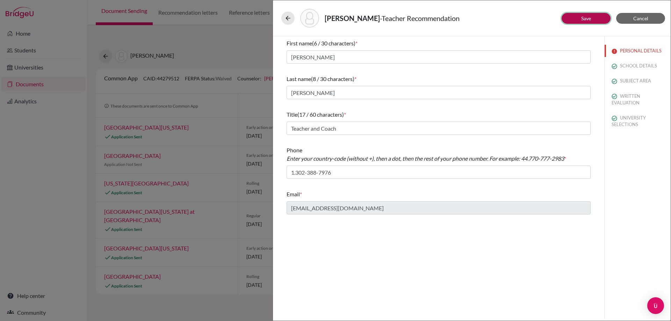
click at [578, 17] on button "Save" at bounding box center [585, 18] width 49 height 11
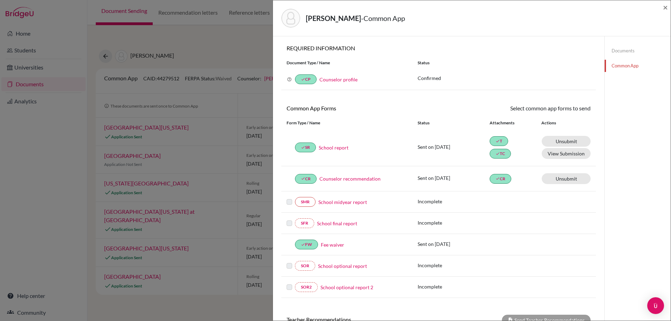
click at [219, 102] on div "LePoint, Lillian - Common App × × REQUIRED INFORMATION Document Type / Name Sta…" at bounding box center [335, 160] width 671 height 321
click at [668, 8] on div "LePoint, Lillian - Common App ×" at bounding box center [472, 18] width 398 height 36
click at [666, 8] on span "×" at bounding box center [665, 7] width 5 height 10
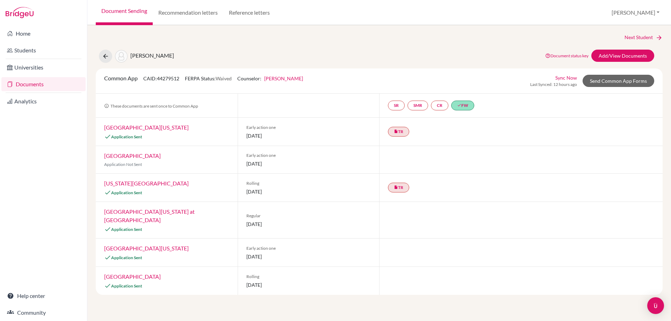
click at [144, 184] on link "Louisiana State University" at bounding box center [146, 183] width 85 height 7
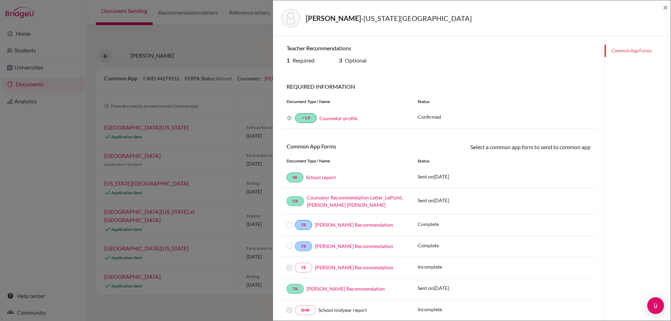
scroll to position [35, 0]
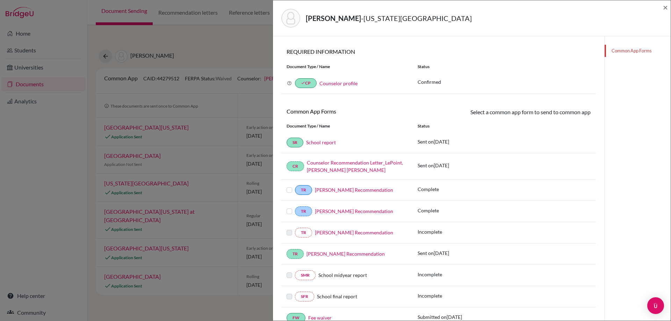
click at [291, 186] on label at bounding box center [289, 186] width 6 height 0
click at [0, 0] on input "checkbox" at bounding box center [0, 0] width 0 height 0
click at [291, 209] on label at bounding box center [289, 209] width 6 height 0
click at [0, 0] on input "checkbox" at bounding box center [0, 0] width 0 height 0
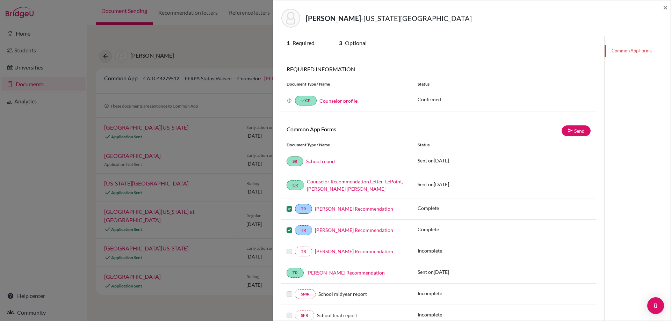
scroll to position [0, 0]
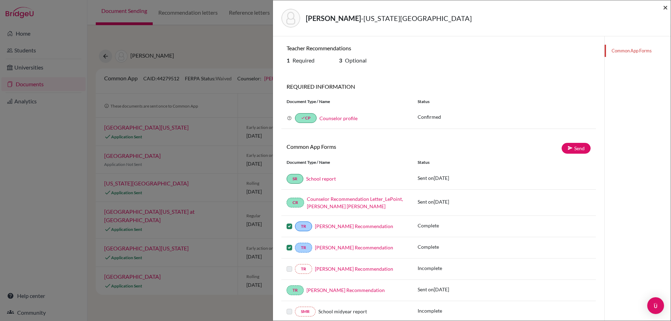
click at [666, 8] on span "×" at bounding box center [665, 7] width 5 height 10
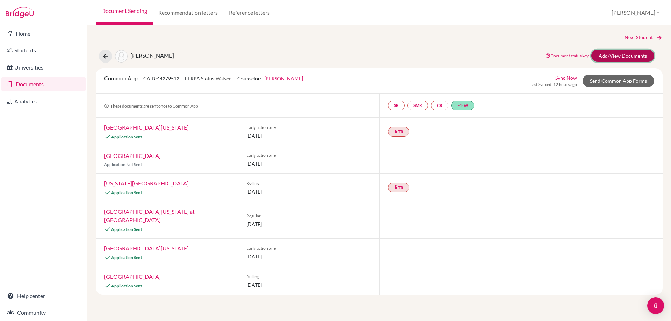
click at [611, 58] on link "Add/View Documents" at bounding box center [622, 56] width 63 height 12
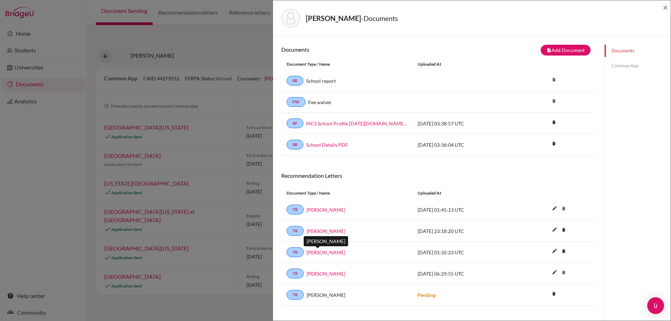
click at [321, 252] on link "Betsy Kirk" at bounding box center [325, 252] width 39 height 7
click at [621, 69] on link "Common App" at bounding box center [637, 66] width 66 height 12
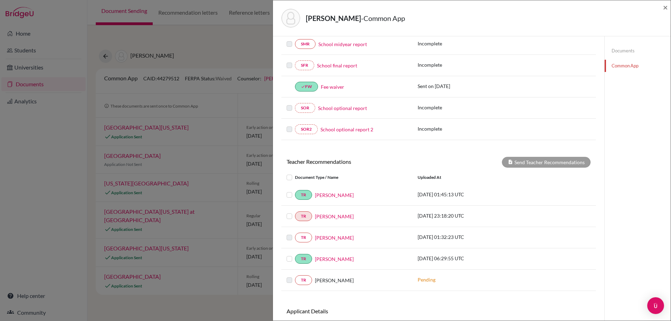
scroll to position [175, 0]
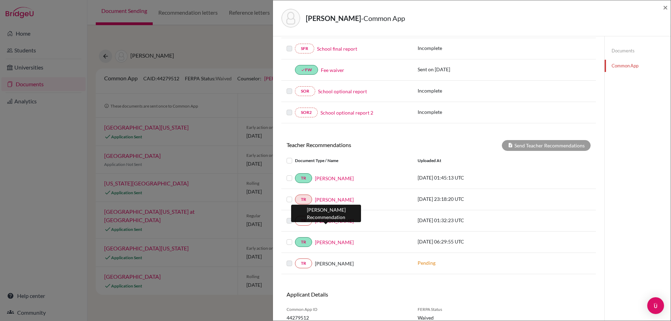
click at [328, 222] on link "Betsy Kirk" at bounding box center [334, 220] width 39 height 7
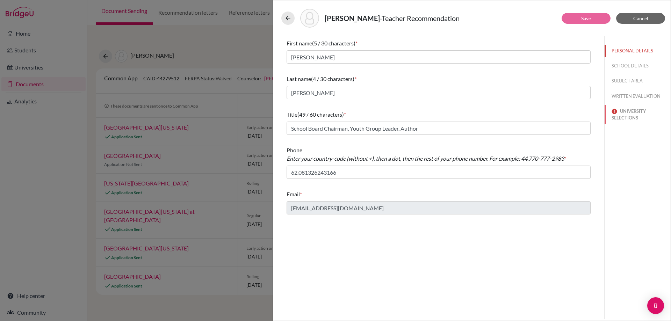
click at [629, 115] on button "UNIVERSITY SELECTIONS" at bounding box center [637, 114] width 66 height 19
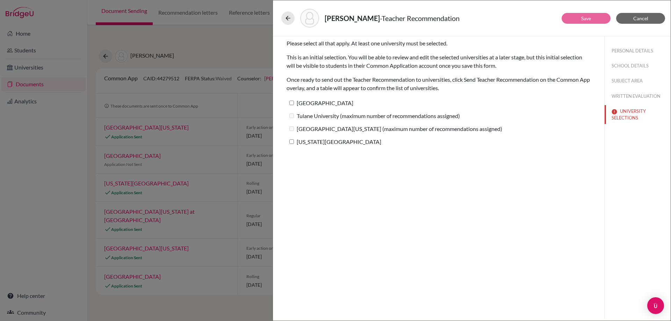
click at [314, 100] on label "Palm Beach Atlantic University" at bounding box center [319, 103] width 67 height 10
click at [294, 101] on input "Palm Beach Atlantic University" at bounding box center [291, 103] width 5 height 5
checkbox input "true"
click at [317, 143] on label "Louisiana State University" at bounding box center [333, 142] width 95 height 10
click at [294, 143] on input "Louisiana State University" at bounding box center [291, 141] width 5 height 5
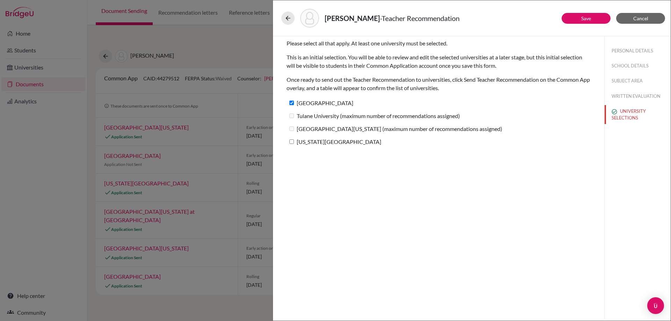
checkbox input "true"
click at [574, 24] on div "LePoint, Lillian - Teacher Recommendation" at bounding box center [471, 18] width 381 height 19
click at [574, 21] on button "Save" at bounding box center [585, 18] width 49 height 11
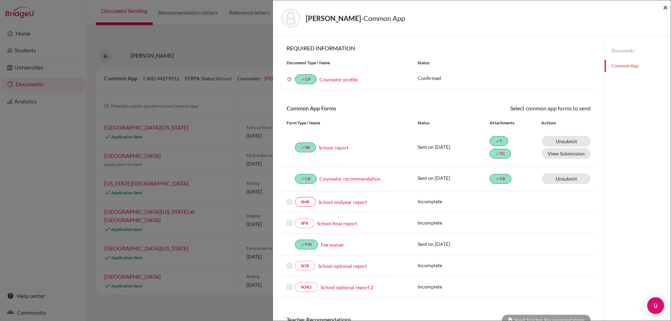
click at [664, 9] on span "×" at bounding box center [665, 7] width 5 height 10
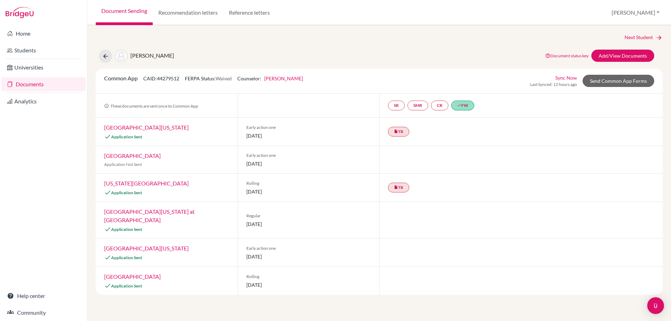
click at [138, 184] on link "Louisiana State University" at bounding box center [146, 183] width 85 height 7
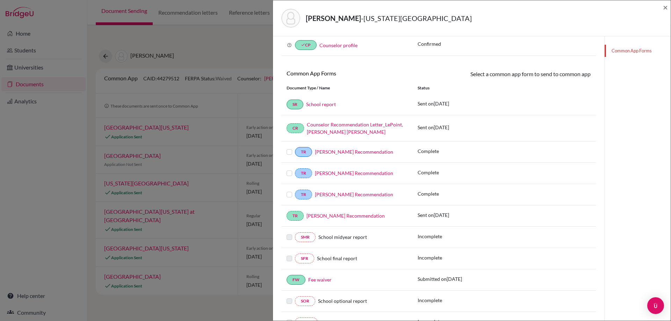
scroll to position [105, 0]
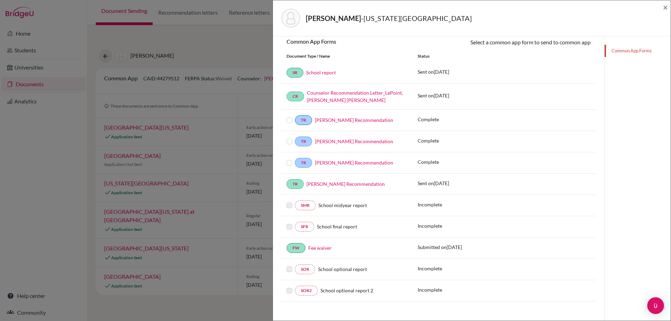
click at [290, 116] on label at bounding box center [289, 116] width 6 height 0
click at [0, 0] on input "checkbox" at bounding box center [0, 0] width 0 height 0
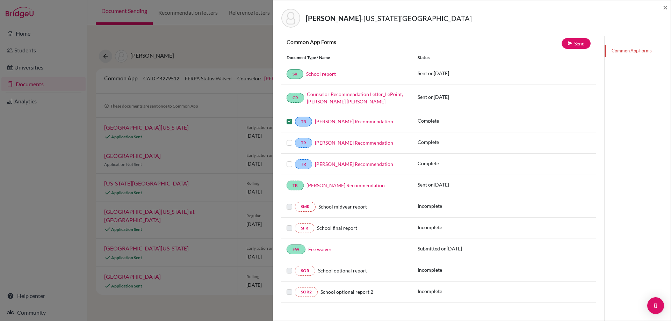
click at [289, 139] on label at bounding box center [289, 139] width 6 height 0
click at [0, 0] on input "checkbox" at bounding box center [0, 0] width 0 height 0
click at [289, 160] on label at bounding box center [289, 160] width 6 height 0
click at [0, 0] on input "checkbox" at bounding box center [0, 0] width 0 height 0
click at [562, 48] on link "Send" at bounding box center [575, 43] width 29 height 11
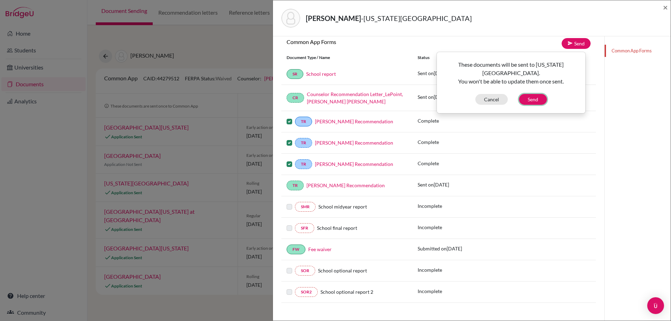
click at [535, 104] on button "Send" at bounding box center [533, 99] width 28 height 11
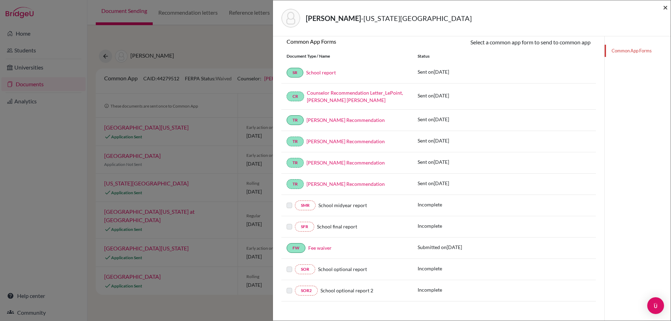
click at [663, 9] on span "×" at bounding box center [665, 7] width 5 height 10
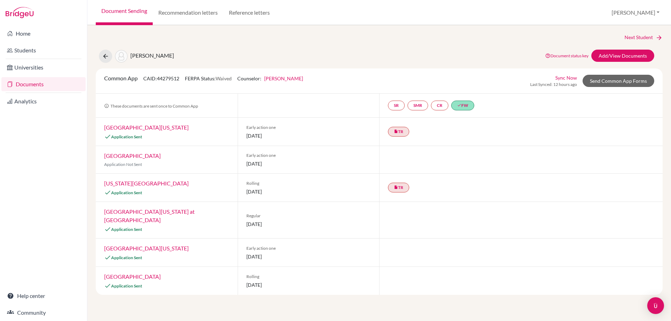
click at [155, 273] on link "Palm Beach Atlantic University" at bounding box center [132, 276] width 57 height 7
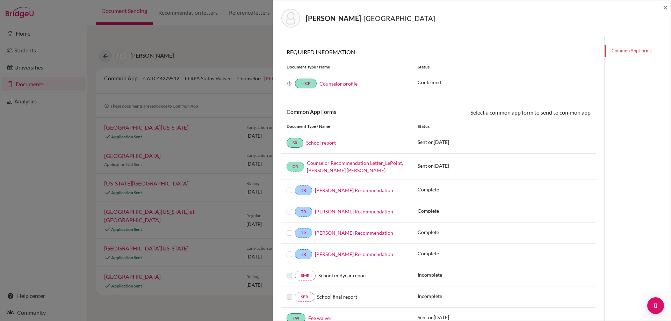
scroll to position [35, 0]
click at [293, 252] on div at bounding box center [290, 254] width 8 height 8
click at [291, 250] on label at bounding box center [289, 250] width 6 height 0
click at [0, 0] on input "checkbox" at bounding box center [0, 0] width 0 height 0
click at [290, 187] on label at bounding box center [289, 187] width 6 height 0
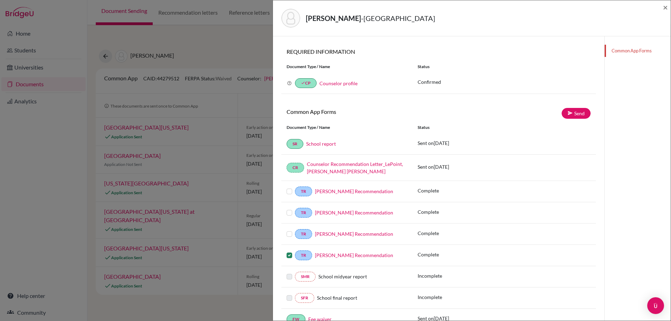
click at [0, 0] on input "checkbox" at bounding box center [0, 0] width 0 height 0
click at [289, 209] on div at bounding box center [290, 213] width 8 height 8
click at [290, 216] on div at bounding box center [290, 213] width 8 height 8
click at [290, 209] on label at bounding box center [289, 209] width 6 height 0
click at [0, 0] on input "checkbox" at bounding box center [0, 0] width 0 height 0
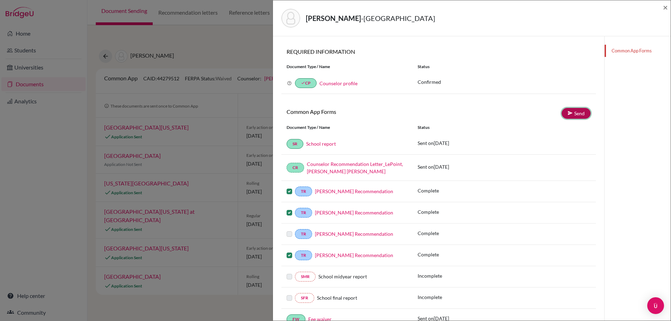
click at [567, 115] on icon at bounding box center [569, 112] width 5 height 5
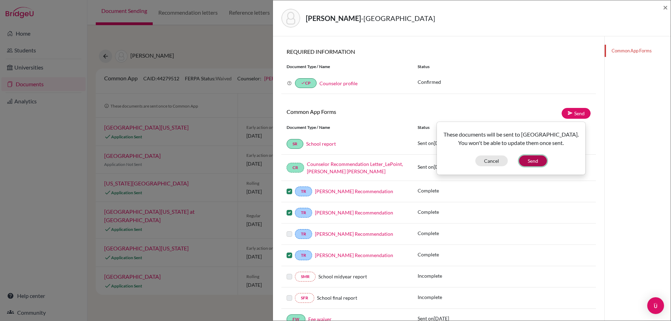
click at [525, 166] on button "Send" at bounding box center [533, 160] width 28 height 11
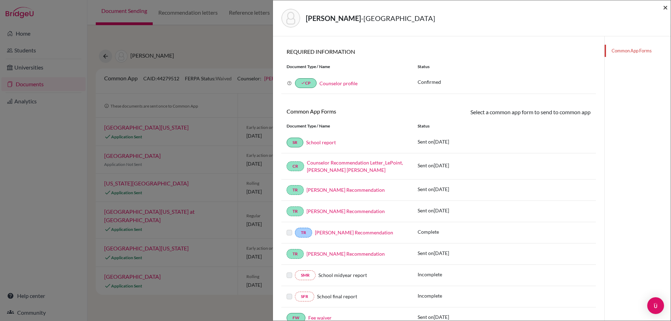
click at [664, 9] on span "×" at bounding box center [665, 7] width 5 height 10
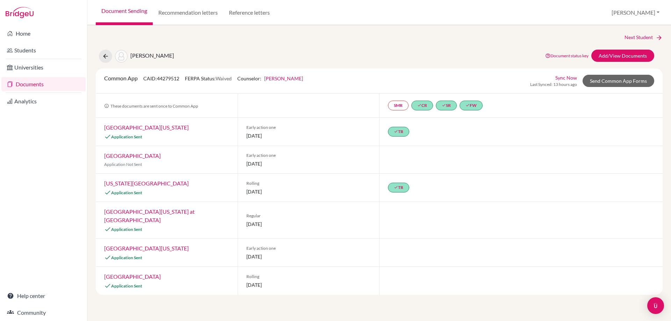
click at [141, 156] on link "[GEOGRAPHIC_DATA]" at bounding box center [132, 155] width 57 height 7
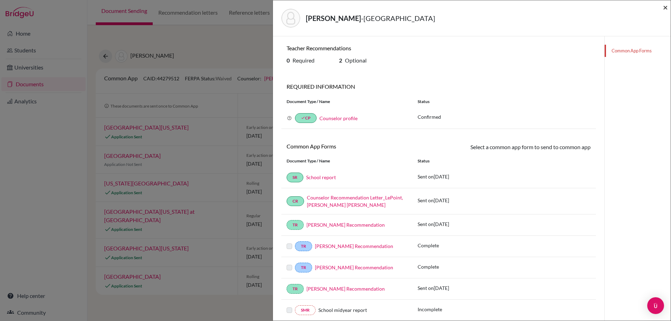
click at [663, 8] on span "×" at bounding box center [665, 7] width 5 height 10
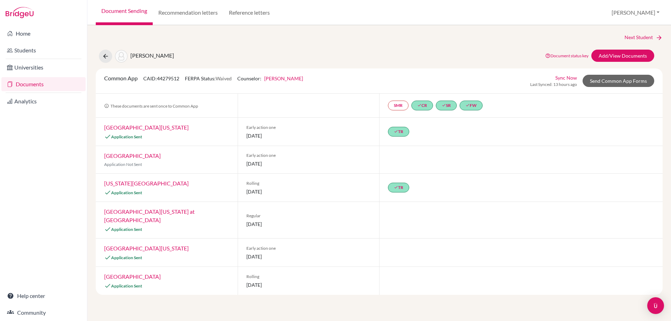
click at [138, 185] on link "Louisiana State University" at bounding box center [146, 183] width 85 height 7
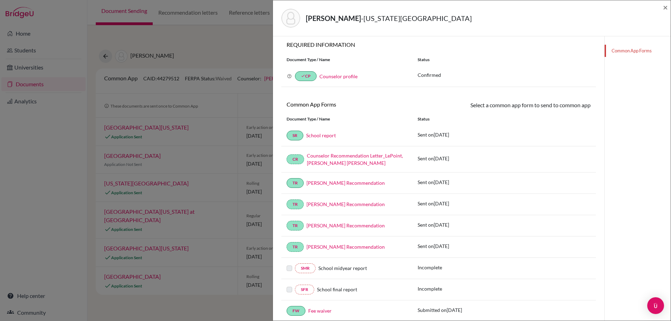
scroll to position [105, 0]
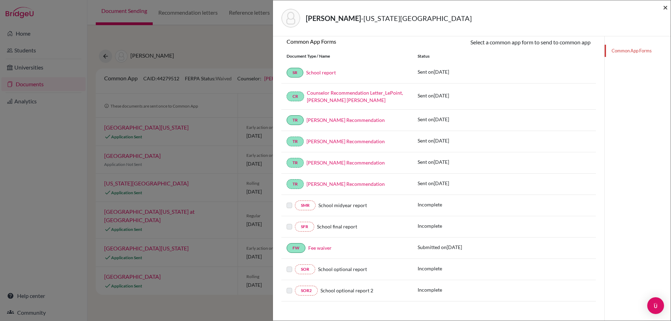
click at [664, 9] on span "×" at bounding box center [665, 7] width 5 height 10
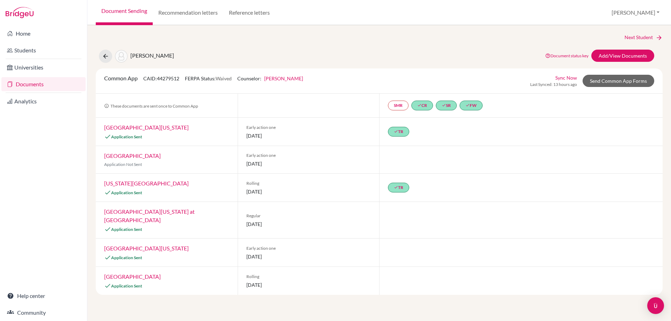
click at [144, 245] on link "University of Florida" at bounding box center [146, 248] width 85 height 7
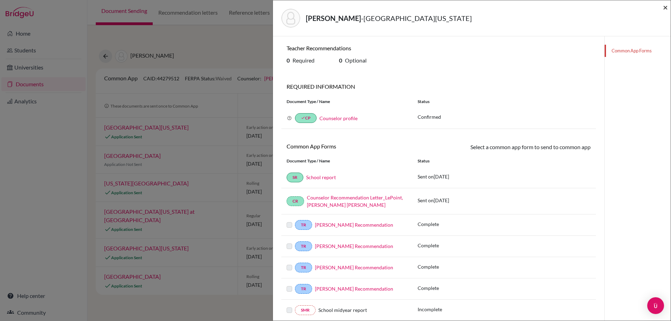
click at [664, 11] on span "×" at bounding box center [665, 7] width 5 height 10
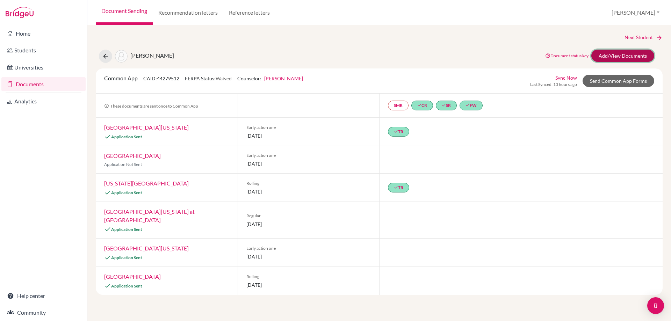
click at [610, 56] on link "Add/View Documents" at bounding box center [622, 56] width 63 height 12
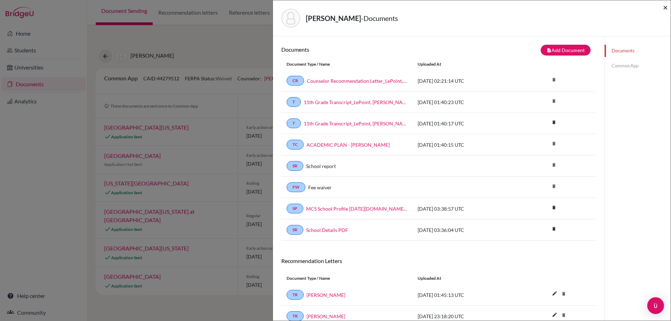
click at [665, 10] on span "×" at bounding box center [665, 7] width 5 height 10
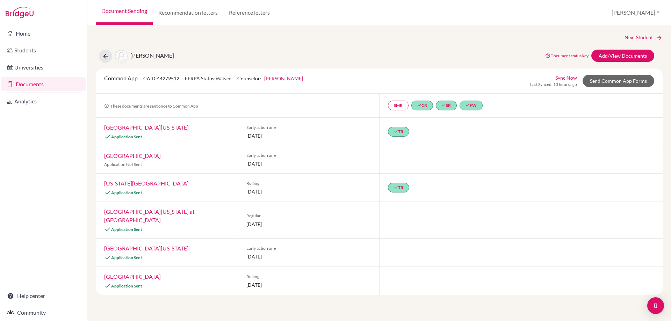
click at [36, 83] on link "Documents" at bounding box center [43, 84] width 84 height 14
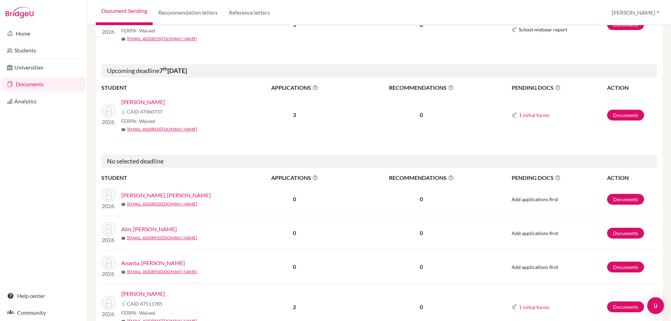
scroll to position [349, 0]
